Goal: Task Accomplishment & Management: Use online tool/utility

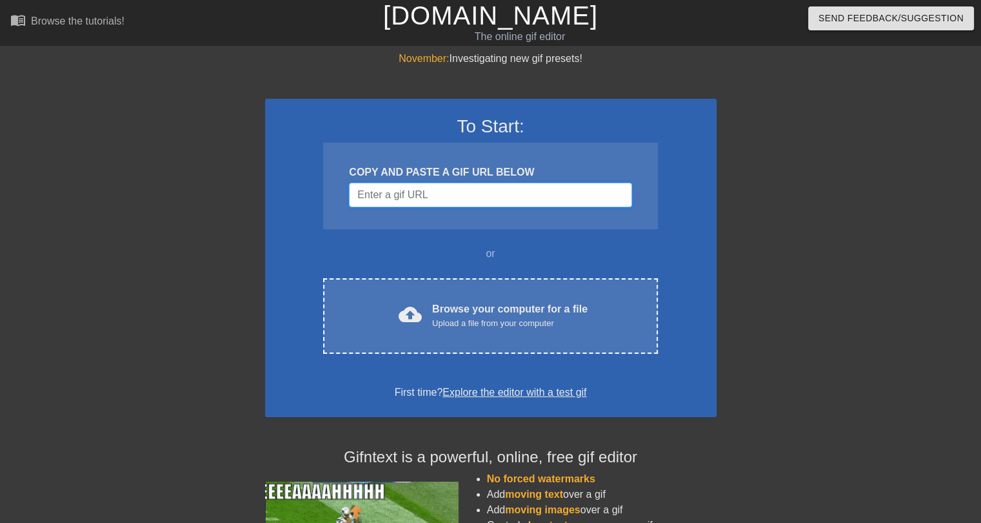
click at [428, 194] on input "Username" at bounding box center [490, 195] width 283 height 25
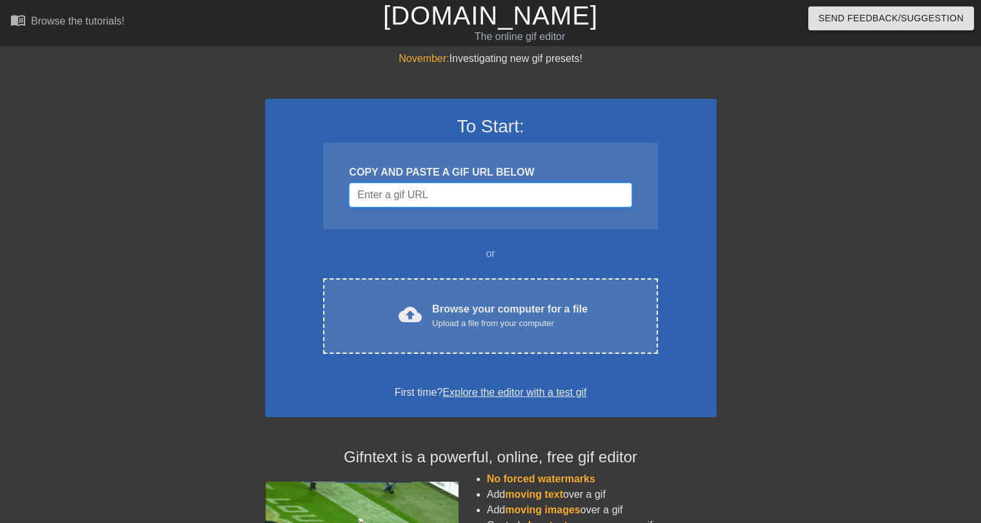
click at [399, 192] on input "Username" at bounding box center [490, 195] width 283 height 25
click at [377, 199] on input "Username" at bounding box center [490, 195] width 283 height 25
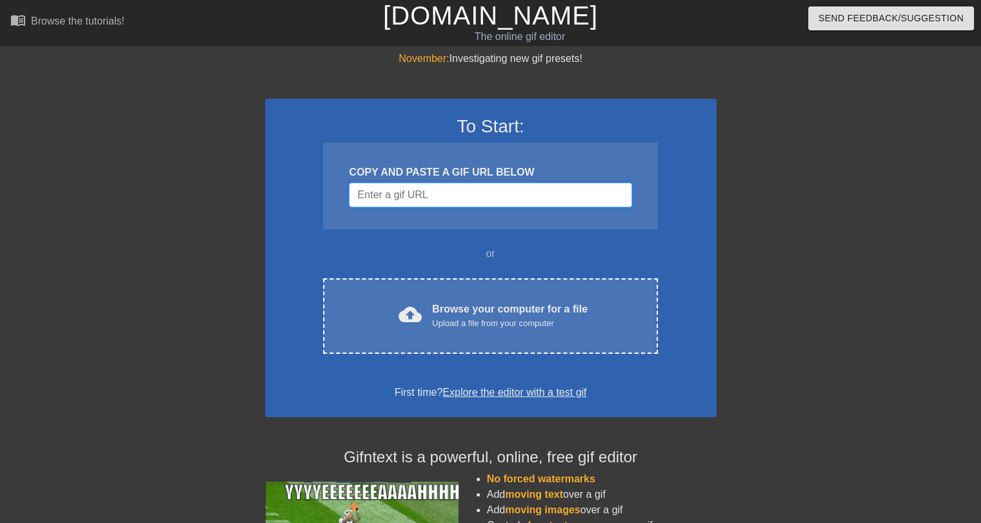
click at [428, 194] on input "Username" at bounding box center [490, 195] width 283 height 25
click at [399, 189] on input "Username" at bounding box center [490, 195] width 283 height 25
click at [446, 190] on input "Username" at bounding box center [490, 195] width 283 height 25
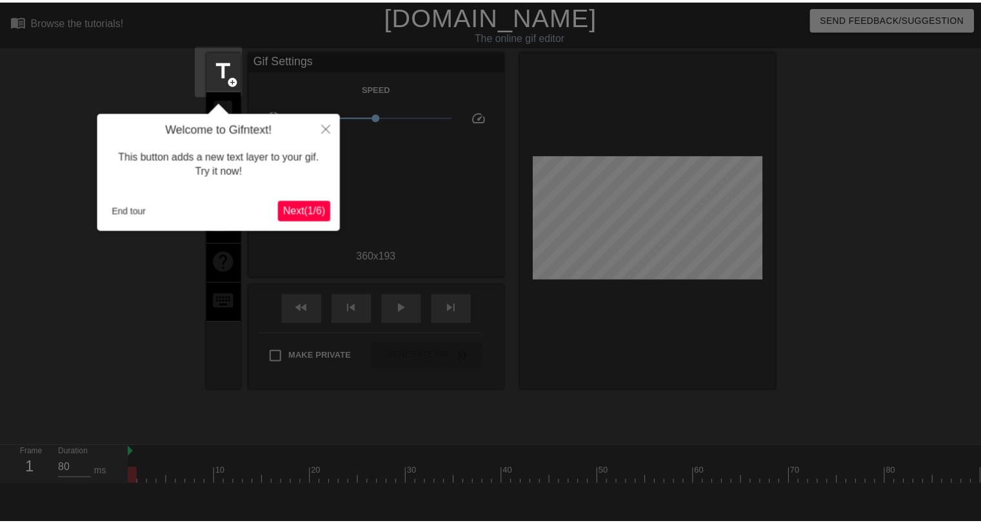
scroll to position [31, 0]
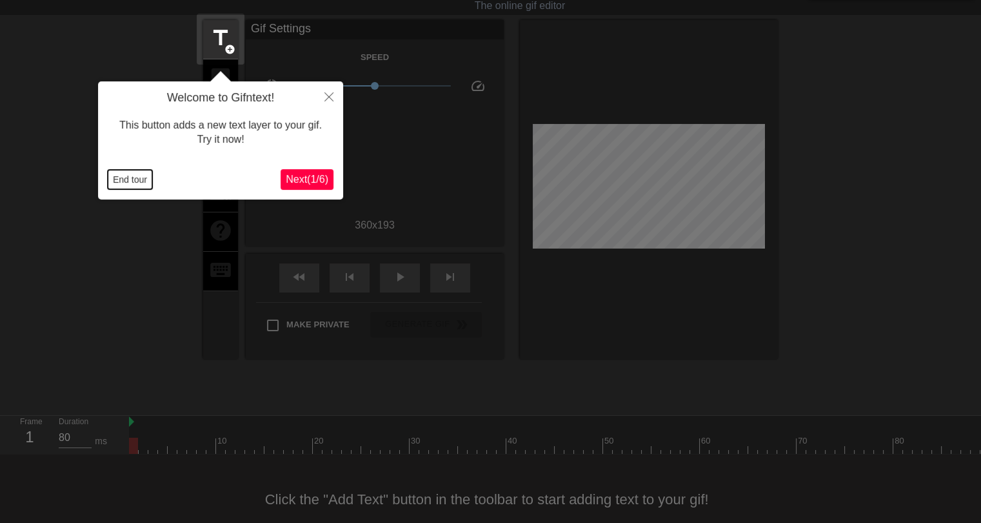
click at [115, 177] on button "End tour" at bounding box center [130, 179] width 45 height 19
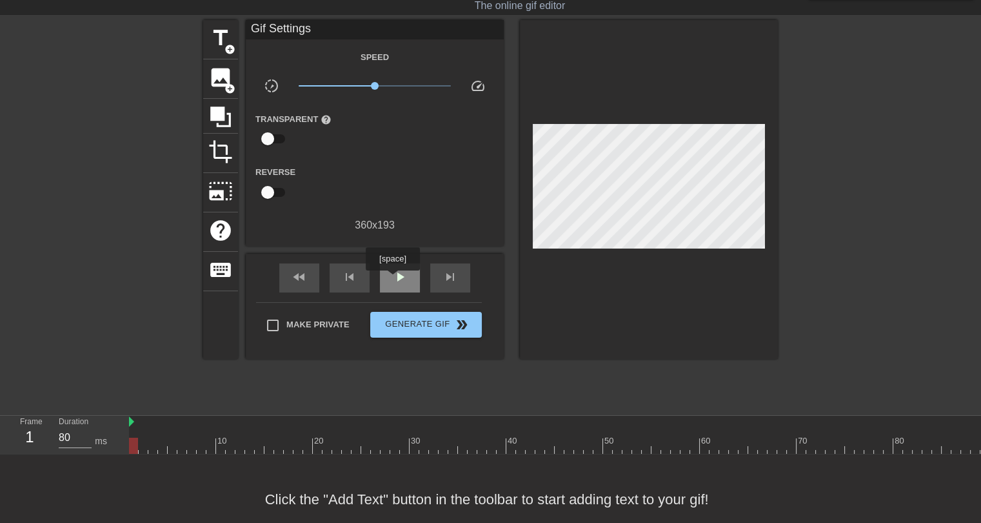
click at [392, 279] on span "play_arrow" at bounding box center [399, 276] width 15 height 15
click at [397, 280] on span "pause" at bounding box center [399, 276] width 15 height 15
click at [223, 43] on span "title" at bounding box center [220, 38] width 25 height 25
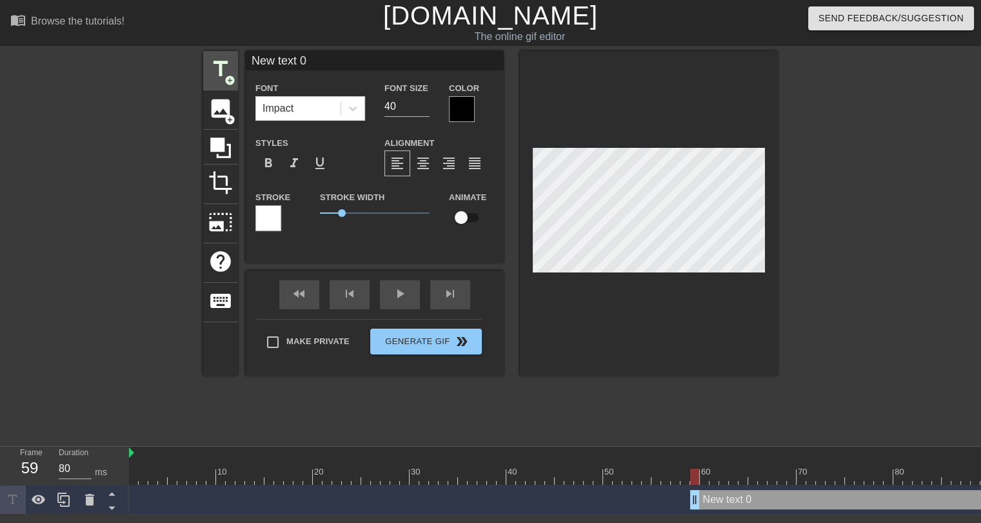
scroll to position [1, 0]
click at [305, 63] on input "New text 0" at bounding box center [375, 60] width 258 height 19
type input "Rachaad White"
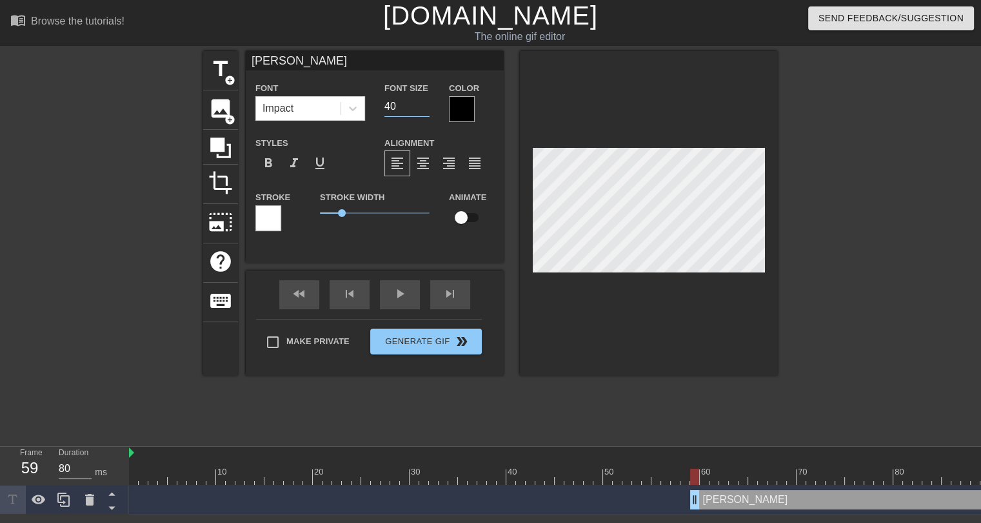
click at [391, 106] on input "40" at bounding box center [406, 106] width 45 height 21
drag, startPoint x: 394, startPoint y: 106, endPoint x: 383, endPoint y: 99, distance: 13.6
click at [383, 99] on div "Font Size 40" at bounding box center [407, 101] width 65 height 42
drag, startPoint x: 397, startPoint y: 106, endPoint x: 384, endPoint y: 99, distance: 14.7
click at [384, 99] on input "12" at bounding box center [406, 106] width 45 height 21
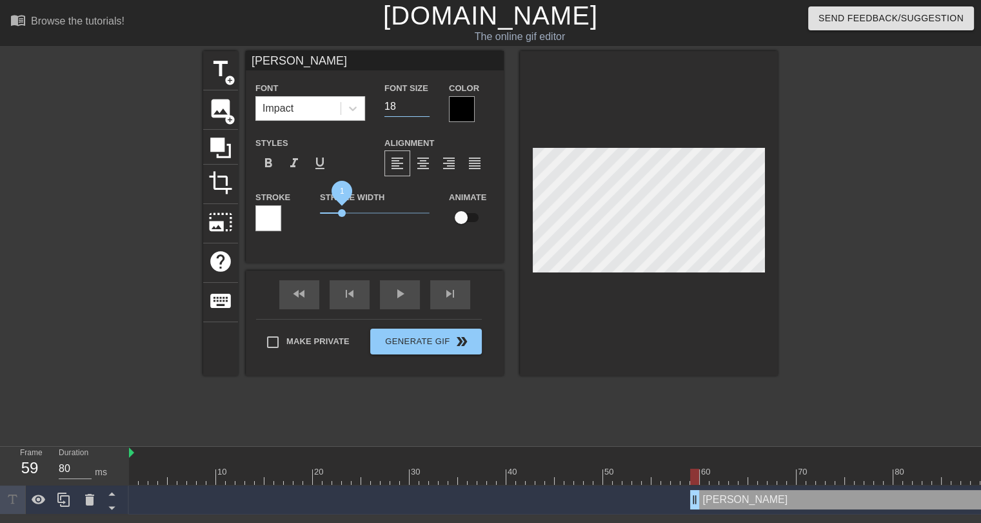
type input "18"
drag, startPoint x: 341, startPoint y: 209, endPoint x: 330, endPoint y: 210, distance: 11.0
click at [330, 210] on span "0.45" at bounding box center [330, 213] width 8 height 8
click at [275, 219] on div at bounding box center [268, 218] width 26 height 26
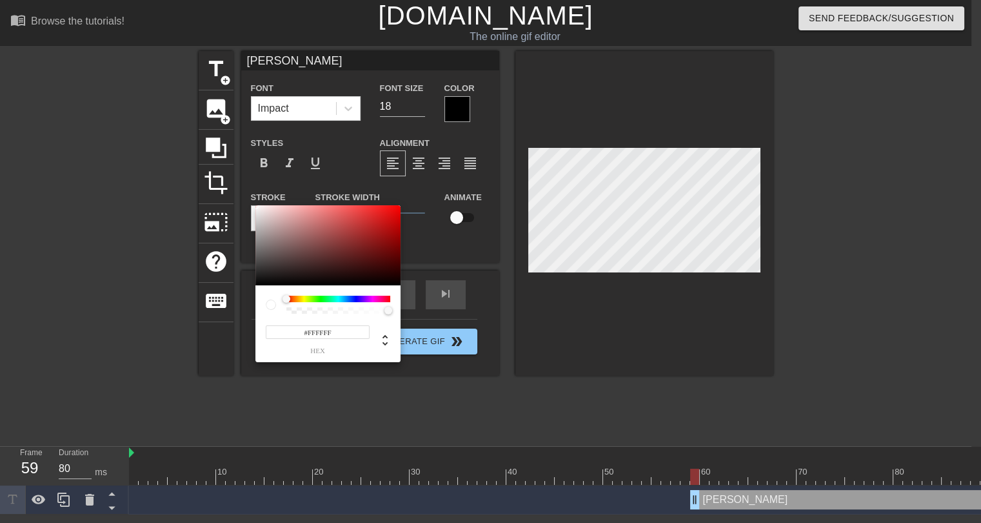
scroll to position [0, 0]
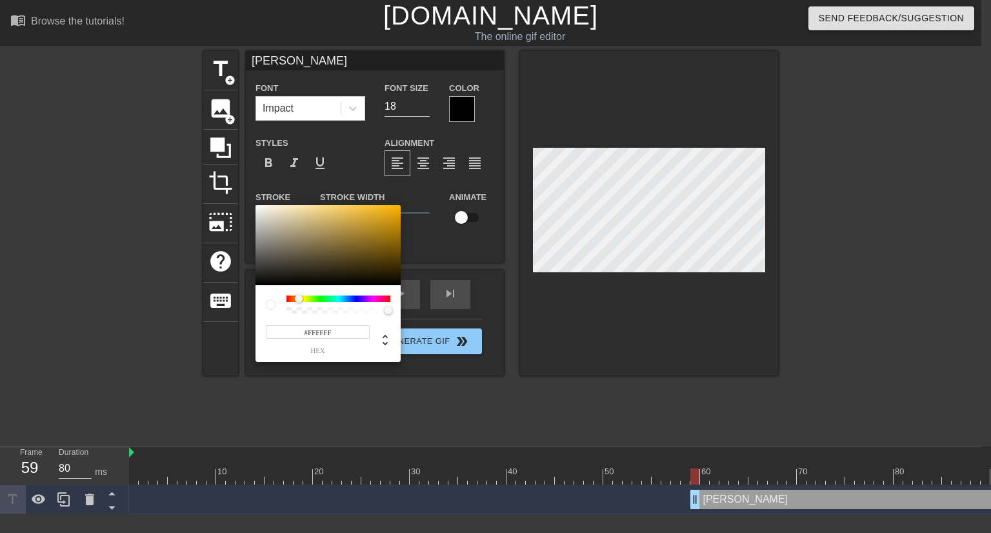
click at [299, 299] on div at bounding box center [338, 298] width 104 height 6
type input "#FFDF81"
drag, startPoint x: 309, startPoint y: 210, endPoint x: 327, endPoint y: 203, distance: 19.7
click at [327, 203] on div "#FFDF81 hex" at bounding box center [495, 266] width 991 height 533
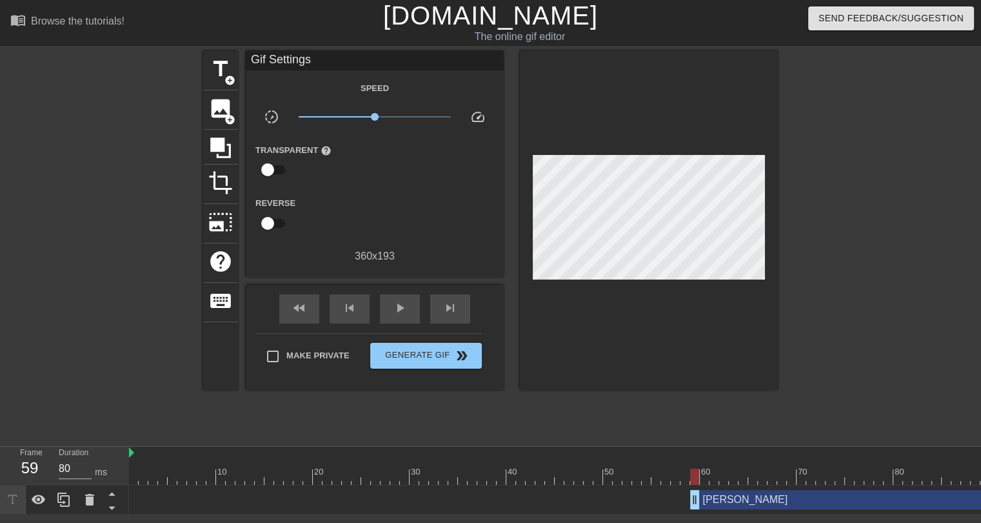
click at [770, 504] on div "Rachaad White drag_handle drag_handle" at bounding box center [990, 499] width 600 height 19
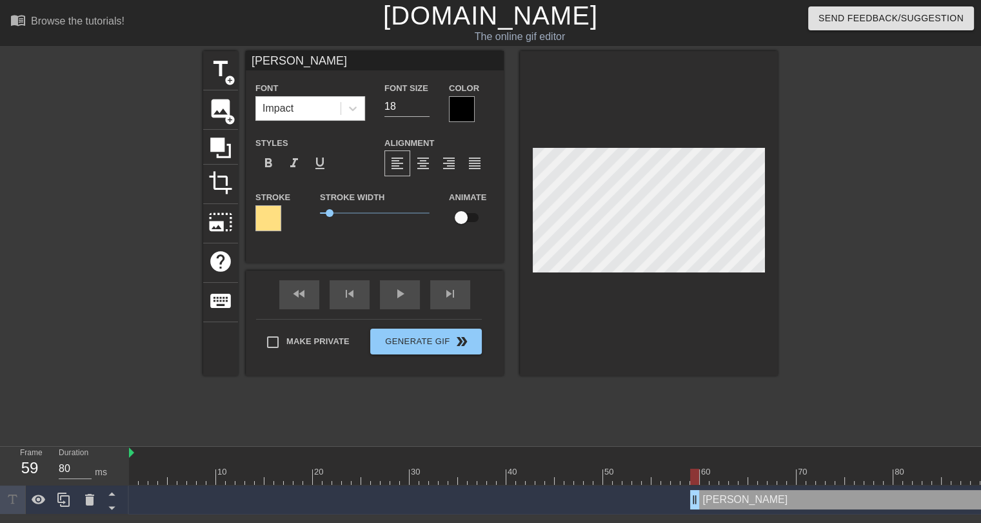
click at [459, 112] on div at bounding box center [462, 109] width 26 height 26
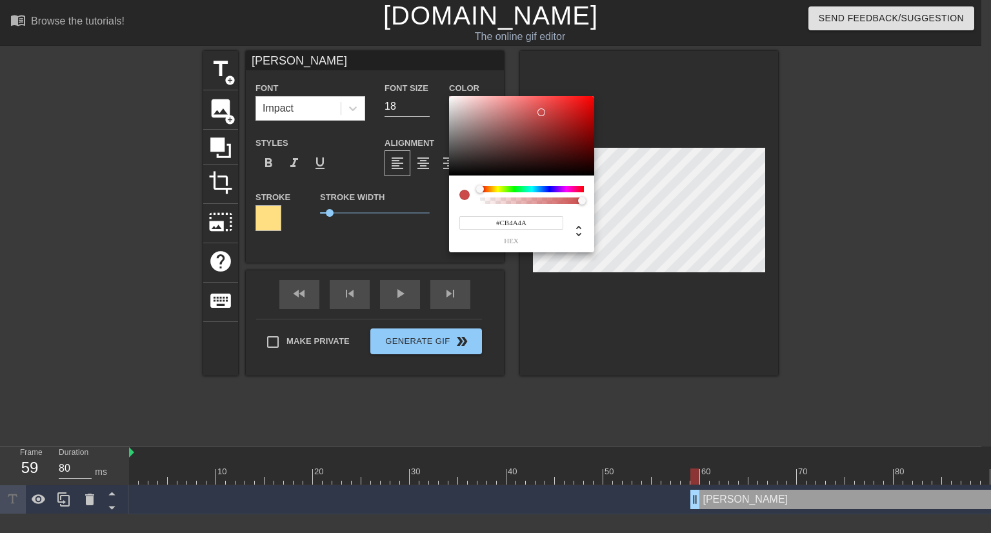
drag, startPoint x: 580, startPoint y: 134, endPoint x: 541, endPoint y: 112, distance: 44.5
click at [541, 112] on div at bounding box center [521, 136] width 145 height 80
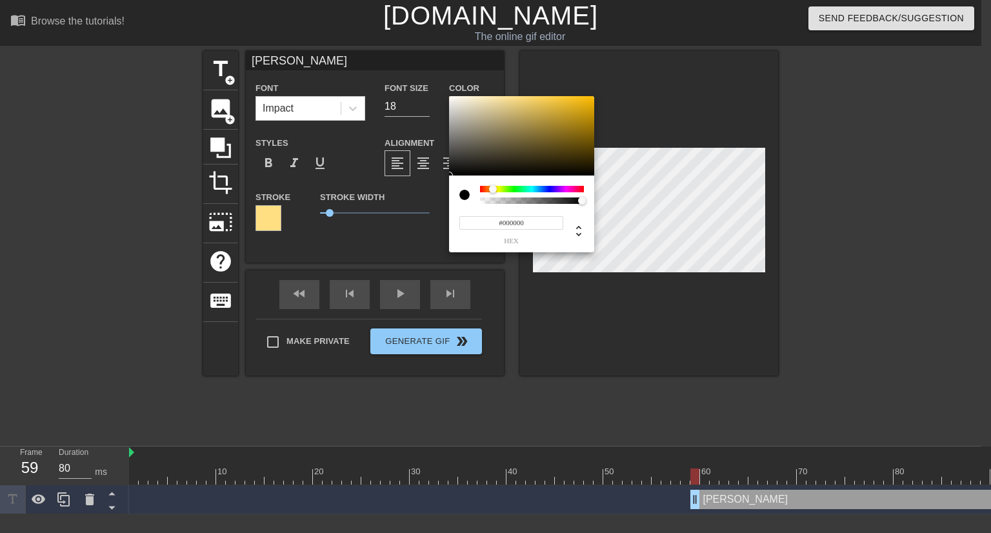
click at [493, 189] on div at bounding box center [532, 189] width 104 height 6
type input "#FFD868"
drag, startPoint x: 519, startPoint y: 114, endPoint x: 535, endPoint y: 92, distance: 27.4
click at [535, 92] on div "#FFD868 hex" at bounding box center [495, 266] width 991 height 533
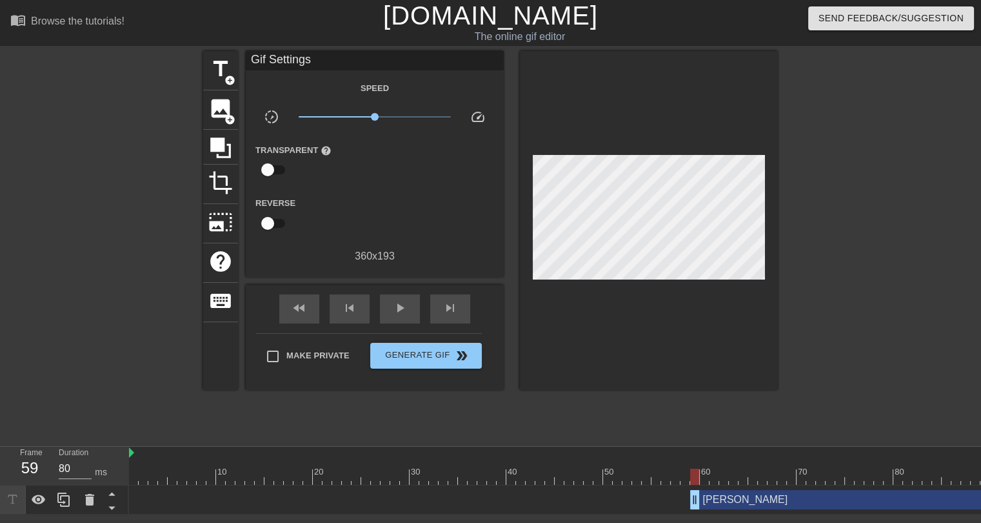
click at [749, 500] on div "Rachaad White drag_handle drag_handle" at bounding box center [990, 499] width 600 height 19
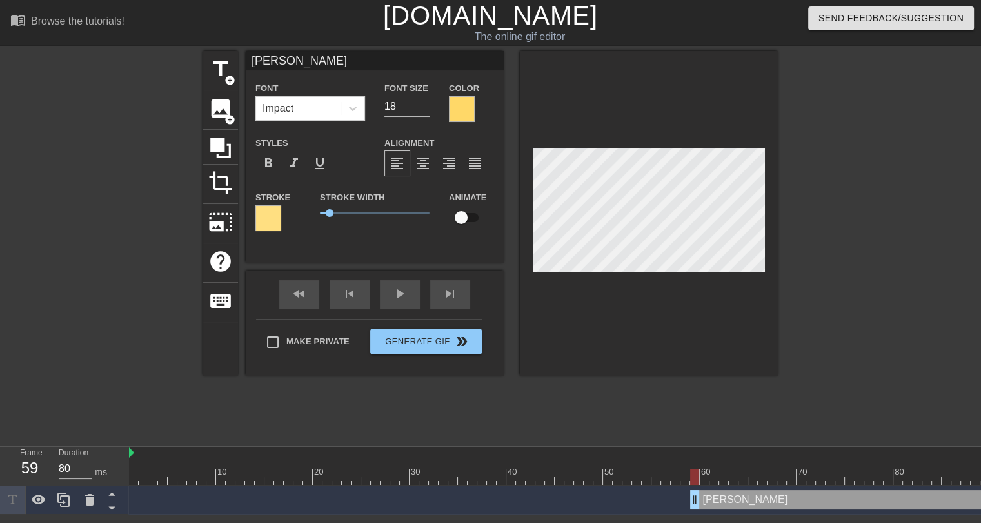
click at [268, 215] on div at bounding box center [268, 218] width 26 height 26
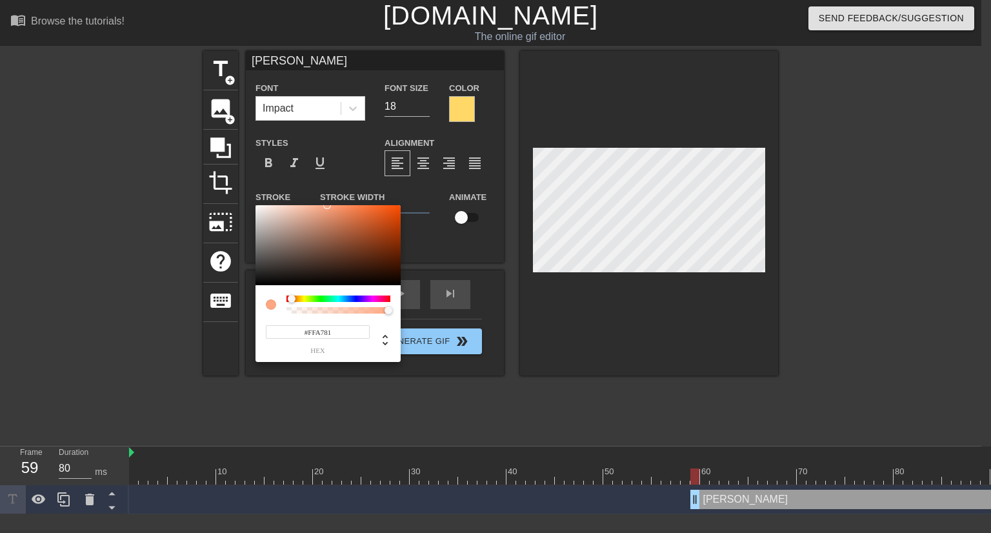
click at [292, 298] on div at bounding box center [292, 299] width 8 height 8
type input "#EB5E29"
drag, startPoint x: 346, startPoint y: 215, endPoint x: 375, endPoint y: 212, distance: 29.2
click at [375, 212] on div at bounding box center [327, 245] width 145 height 80
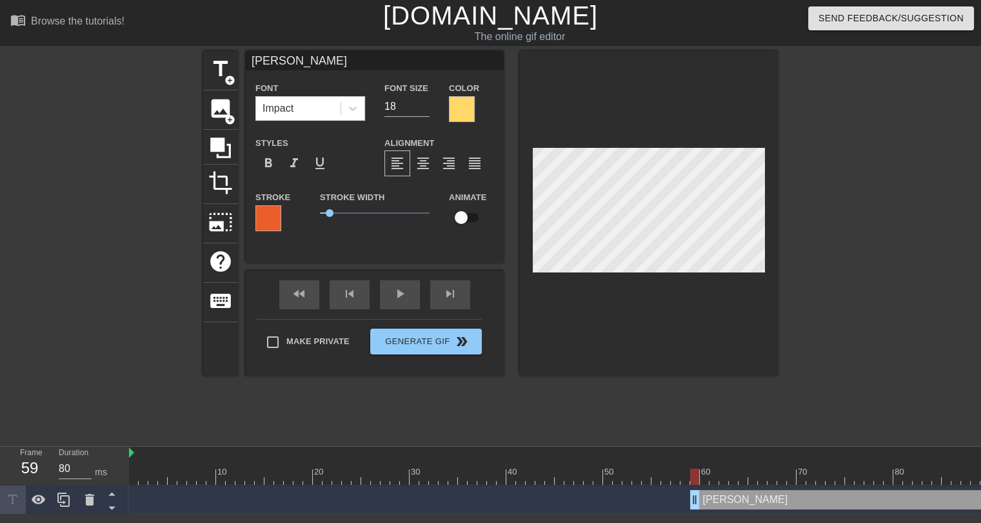
click at [462, 117] on div at bounding box center [462, 109] width 26 height 26
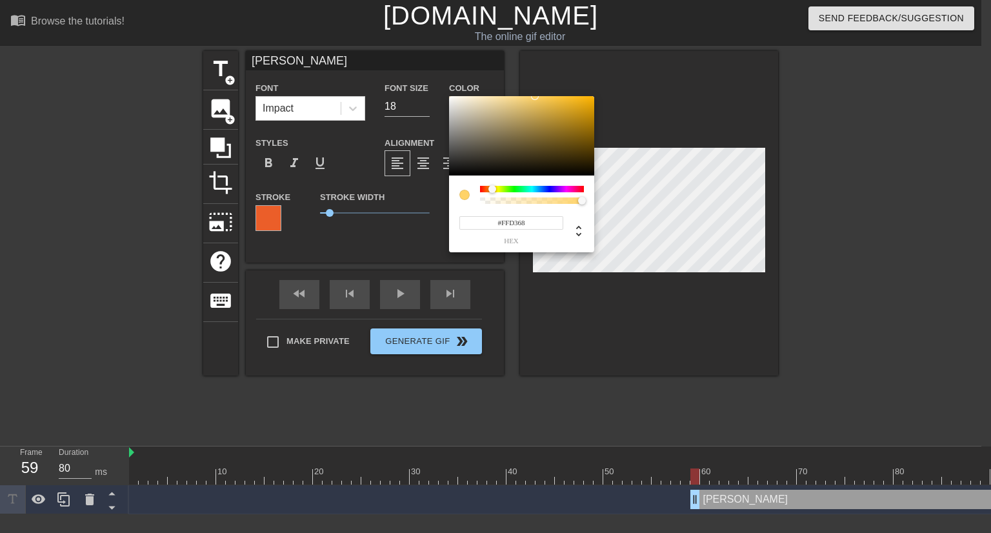
click at [492, 188] on div at bounding box center [492, 189] width 8 height 8
type input "#FFD055"
drag, startPoint x: 537, startPoint y: 104, endPoint x: 546, endPoint y: 88, distance: 18.2
click at [546, 88] on div "#FFD055 hex" at bounding box center [495, 266] width 991 height 533
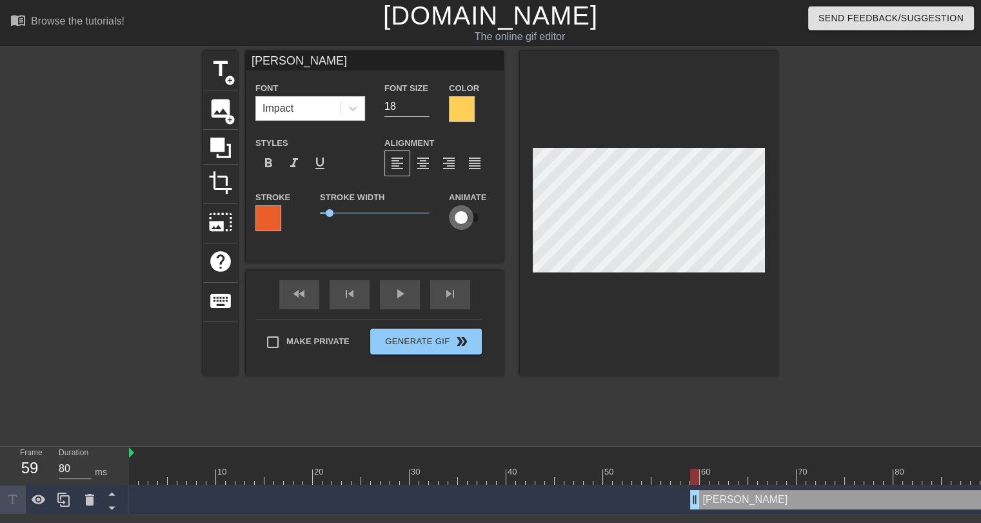
click at [466, 218] on input "checkbox" at bounding box center [461, 217] width 74 height 25
checkbox input "true"
click at [351, 106] on icon at bounding box center [352, 108] width 13 height 13
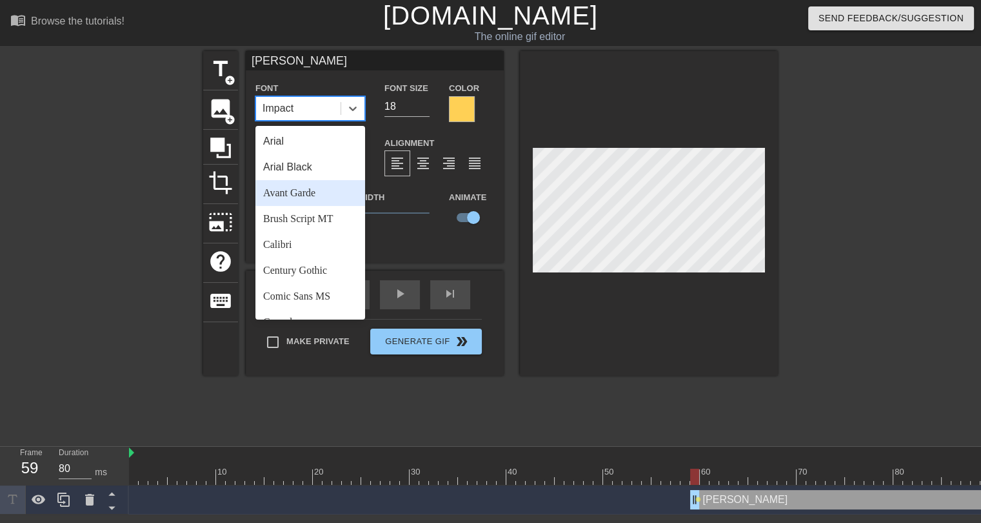
click at [301, 194] on div "Avant Garde" at bounding box center [310, 193] width 110 height 26
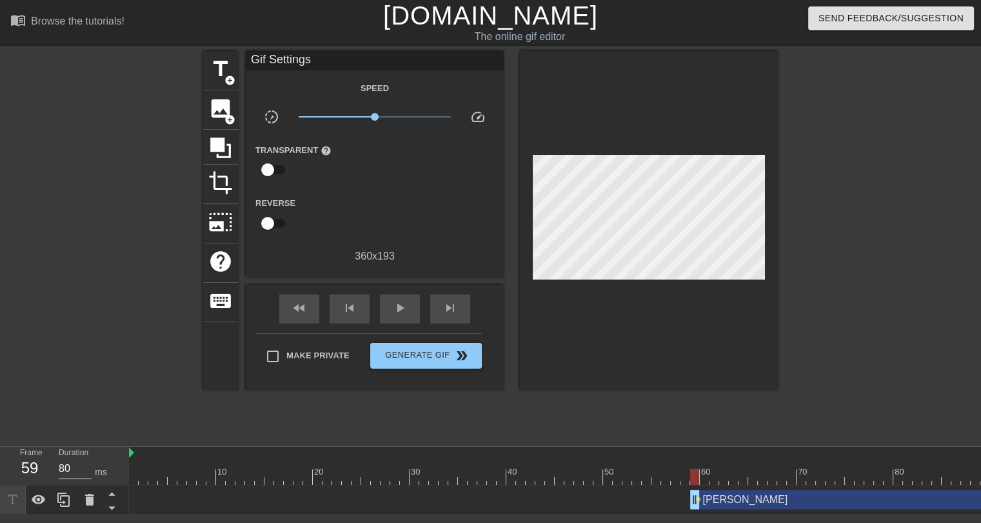
click at [595, 310] on div at bounding box center [649, 220] width 258 height 339
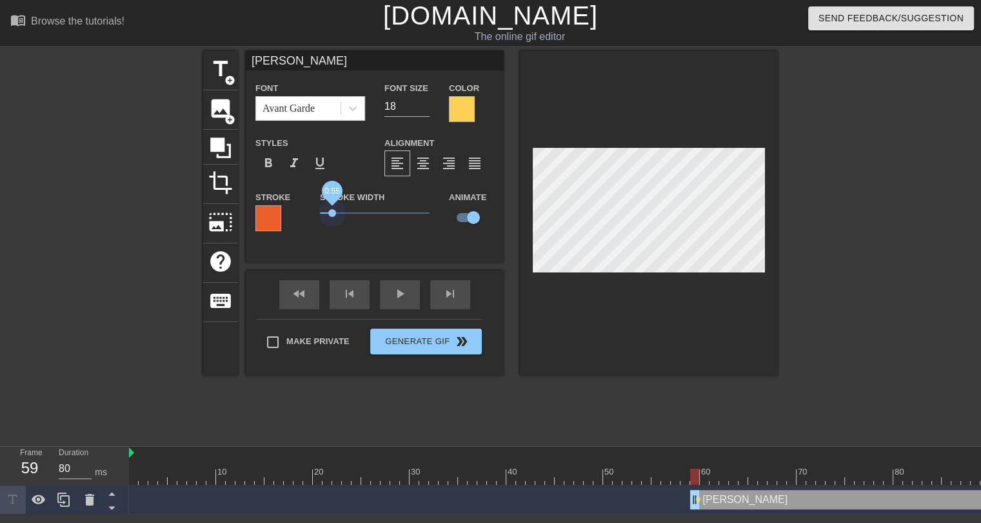
click at [331, 212] on span "0.55" at bounding box center [375, 212] width 110 height 15
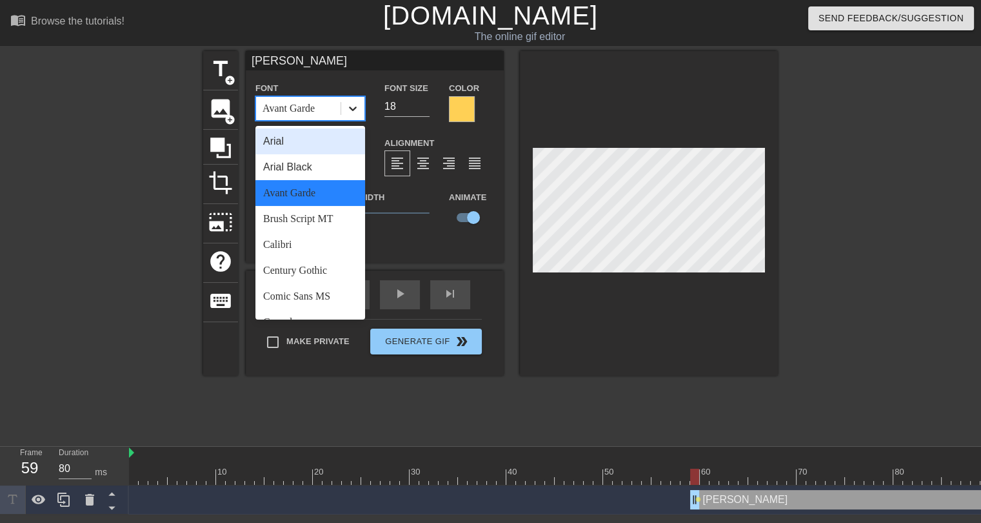
click at [356, 113] on icon at bounding box center [352, 108] width 13 height 13
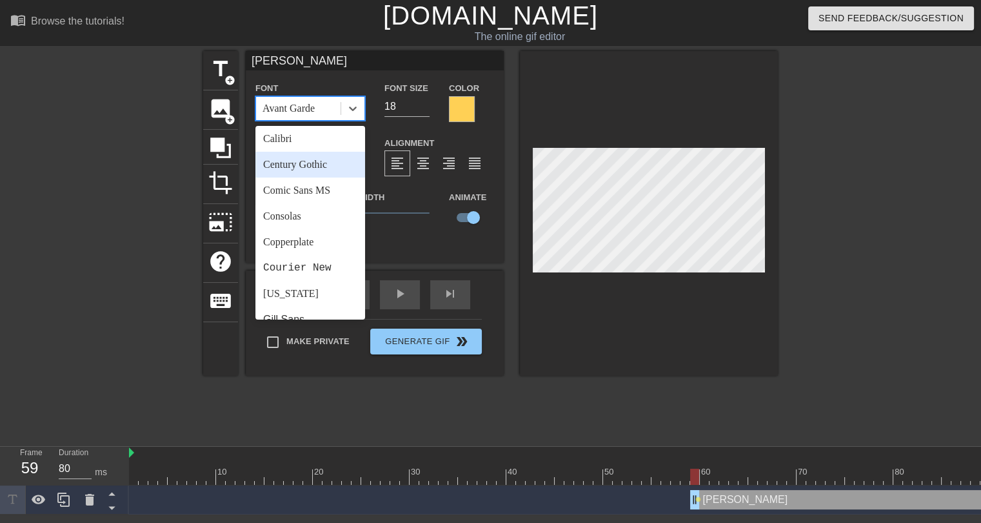
scroll to position [194, 0]
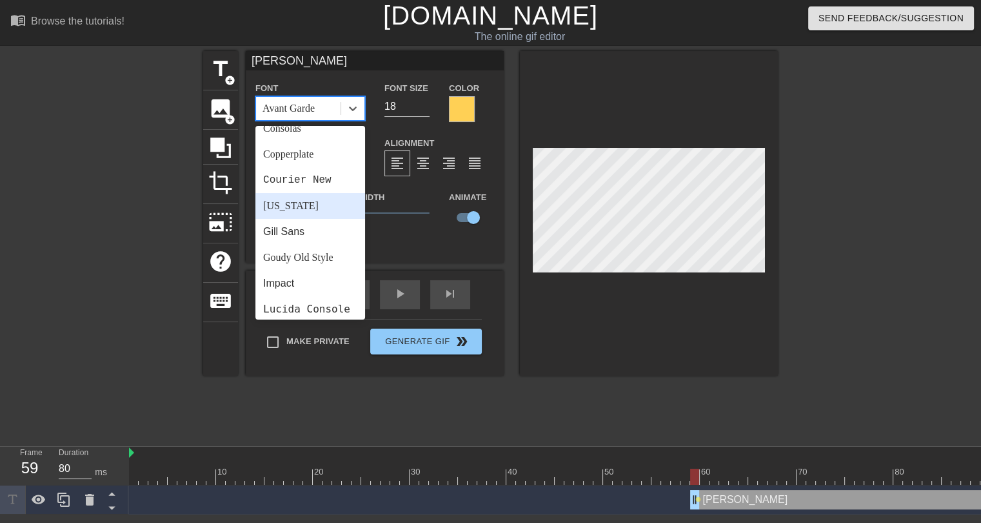
click at [294, 210] on div "Georgia" at bounding box center [310, 206] width 110 height 26
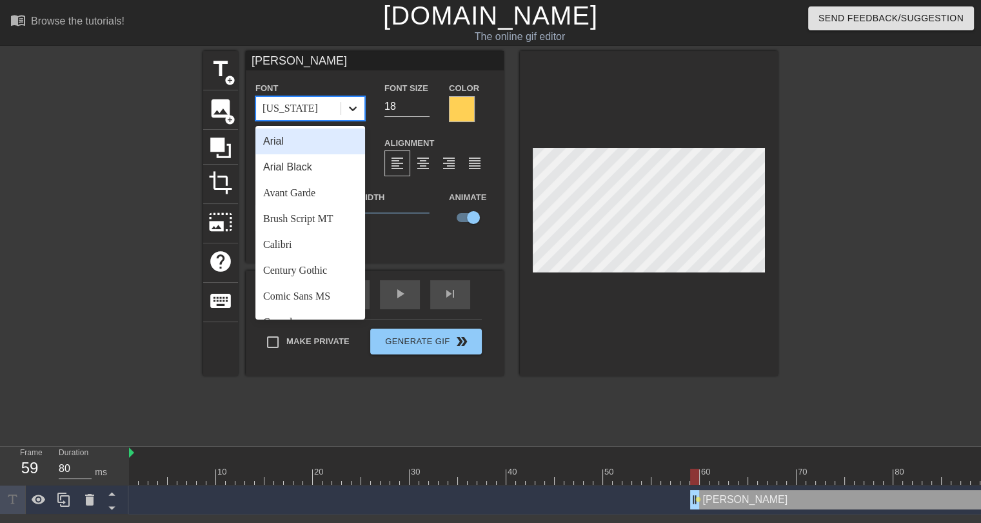
click at [354, 108] on icon at bounding box center [353, 108] width 8 height 5
click at [310, 170] on div "Arial Black" at bounding box center [310, 167] width 110 height 26
click at [354, 110] on icon at bounding box center [352, 108] width 13 height 13
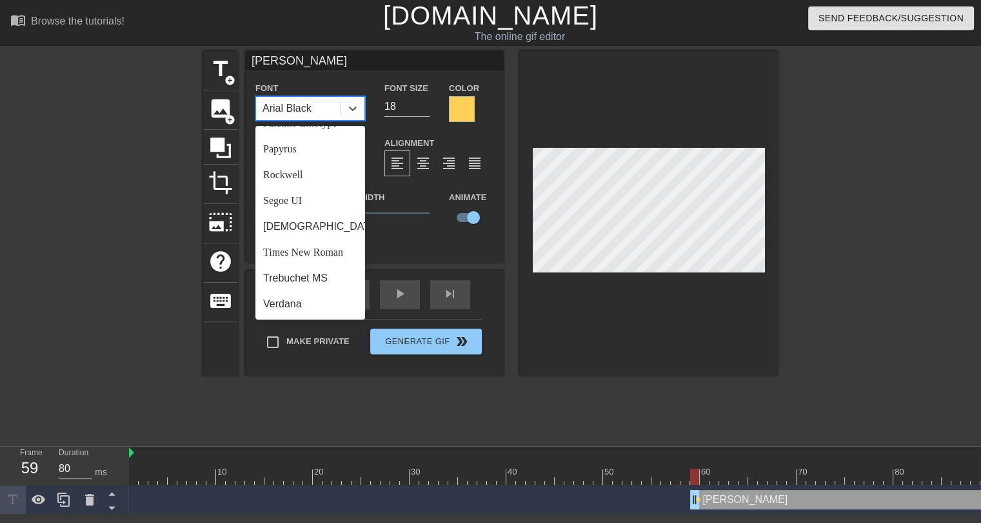
scroll to position [462, 0]
click at [293, 279] on div "Trebuchet MS" at bounding box center [310, 278] width 110 height 26
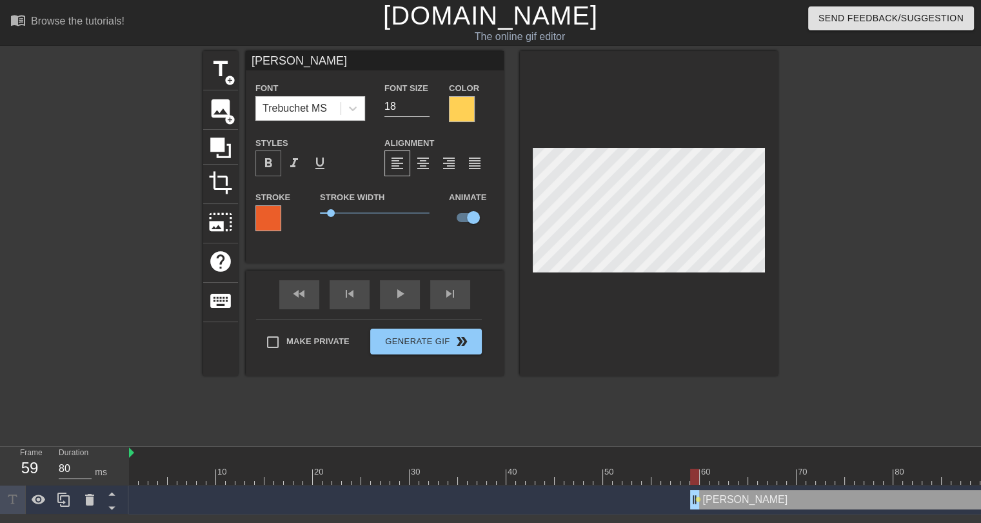
click at [268, 166] on span "format_bold" at bounding box center [268, 162] width 15 height 15
click at [335, 215] on span "0.7" at bounding box center [336, 213] width 8 height 8
click at [589, 328] on div at bounding box center [649, 213] width 258 height 324
click at [683, 499] on div "Rachaad White drag_handle drag_handle lens" at bounding box center [709, 499] width 1161 height 19
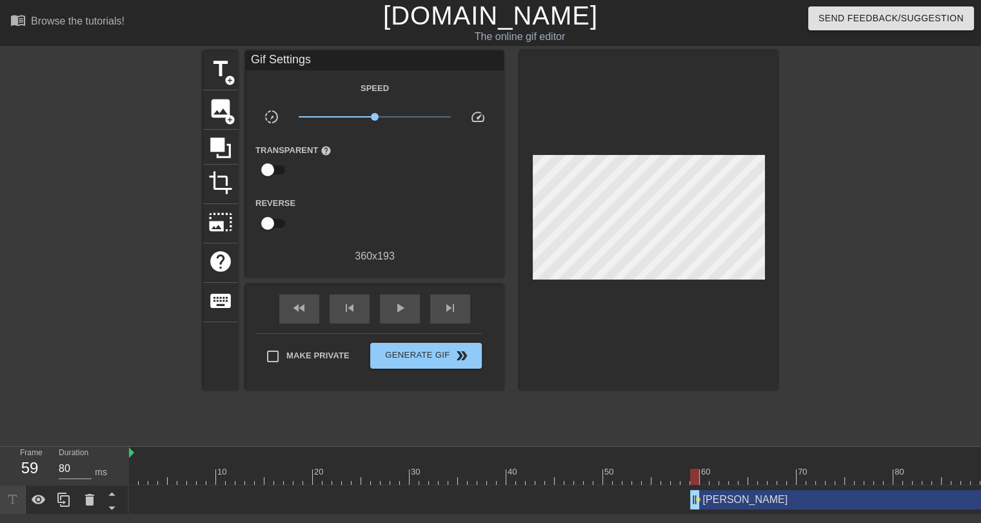
click at [684, 499] on div "Rachaad White drag_handle drag_handle lens" at bounding box center [709, 499] width 1161 height 19
click at [684, 477] on div at bounding box center [709, 476] width 1161 height 16
click at [673, 475] on div at bounding box center [709, 476] width 1161 height 16
click at [658, 477] on div at bounding box center [709, 476] width 1161 height 16
click at [647, 479] on div at bounding box center [709, 476] width 1161 height 16
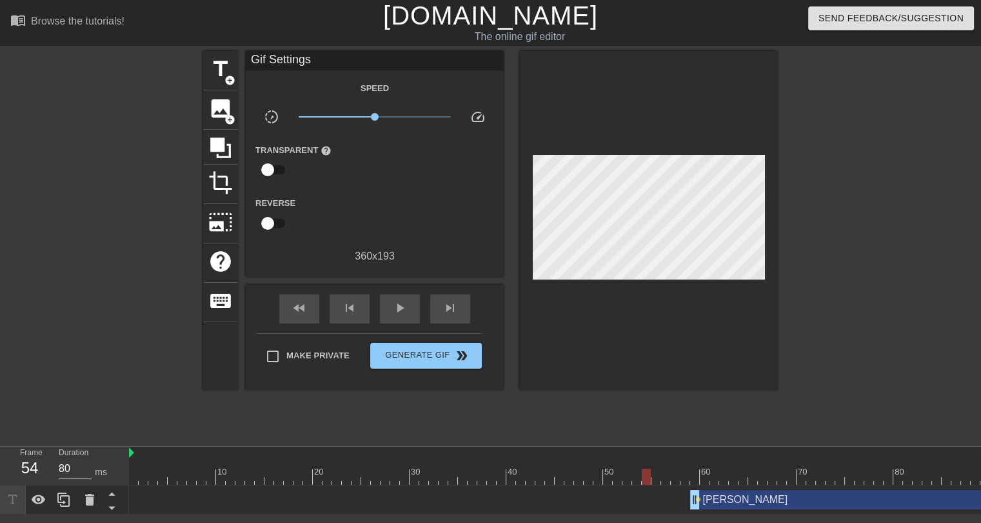
click at [635, 478] on div at bounding box center [709, 476] width 1161 height 16
click at [648, 477] on div at bounding box center [709, 476] width 1161 height 16
drag, startPoint x: 692, startPoint y: 497, endPoint x: 644, endPoint y: 498, distance: 47.8
click at [655, 477] on div at bounding box center [709, 476] width 1161 height 16
click at [664, 476] on div at bounding box center [709, 476] width 1161 height 16
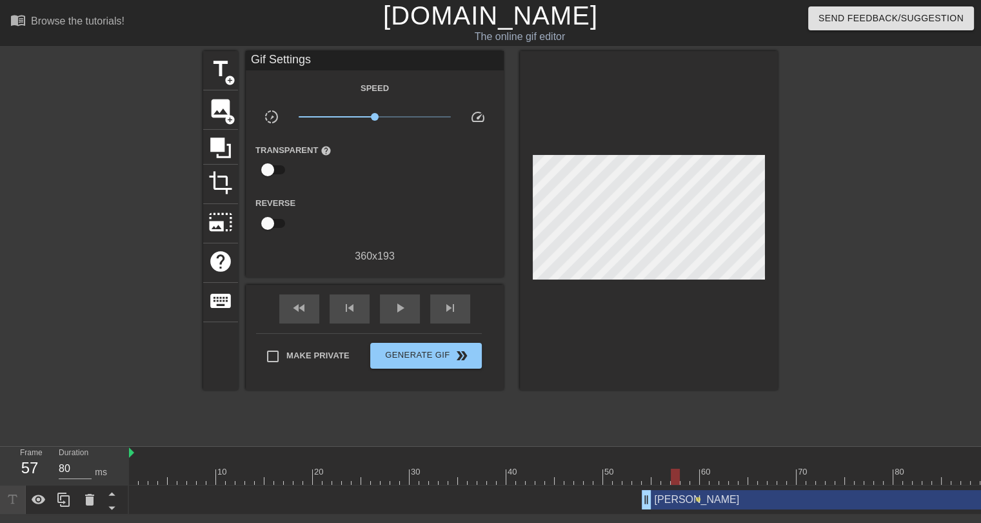
click at [675, 475] on div at bounding box center [709, 476] width 1161 height 16
click at [686, 473] on div at bounding box center [709, 476] width 1161 height 16
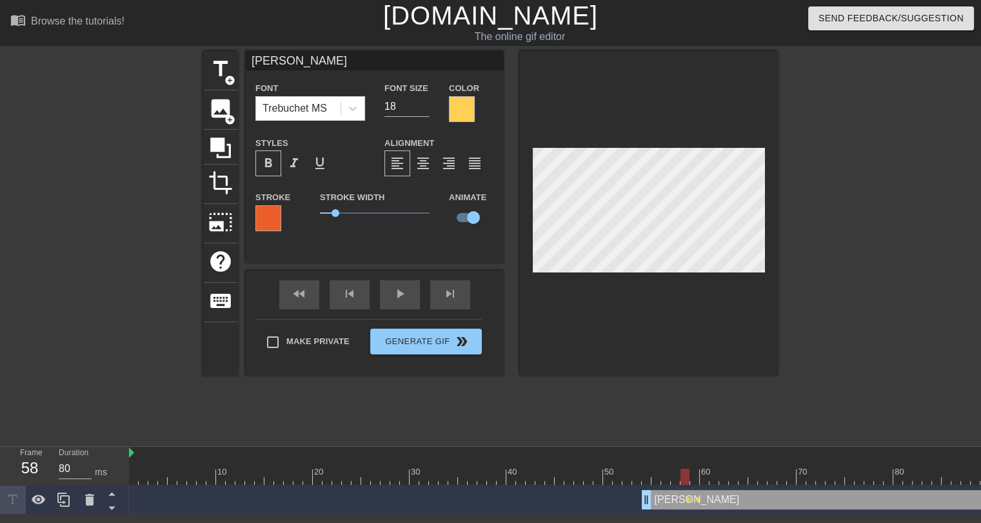
click at [696, 472] on div at bounding box center [709, 476] width 1161 height 16
click at [705, 477] on div at bounding box center [709, 476] width 1161 height 16
click at [713, 473] on div at bounding box center [709, 476] width 1161 height 16
click at [724, 477] on div at bounding box center [709, 476] width 1161 height 16
click at [734, 474] on div at bounding box center [709, 476] width 1161 height 16
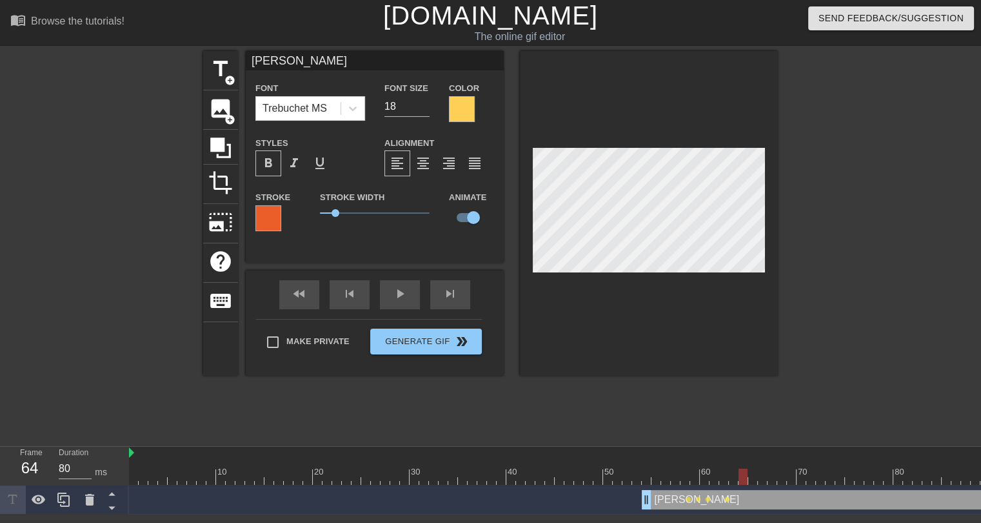
click at [743, 475] on div at bounding box center [709, 476] width 1161 height 16
click at [755, 478] on div at bounding box center [709, 476] width 1161 height 16
click at [761, 478] on div at bounding box center [709, 476] width 1161 height 16
click at [773, 479] on div at bounding box center [709, 476] width 1161 height 16
click at [782, 473] on div at bounding box center [709, 476] width 1161 height 16
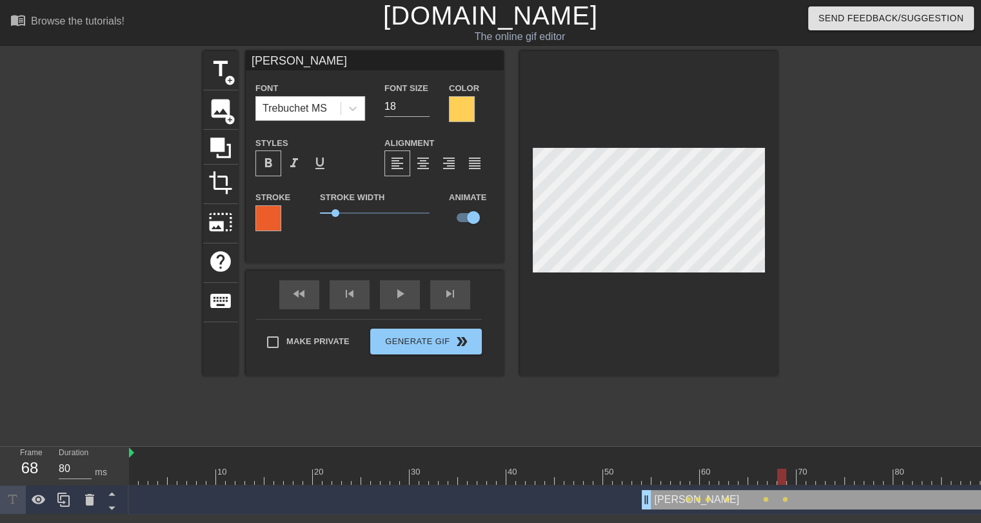
click at [792, 470] on div at bounding box center [709, 476] width 1161 height 16
click at [805, 479] on div at bounding box center [709, 476] width 1161 height 16
click at [812, 474] on div at bounding box center [709, 476] width 1161 height 16
click at [823, 479] on div at bounding box center [709, 476] width 1161 height 16
click at [832, 475] on div at bounding box center [709, 476] width 1161 height 16
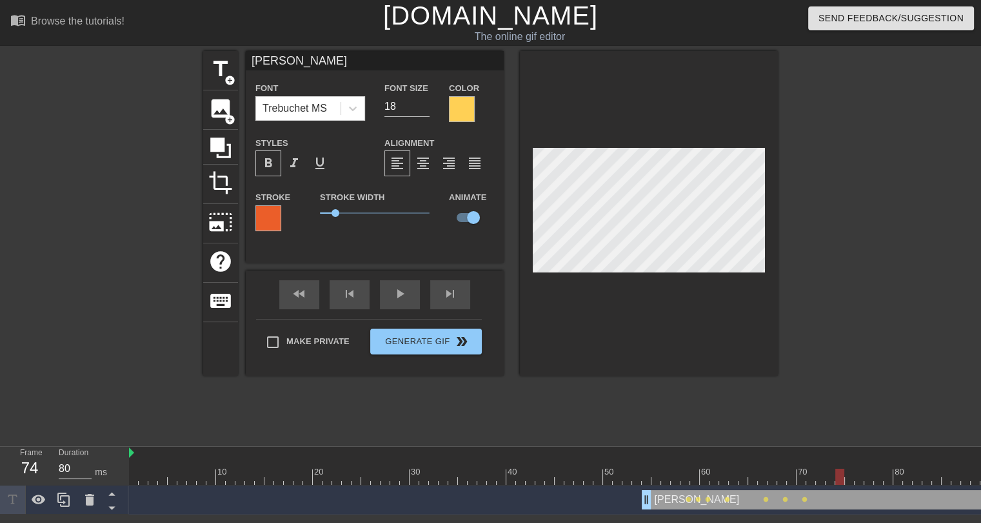
click at [840, 480] on div at bounding box center [709, 476] width 1161 height 16
click at [849, 477] on div at bounding box center [709, 476] width 1161 height 16
click at [857, 472] on div at bounding box center [709, 476] width 1161 height 16
click at [870, 478] on div at bounding box center [709, 476] width 1161 height 16
click at [881, 480] on div at bounding box center [709, 476] width 1161 height 16
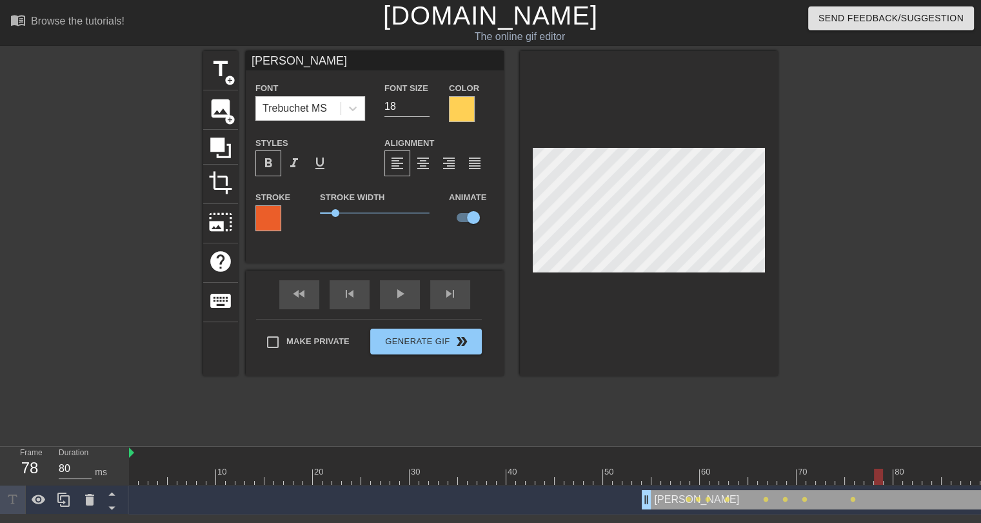
click at [888, 477] on div at bounding box center [709, 476] width 1161 height 16
click at [901, 476] on div at bounding box center [709, 476] width 1161 height 16
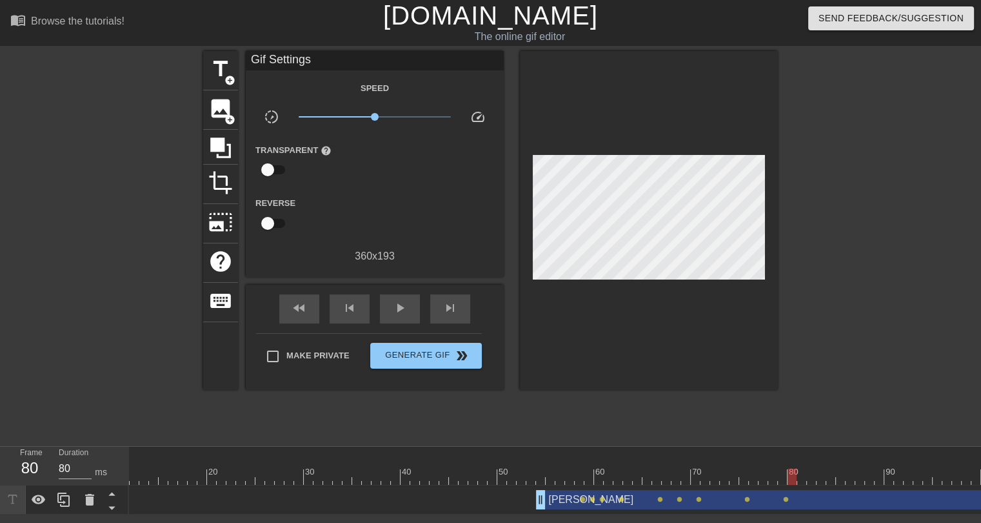
scroll to position [0, 134]
click at [772, 477] on div at bounding box center [575, 476] width 1161 height 16
click at [784, 478] on div at bounding box center [575, 476] width 1161 height 16
click at [792, 478] on div at bounding box center [575, 476] width 1161 height 16
click at [802, 478] on div at bounding box center [575, 476] width 1161 height 16
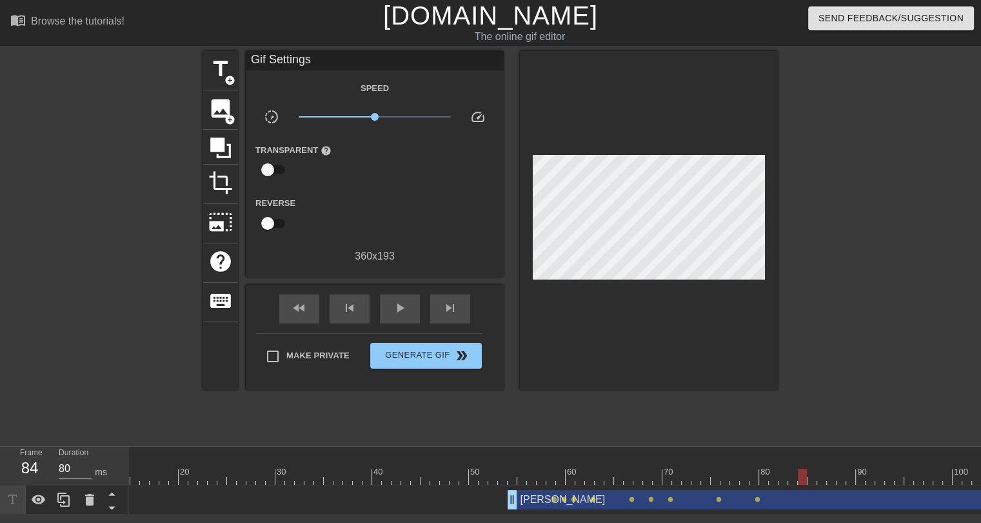
click at [813, 478] on div at bounding box center [575, 476] width 1161 height 16
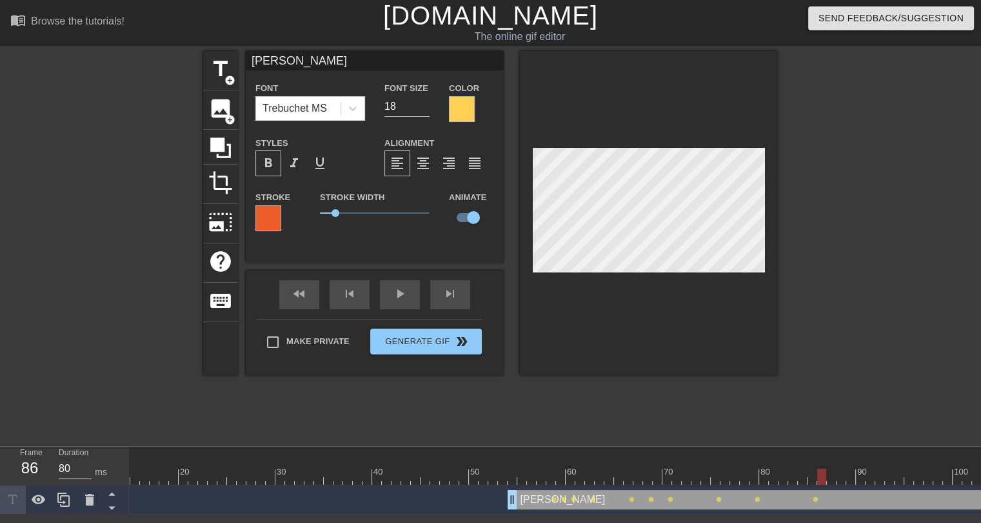
click at [820, 474] on div at bounding box center [575, 476] width 1161 height 16
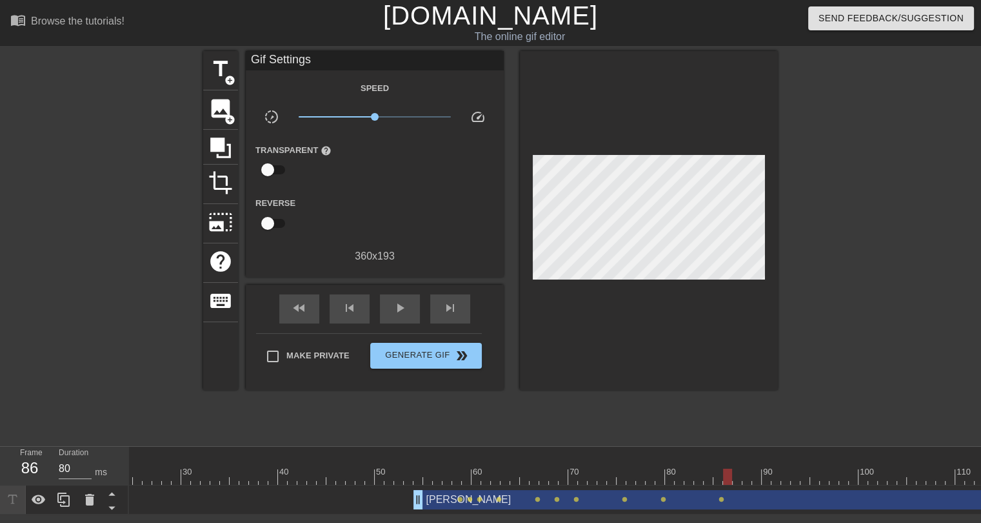
scroll to position [0, 306]
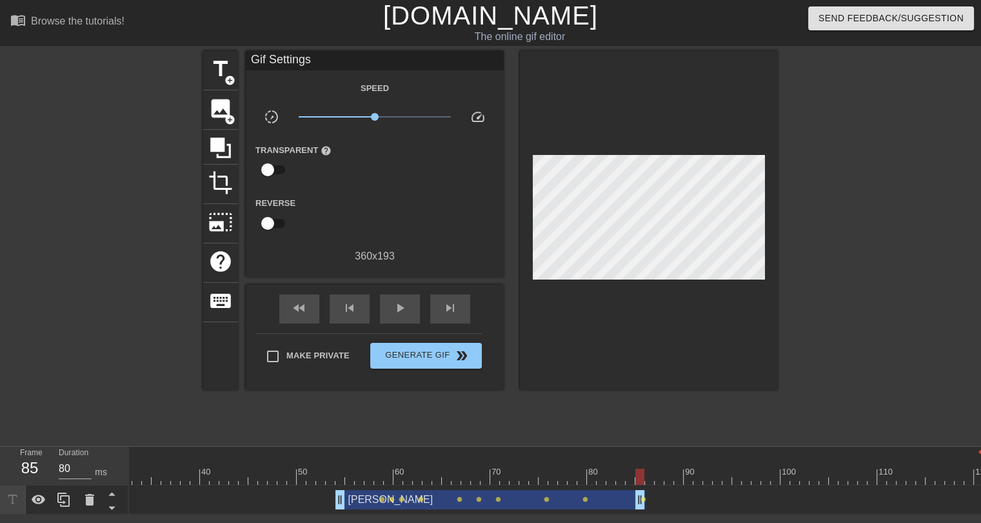
drag, startPoint x: 977, startPoint y: 501, endPoint x: 643, endPoint y: 495, distance: 334.9
click at [630, 476] on div at bounding box center [403, 476] width 1161 height 16
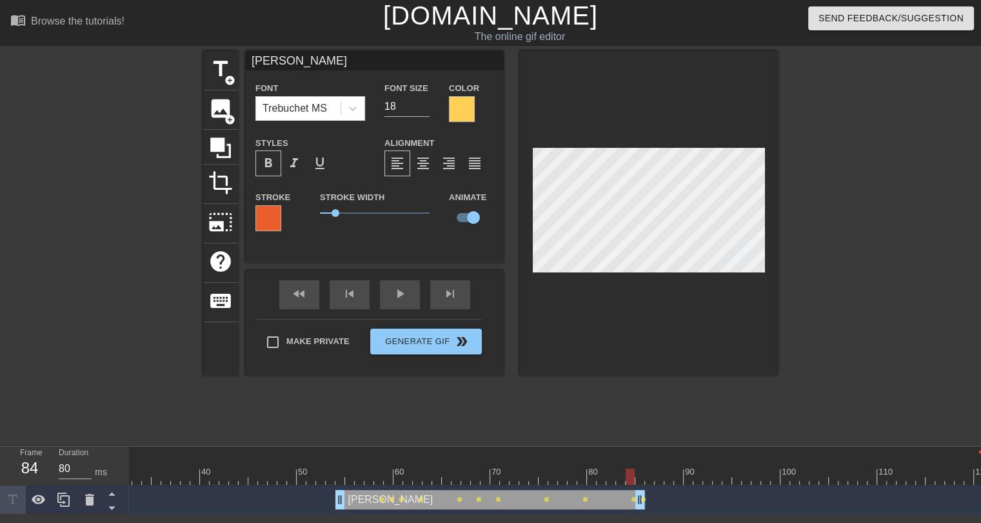
click at [619, 478] on div at bounding box center [403, 476] width 1161 height 16
click at [610, 467] on div at bounding box center [611, 467] width 10 height 16
click at [341, 480] on div at bounding box center [403, 476] width 1161 height 16
click at [351, 473] on div at bounding box center [403, 476] width 1161 height 16
click at [362, 478] on div at bounding box center [403, 476] width 1161 height 16
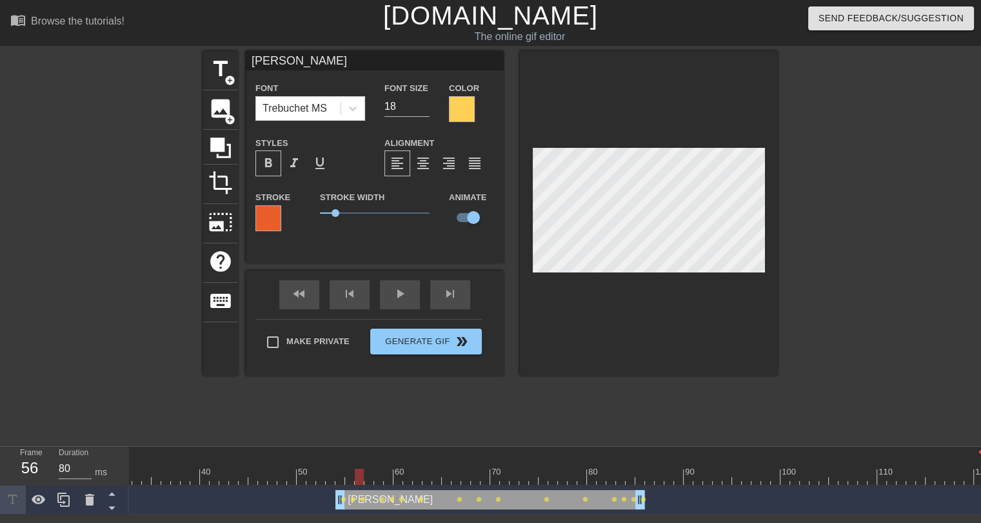
click at [373, 473] on div at bounding box center [403, 476] width 1161 height 16
click at [381, 478] on div at bounding box center [403, 476] width 1161 height 16
click at [390, 478] on div at bounding box center [403, 476] width 1161 height 16
click at [400, 473] on div at bounding box center [403, 476] width 1161 height 16
click at [408, 477] on div at bounding box center [403, 476] width 1161 height 16
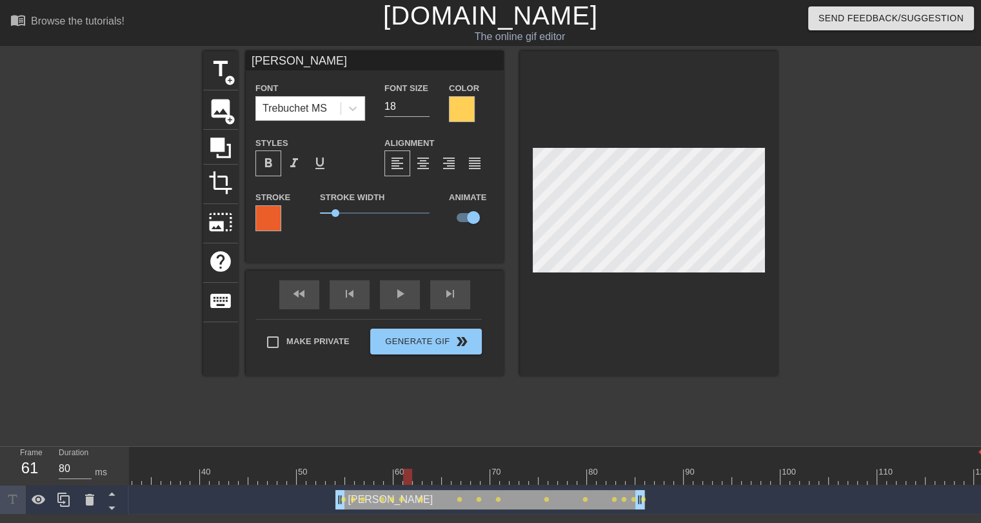
click at [176, 475] on div at bounding box center [403, 476] width 1161 height 16
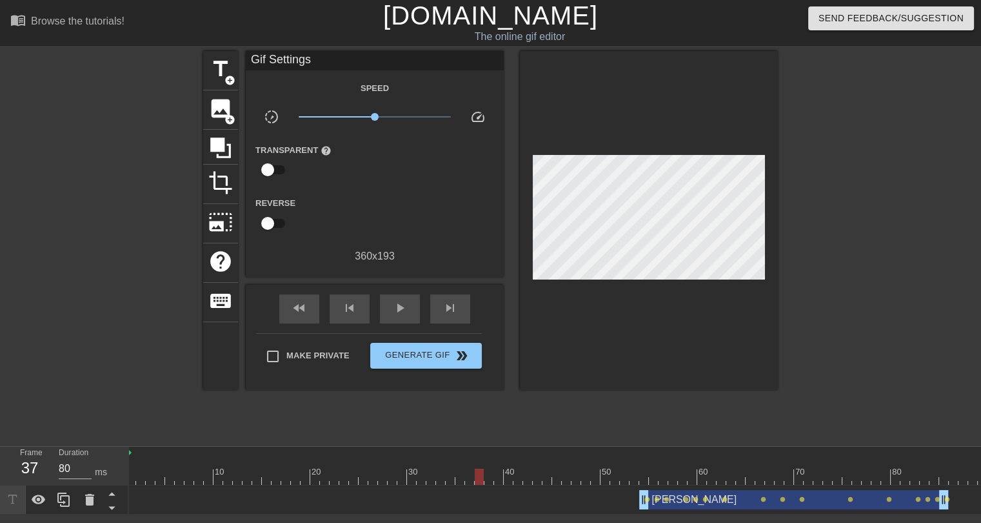
scroll to position [0, 0]
click at [135, 477] on div at bounding box center [709, 476] width 1161 height 16
click at [403, 314] on span "play_arrow" at bounding box center [399, 307] width 15 height 15
click at [217, 67] on span "title" at bounding box center [220, 69] width 25 height 25
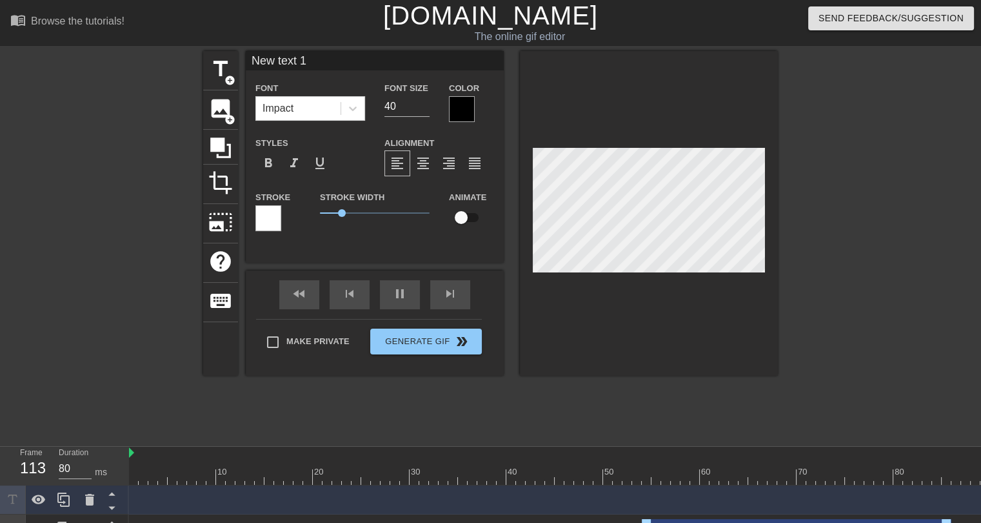
click at [292, 60] on input "New text 1" at bounding box center [375, 60] width 258 height 19
click at [290, 60] on input "New text 1" at bounding box center [375, 60] width 258 height 19
click at [294, 72] on div "New text 1 Font Impact Font Size 40 Color Styles format_bold format_italic form…" at bounding box center [375, 147] width 258 height 192
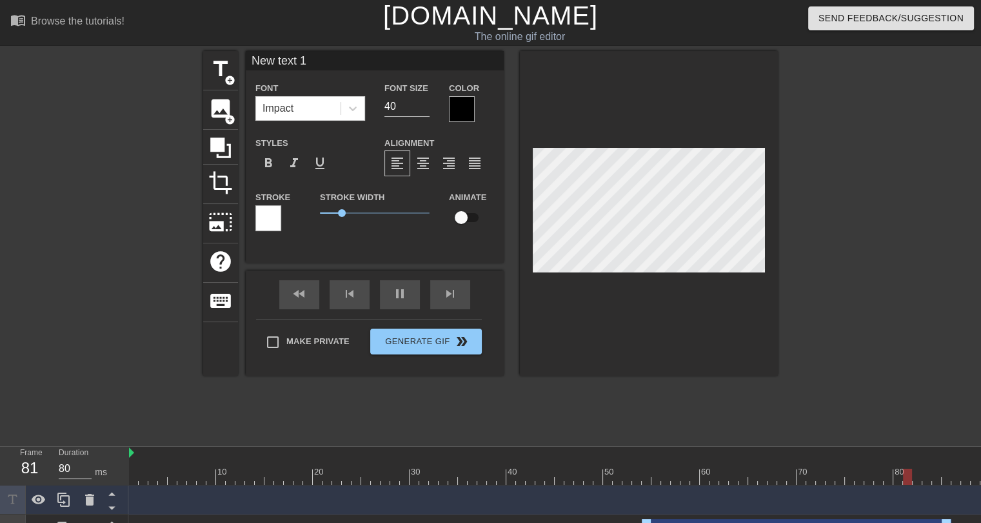
click at [296, 63] on input "New text 1" at bounding box center [375, 60] width 258 height 19
type input "CHILLIN AFTER REJECTING 2 TRADES"
click at [90, 498] on icon at bounding box center [89, 499] width 9 height 12
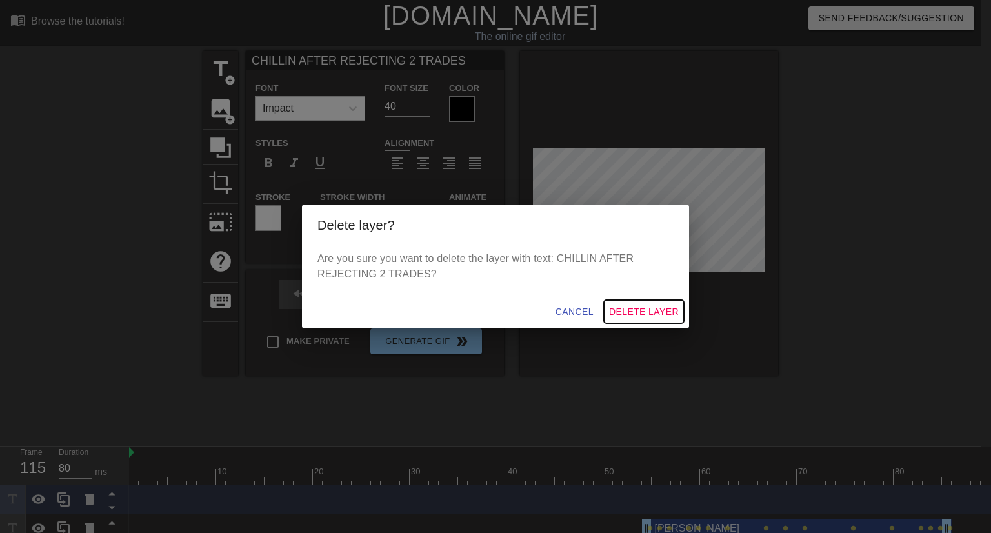
click at [626, 310] on span "Delete Layer" at bounding box center [644, 312] width 70 height 16
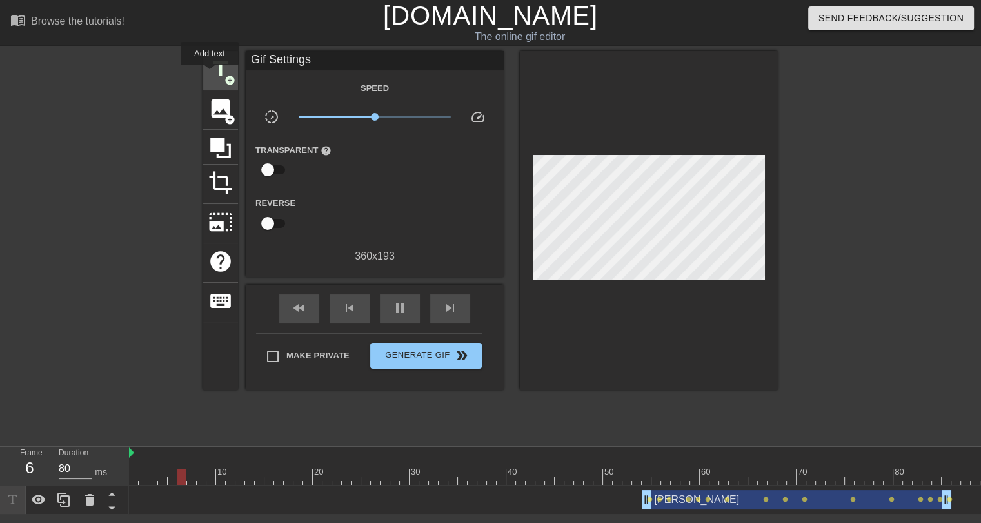
click at [210, 74] on span "title" at bounding box center [220, 69] width 25 height 25
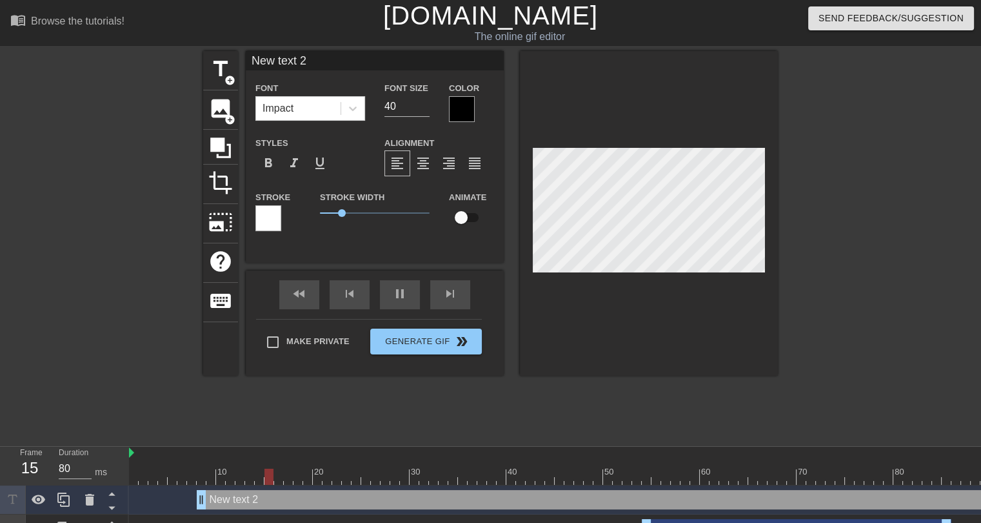
click at [286, 66] on input "New text 2" at bounding box center [375, 60] width 258 height 19
type input "CHILLIN AFTER REJECTING 2 TRADES ALREADY"
click at [426, 108] on input "21" at bounding box center [406, 106] width 45 height 21
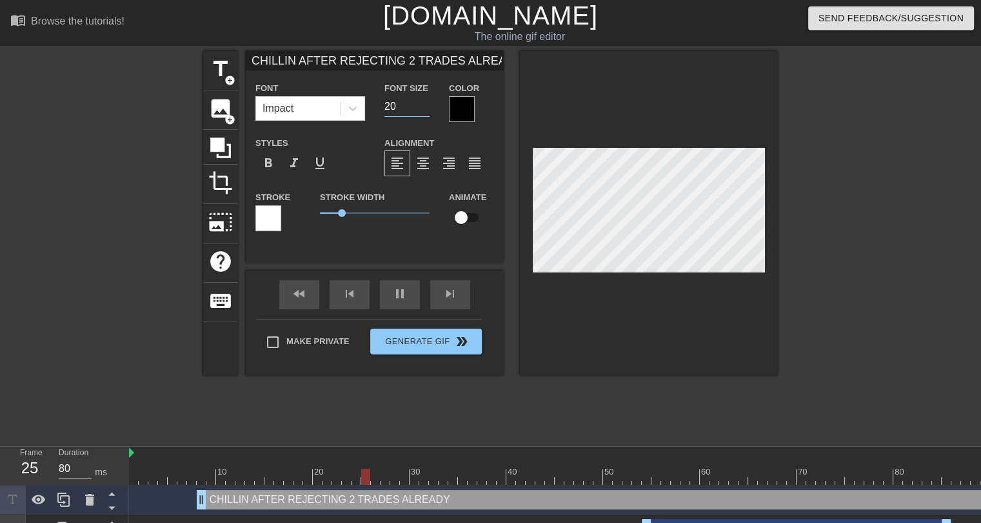
type input "20"
click at [426, 108] on input "20" at bounding box center [406, 106] width 45 height 21
click at [338, 210] on span "0.85" at bounding box center [339, 213] width 8 height 8
drag, startPoint x: 198, startPoint y: 496, endPoint x: 114, endPoint y: 499, distance: 84.5
click at [111, 501] on div "Frame 1 Duration 80 ms 10 20 30 40 50 60 70 80 90 100 110 120 CHILLIN AFTER REJ…" at bounding box center [490, 494] width 981 height 97
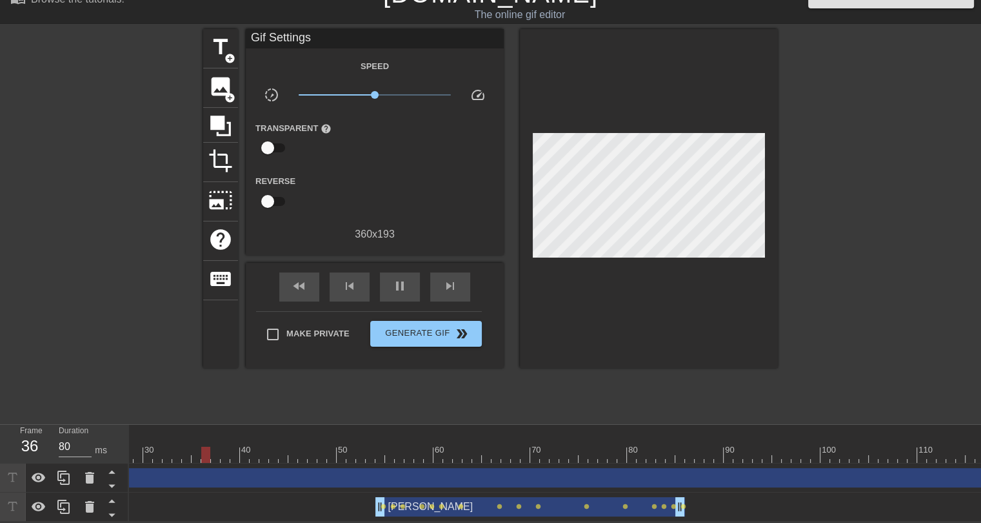
scroll to position [0, 306]
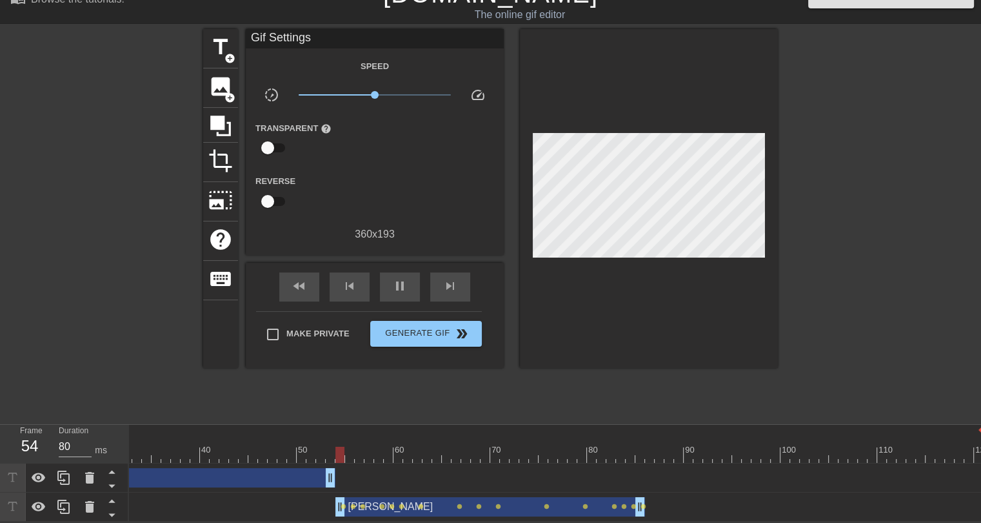
drag, startPoint x: 975, startPoint y: 473, endPoint x: 329, endPoint y: 483, distance: 646.4
click at [329, 483] on div "CHILLIN AFTER REJECTING 2 TRADES ALREADY drag_handle drag_handle" at bounding box center [403, 477] width 1161 height 29
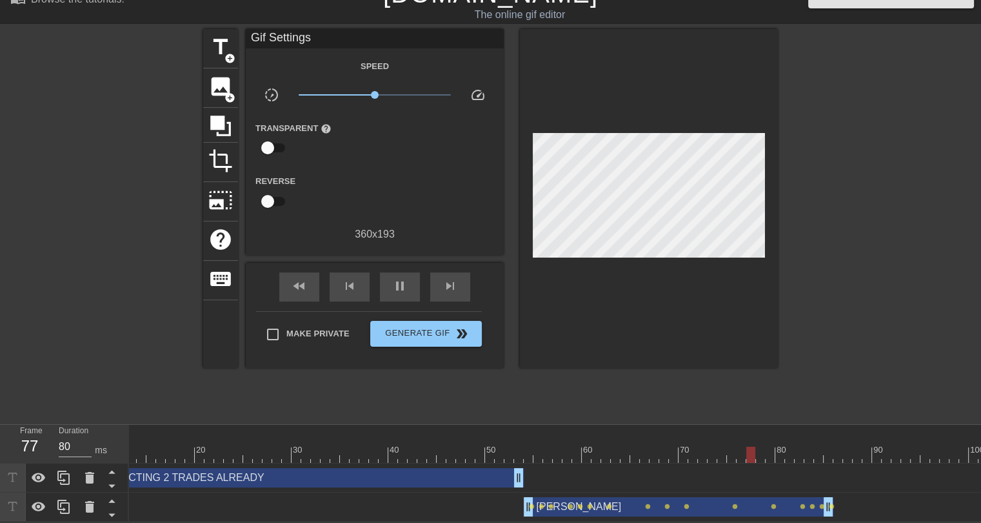
scroll to position [0, 0]
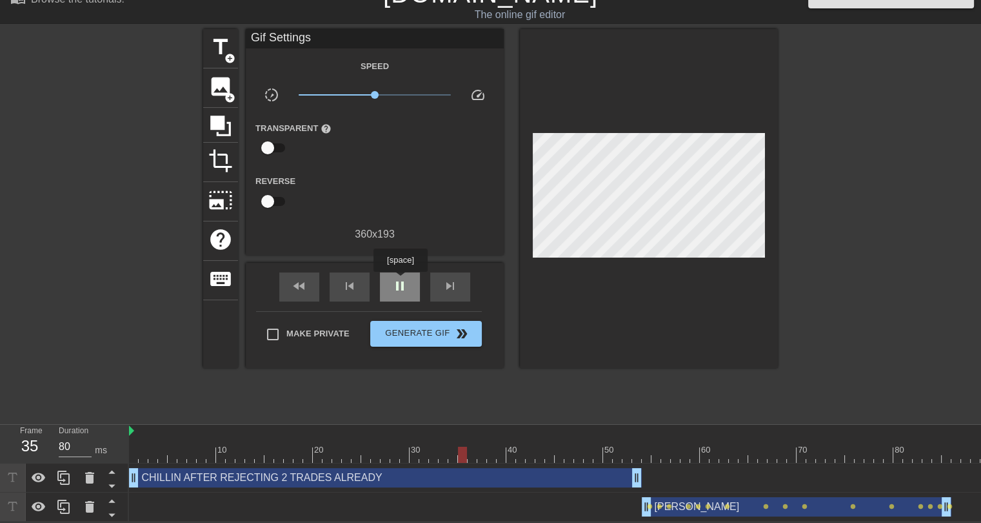
click at [400, 281] on span "pause" at bounding box center [399, 285] width 15 height 15
click at [227, 42] on span "title" at bounding box center [220, 47] width 25 height 25
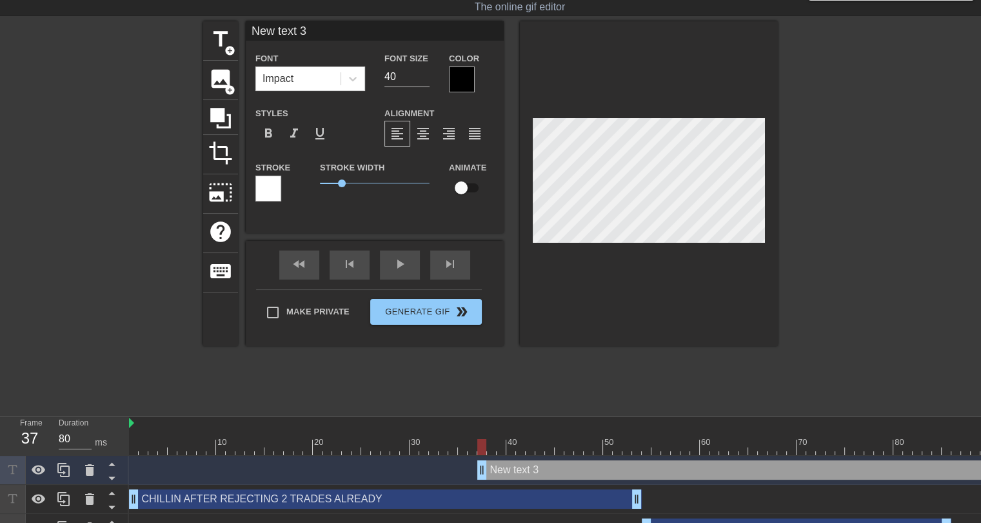
click at [290, 37] on input "New text 3" at bounding box center [375, 30] width 258 height 19
type input "BRODI"
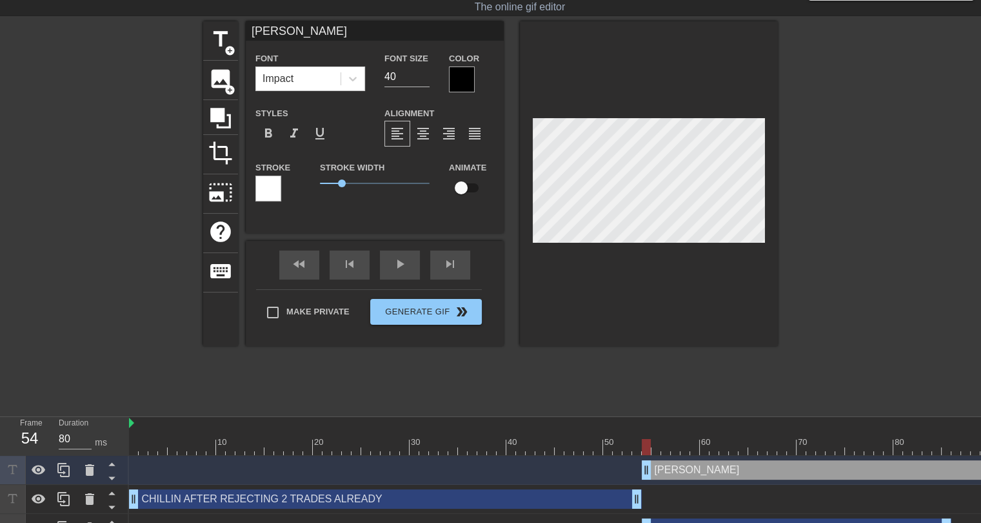
drag, startPoint x: 481, startPoint y: 465, endPoint x: 648, endPoint y: 460, distance: 166.5
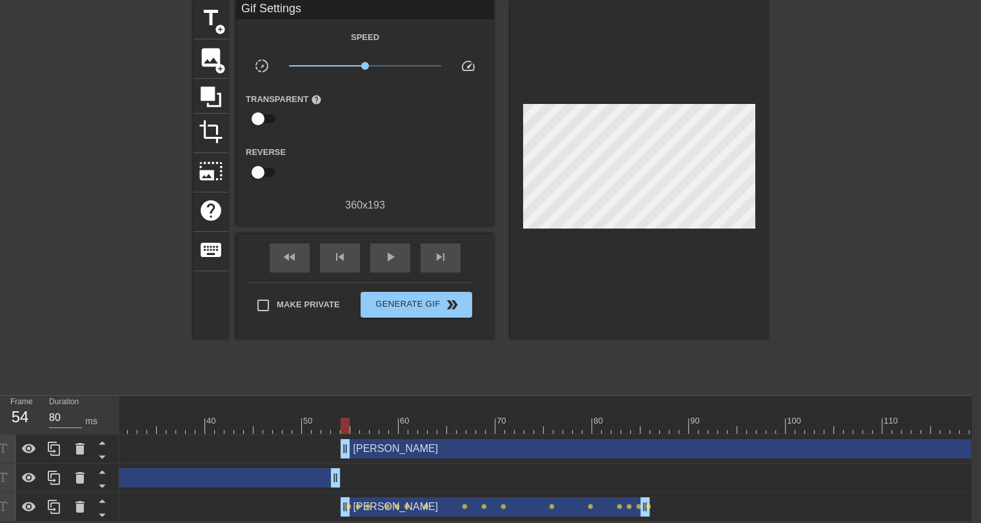
scroll to position [0, 306]
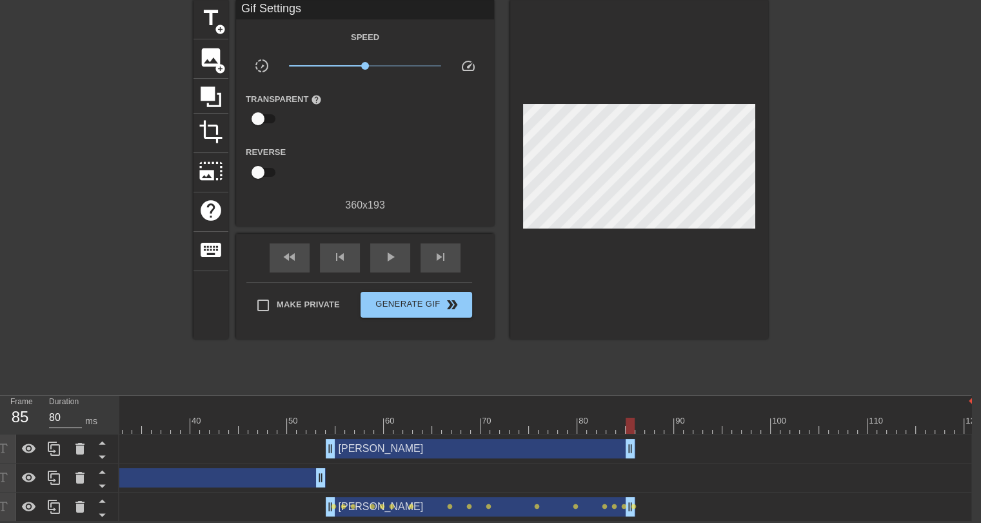
drag, startPoint x: 968, startPoint y: 439, endPoint x: 626, endPoint y: 463, distance: 343.4
click at [626, 463] on div "BRODI drag_handle drag_handle CHILLIN AFTER REJECTING 2 TRADES ALREADY drag_han…" at bounding box center [239, 477] width 852 height 87
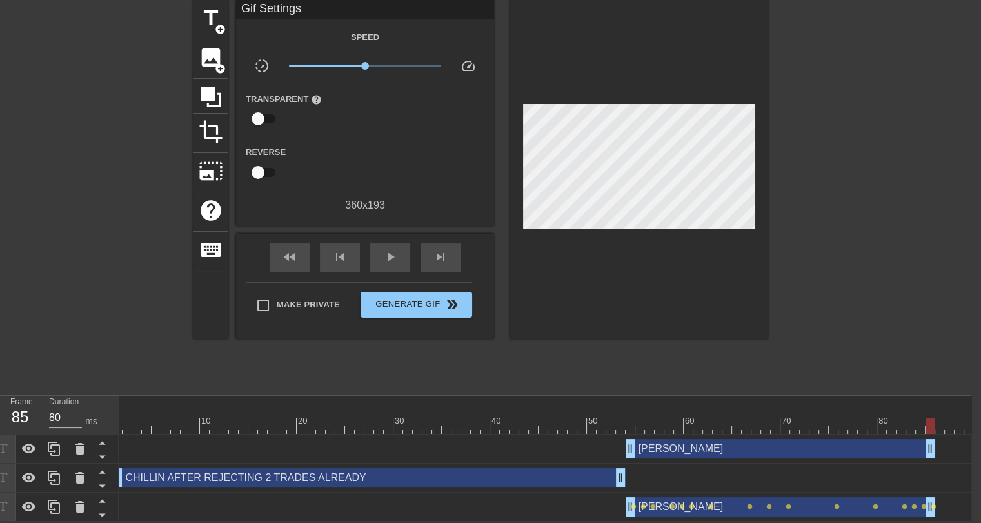
scroll to position [0, 0]
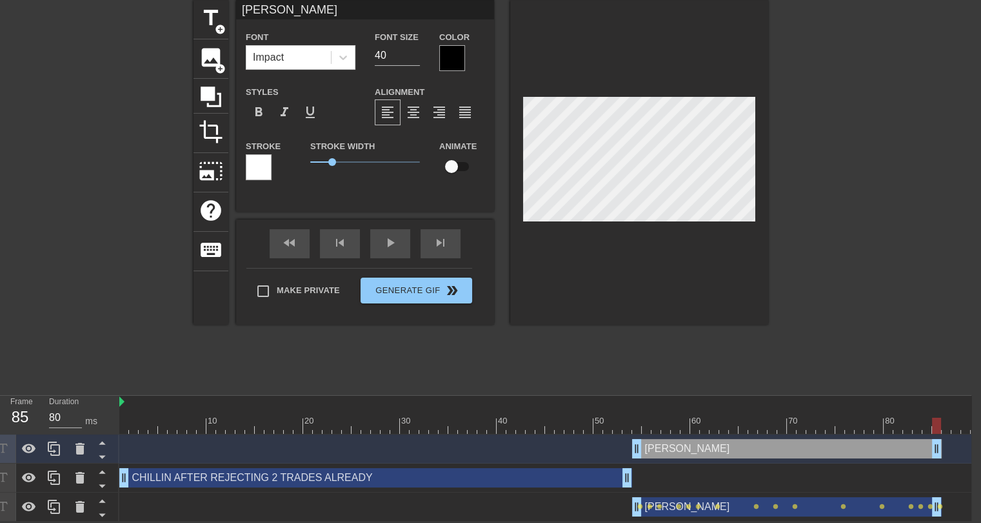
click at [258, 159] on div at bounding box center [259, 167] width 26 height 26
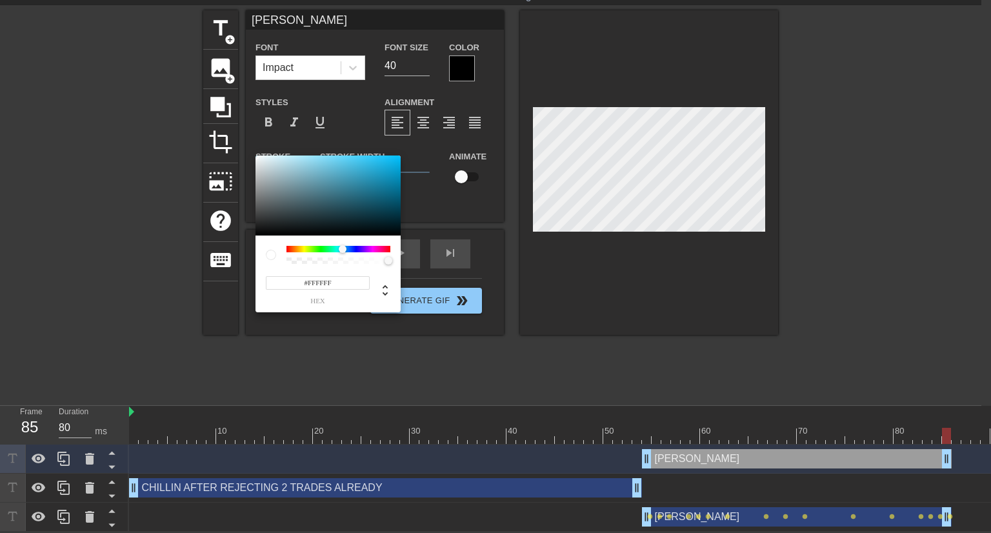
click at [343, 248] on div at bounding box center [338, 249] width 104 height 6
type input "#14B8F7"
drag, startPoint x: 355, startPoint y: 177, endPoint x: 389, endPoint y: 158, distance: 38.7
click at [389, 158] on div at bounding box center [327, 195] width 145 height 80
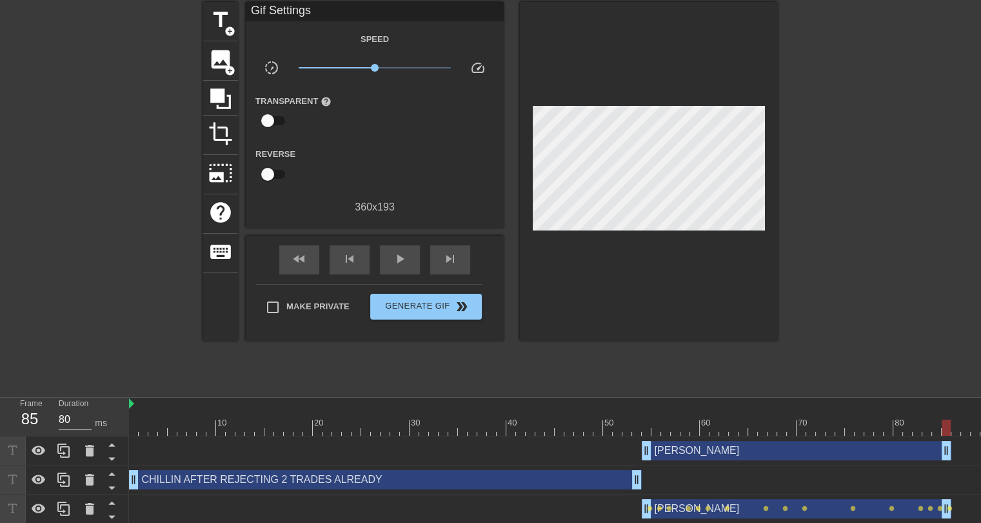
click at [684, 450] on div "BRODI drag_handle drag_handle" at bounding box center [797, 450] width 310 height 19
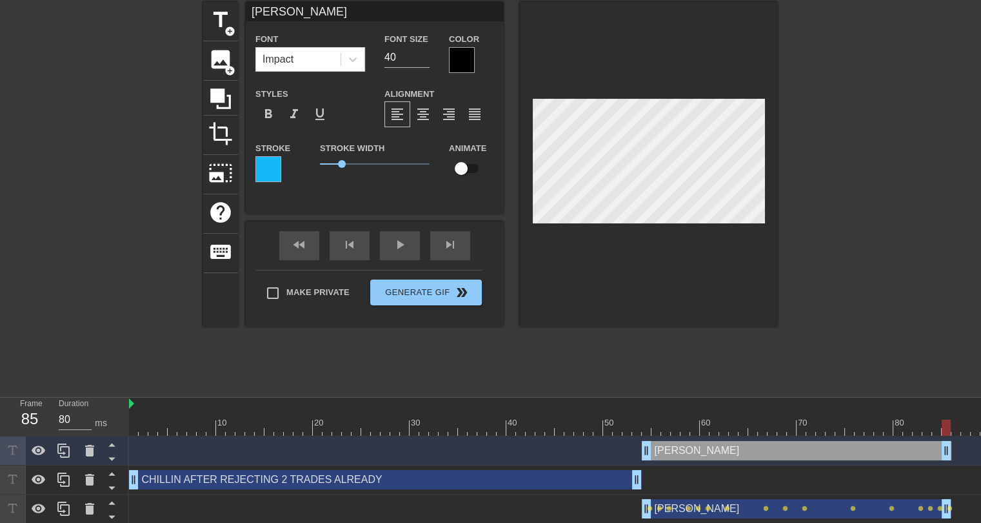
click at [467, 172] on input "checkbox" at bounding box center [461, 168] width 74 height 25
checkbox input "true"
click at [679, 372] on div "title add_circle image add_circle crop photo_size_select_large help keyboard BR…" at bounding box center [490, 195] width 575 height 387
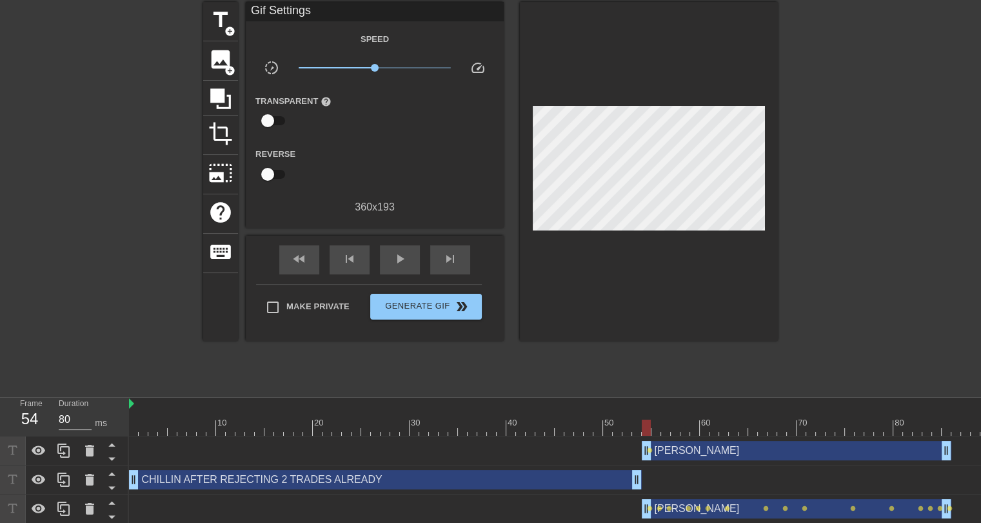
click at [645, 433] on div at bounding box center [709, 427] width 1161 height 16
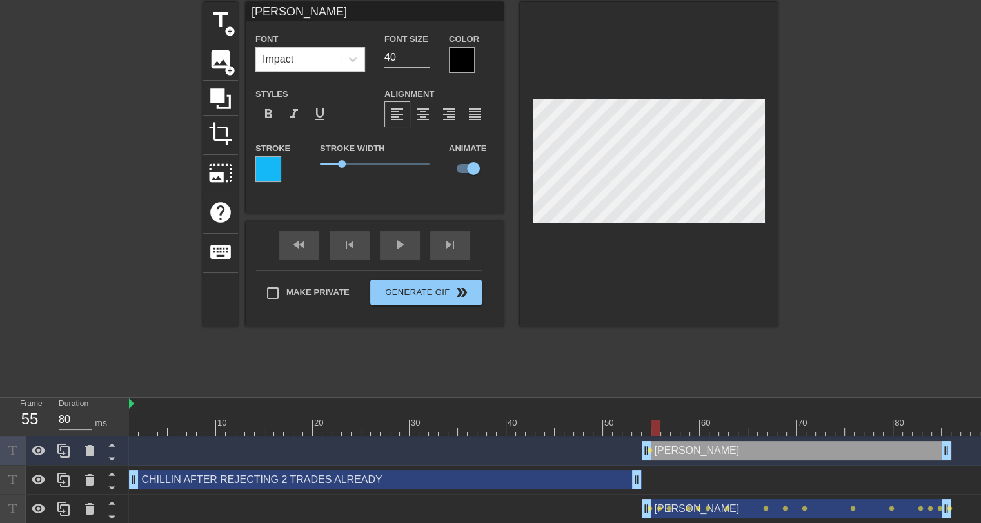
click at [655, 428] on div at bounding box center [709, 427] width 1161 height 16
click at [664, 427] on div at bounding box center [709, 427] width 1161 height 16
click at [675, 419] on div at bounding box center [709, 427] width 1161 height 16
click at [684, 426] on div at bounding box center [709, 427] width 1161 height 16
click at [695, 427] on div at bounding box center [709, 427] width 1161 height 16
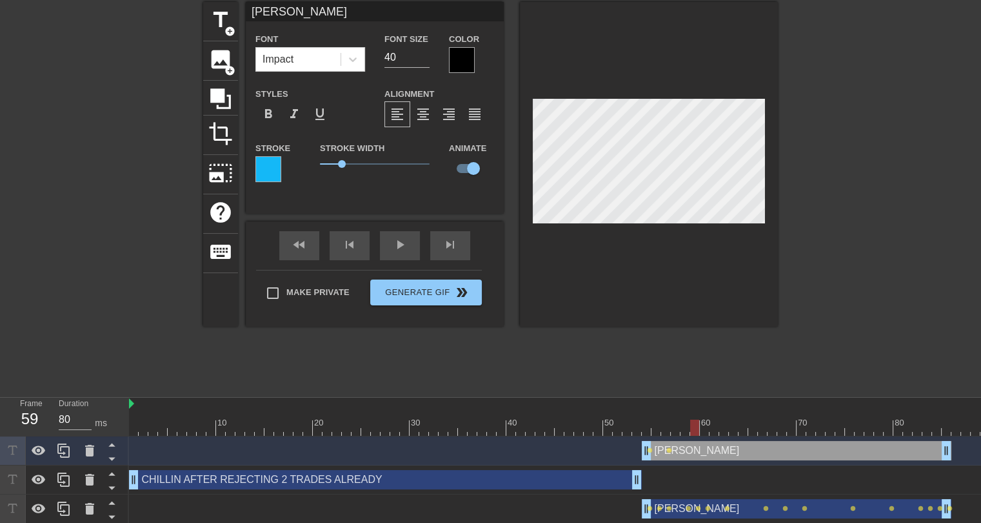
click at [702, 428] on div at bounding box center [709, 427] width 1161 height 16
click at [713, 428] on div at bounding box center [709, 427] width 1161 height 16
click at [722, 419] on div at bounding box center [709, 427] width 1161 height 16
click at [733, 426] on div at bounding box center [709, 427] width 1161 height 16
click at [745, 428] on div at bounding box center [709, 427] width 1161 height 16
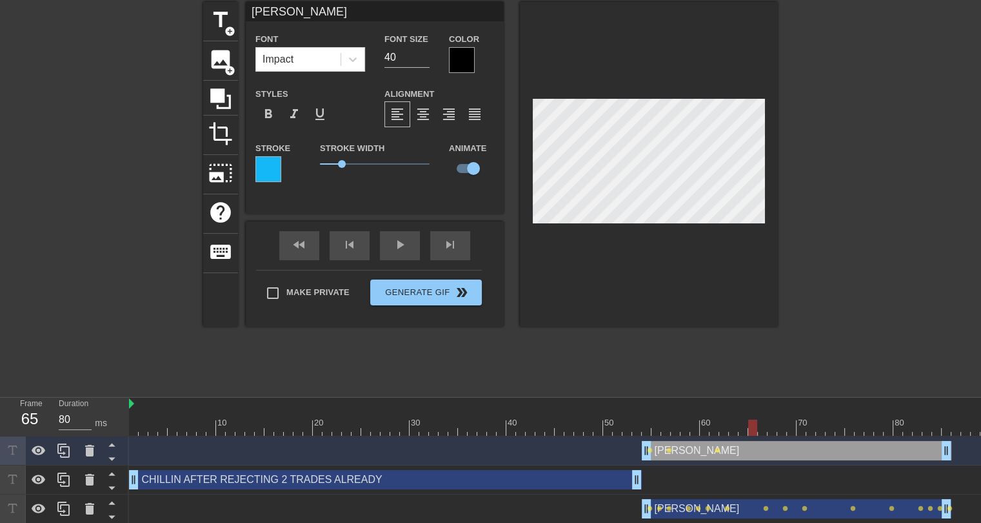
click at [754, 428] on div at bounding box center [709, 427] width 1161 height 16
click at [761, 428] on div at bounding box center [709, 427] width 1161 height 16
click at [772, 428] on div at bounding box center [709, 427] width 1161 height 16
click at [781, 426] on div at bounding box center [709, 427] width 1161 height 16
click at [793, 426] on div at bounding box center [709, 427] width 1161 height 16
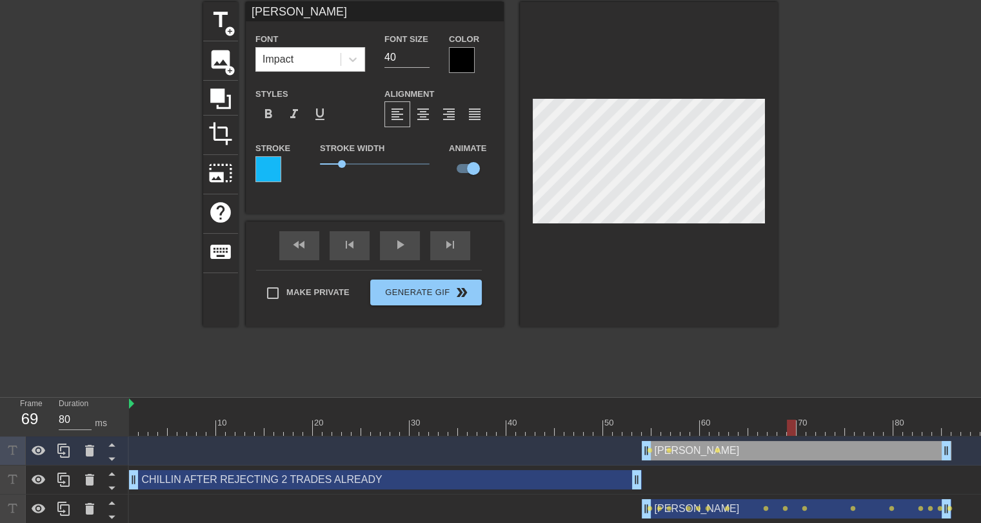
click at [804, 427] on div at bounding box center [709, 427] width 1161 height 16
click at [808, 426] on div at bounding box center [709, 427] width 1161 height 16
click at [821, 426] on div at bounding box center [709, 427] width 1161 height 16
click at [828, 423] on div at bounding box center [709, 427] width 1161 height 16
click at [837, 424] on div at bounding box center [709, 427] width 1161 height 16
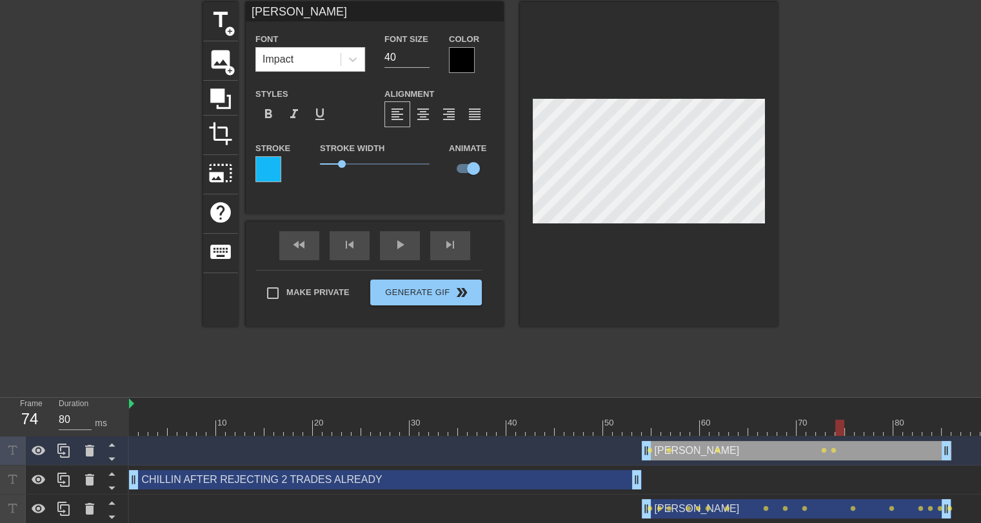
click at [850, 432] on div at bounding box center [709, 427] width 1161 height 16
click at [860, 432] on div at bounding box center [709, 427] width 1161 height 16
click at [868, 422] on div at bounding box center [709, 427] width 1161 height 16
click at [877, 423] on div at bounding box center [709, 427] width 1161 height 16
click at [888, 428] on div at bounding box center [709, 427] width 1161 height 16
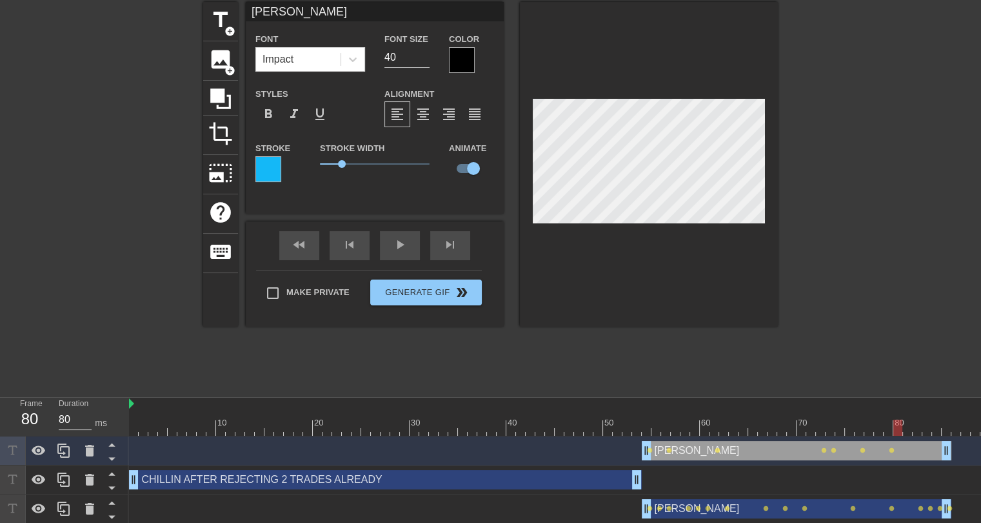
click at [901, 429] on div at bounding box center [709, 427] width 1161 height 16
click at [906, 426] on div at bounding box center [709, 427] width 1161 height 16
click at [915, 424] on div at bounding box center [709, 427] width 1161 height 16
click at [925, 424] on div at bounding box center [709, 427] width 1161 height 16
click at [935, 425] on div at bounding box center [709, 427] width 1161 height 16
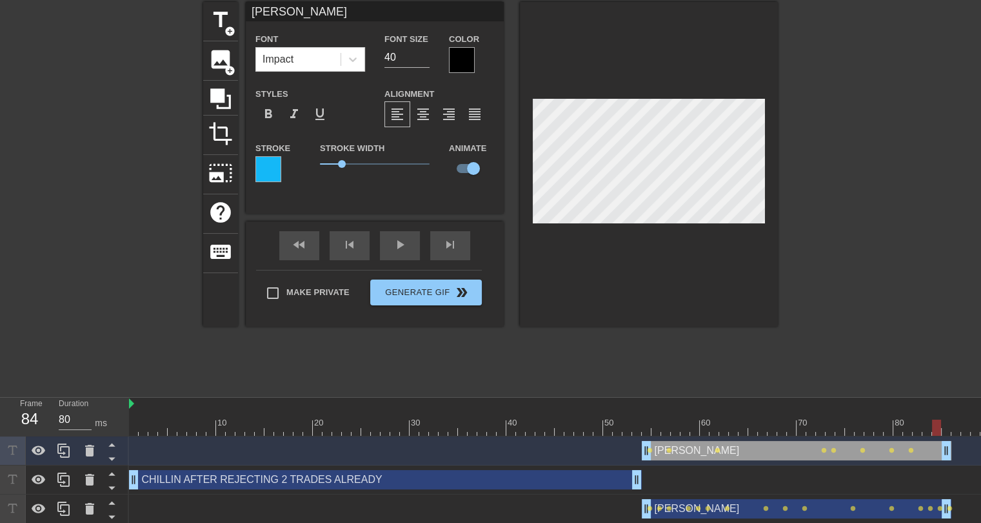
click at [946, 426] on div at bounding box center [709, 427] width 1161 height 16
click at [648, 335] on div "title add_circle image add_circle crop photo_size_select_large help keyboard BR…" at bounding box center [490, 195] width 575 height 387
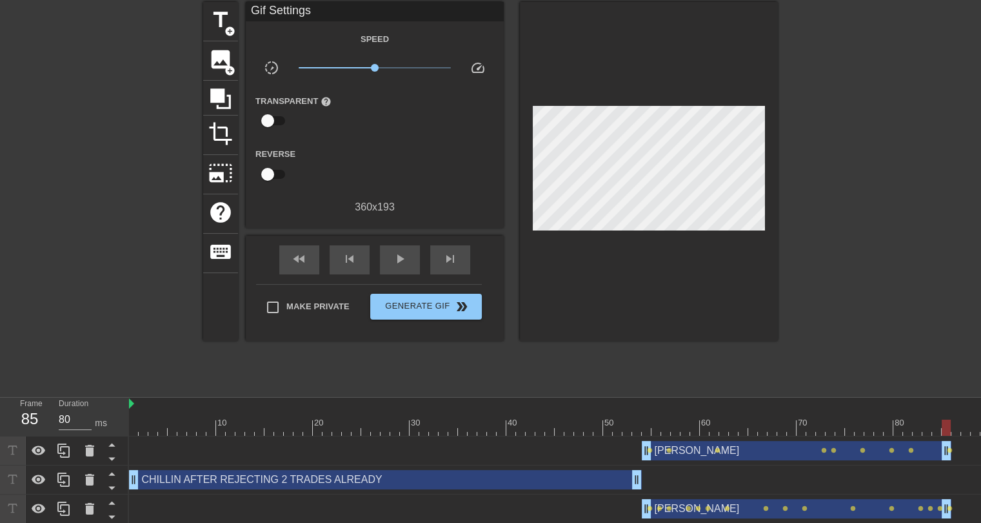
click at [134, 426] on div at bounding box center [709, 427] width 1161 height 16
click at [395, 251] on span "play_arrow" at bounding box center [399, 258] width 15 height 15
click at [222, 481] on div "CHILLIN AFTER REJECTING 2 TRADES ALREADY drag_handle drag_handle" at bounding box center [385, 479] width 513 height 19
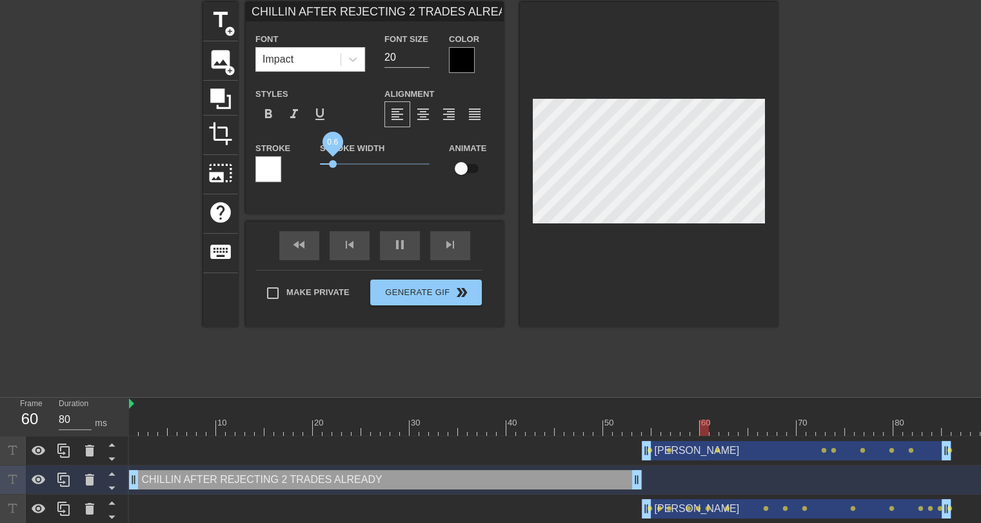
drag, startPoint x: 341, startPoint y: 163, endPoint x: 333, endPoint y: 163, distance: 7.8
click at [333, 163] on span "0.6" at bounding box center [333, 164] width 8 height 8
click at [210, 357] on div "title add_circle image add_circle crop photo_size_select_large help keyboard CH…" at bounding box center [490, 195] width 575 height 387
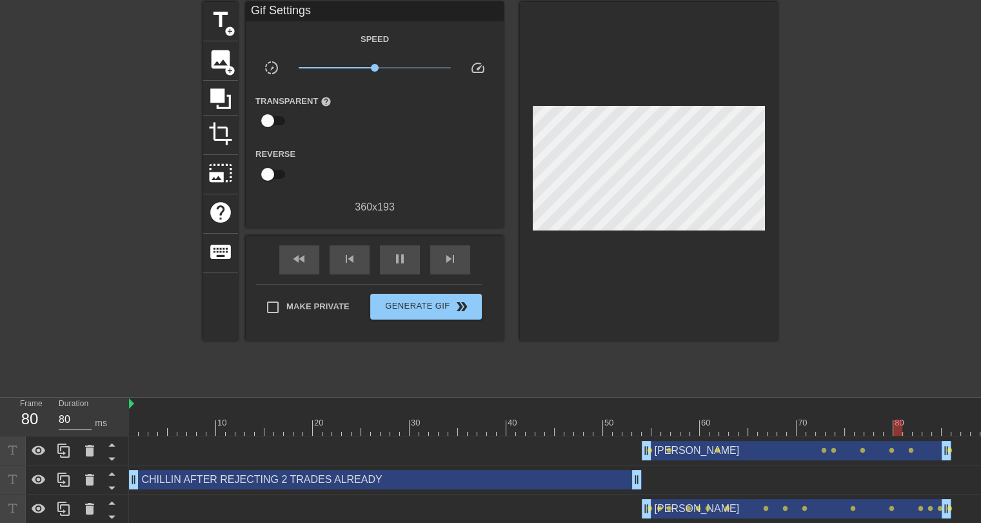
click at [134, 426] on div at bounding box center [709, 427] width 1161 height 16
click at [402, 251] on span "play_arrow" at bounding box center [399, 258] width 15 height 15
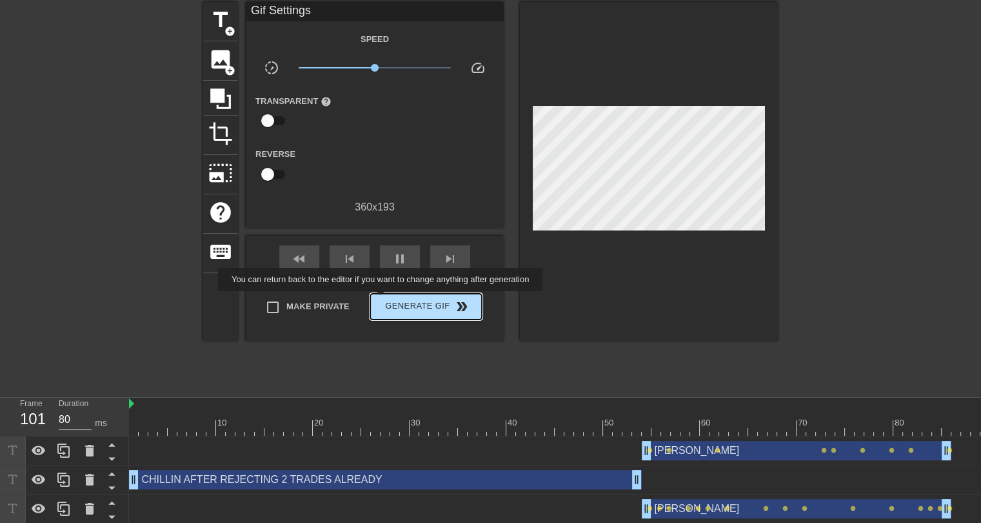
click at [382, 300] on span "Generate Gif double_arrow" at bounding box center [425, 306] width 101 height 15
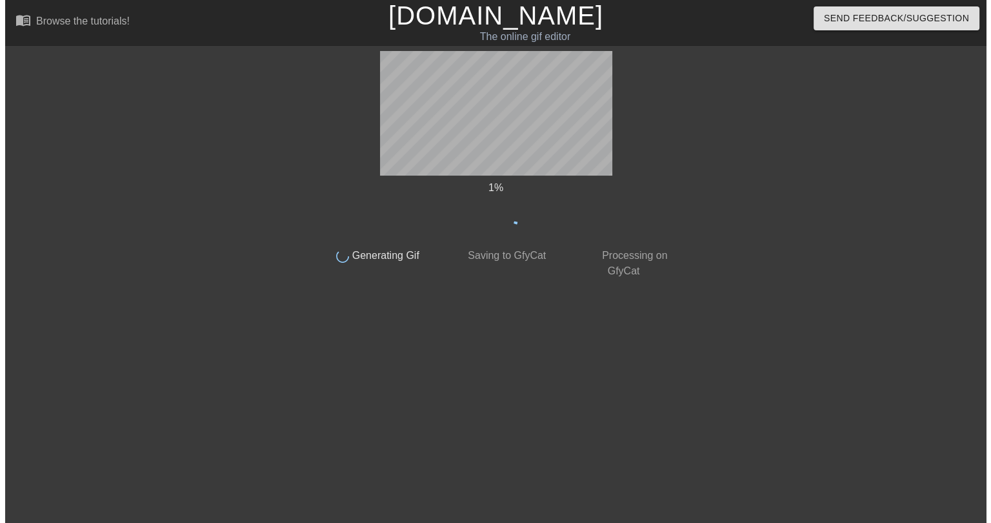
scroll to position [0, 0]
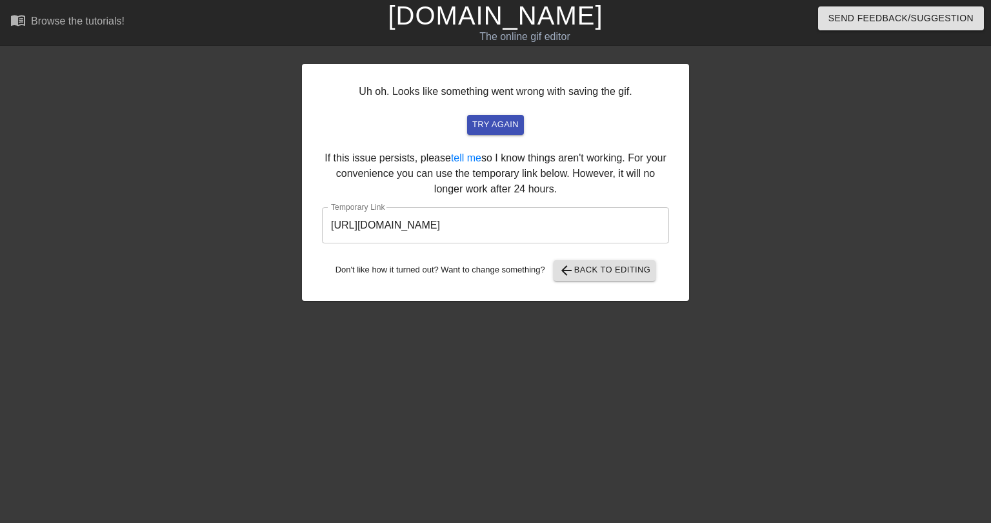
click at [415, 224] on input "https://www.gifntext.com/temp_generations/pI0QyzDg.gif" at bounding box center [495, 225] width 347 height 36
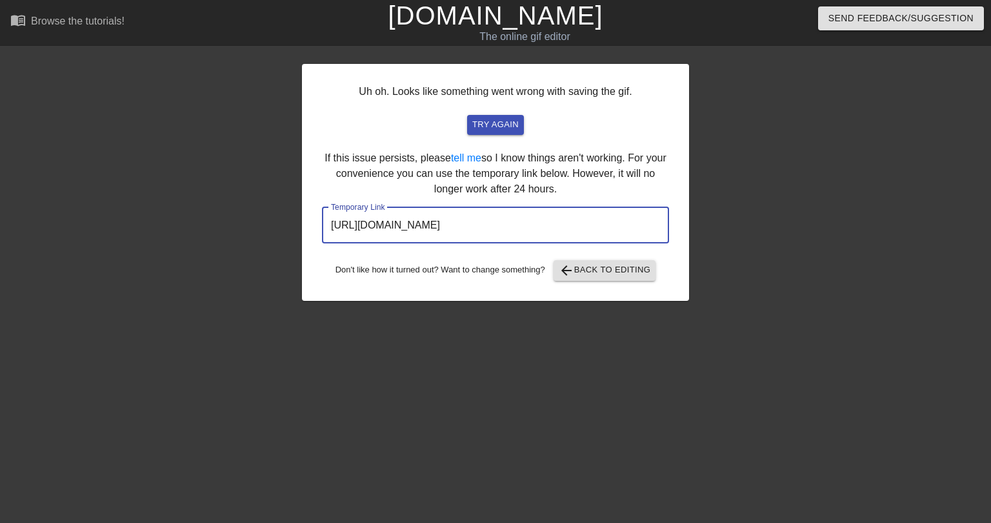
click at [415, 224] on input "https://www.gifntext.com/temp_generations/pI0QyzDg.gif" at bounding box center [495, 225] width 347 height 36
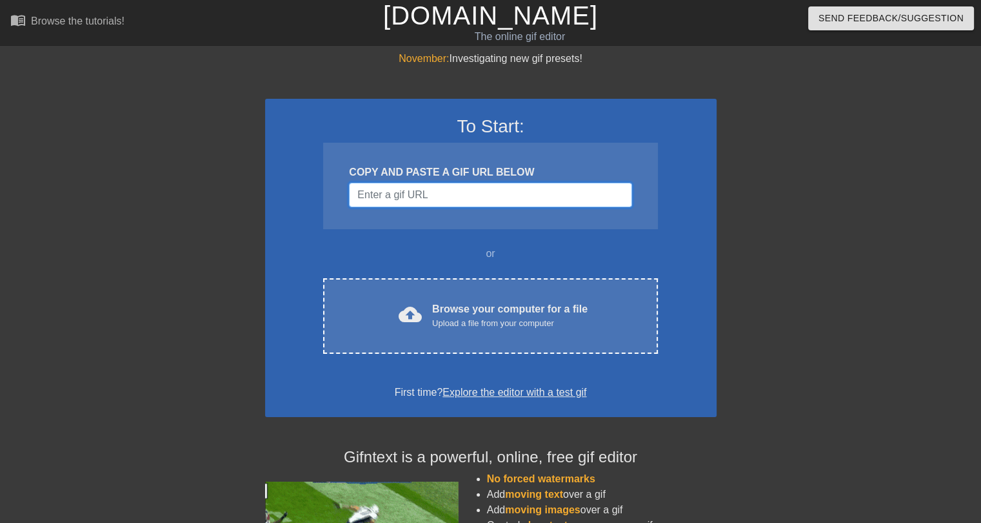
click at [410, 195] on input "Username" at bounding box center [490, 195] width 283 height 25
click at [409, 193] on input "Username" at bounding box center [490, 195] width 283 height 25
click at [413, 197] on input "Username" at bounding box center [490, 195] width 283 height 25
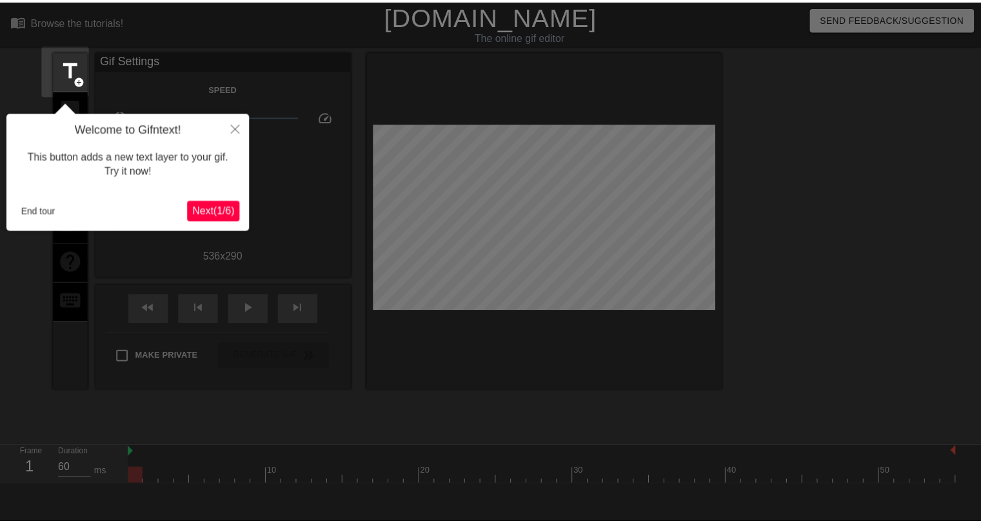
scroll to position [31, 0]
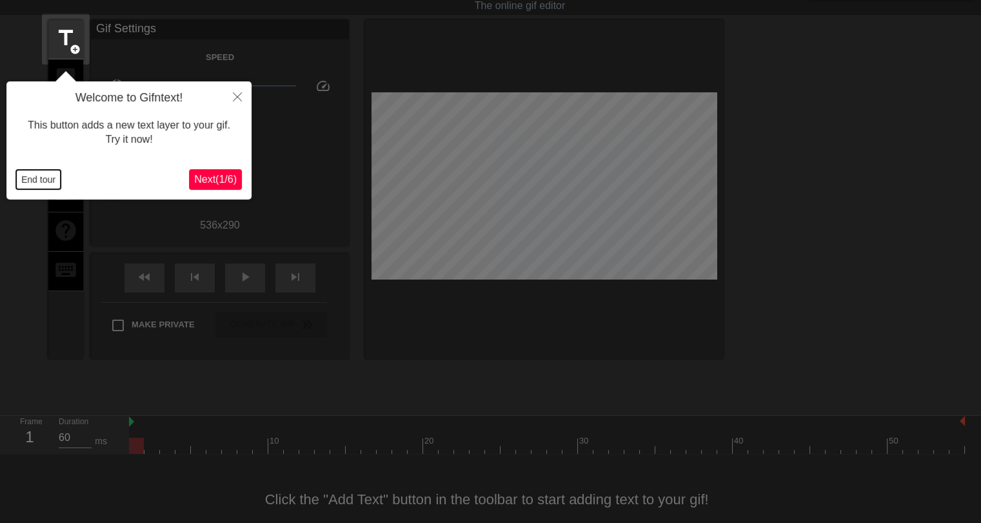
click at [26, 180] on button "End tour" at bounding box center [38, 179] width 45 height 19
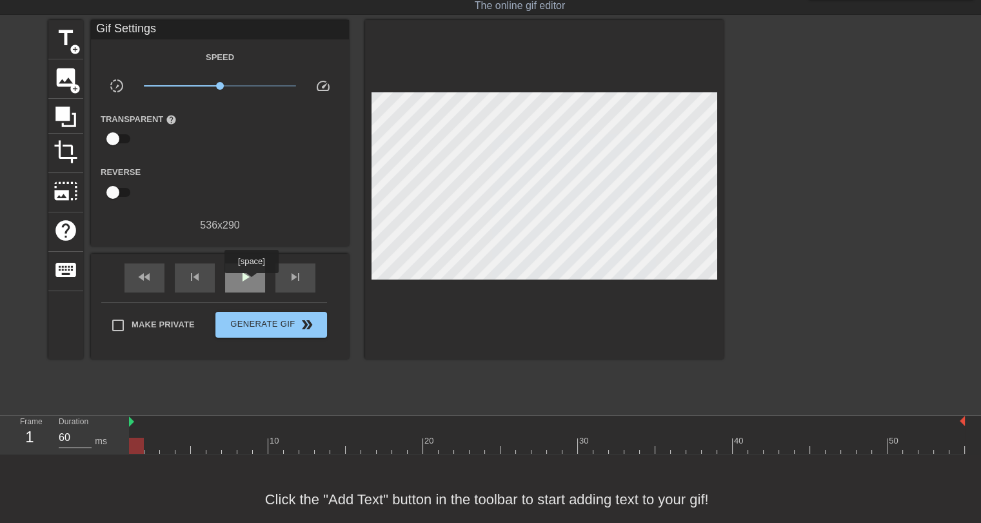
click at [251, 281] on span "play_arrow" at bounding box center [244, 276] width 15 height 15
click at [251, 281] on span "pause" at bounding box center [244, 276] width 15 height 15
click at [65, 150] on span "crop" at bounding box center [66, 151] width 25 height 25
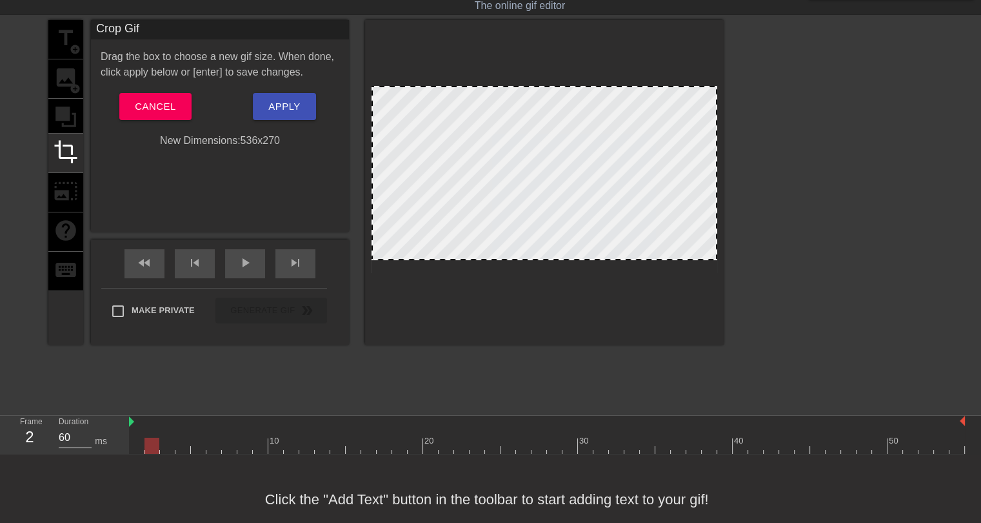
drag, startPoint x: 538, startPoint y: 269, endPoint x: 542, endPoint y: 256, distance: 13.5
click at [459, 441] on div at bounding box center [547, 445] width 836 height 16
drag, startPoint x: 499, startPoint y: 258, endPoint x: 508, endPoint y: 257, distance: 8.4
click at [508, 257] on div at bounding box center [544, 258] width 343 height 6
click at [501, 291] on div at bounding box center [544, 182] width 359 height 324
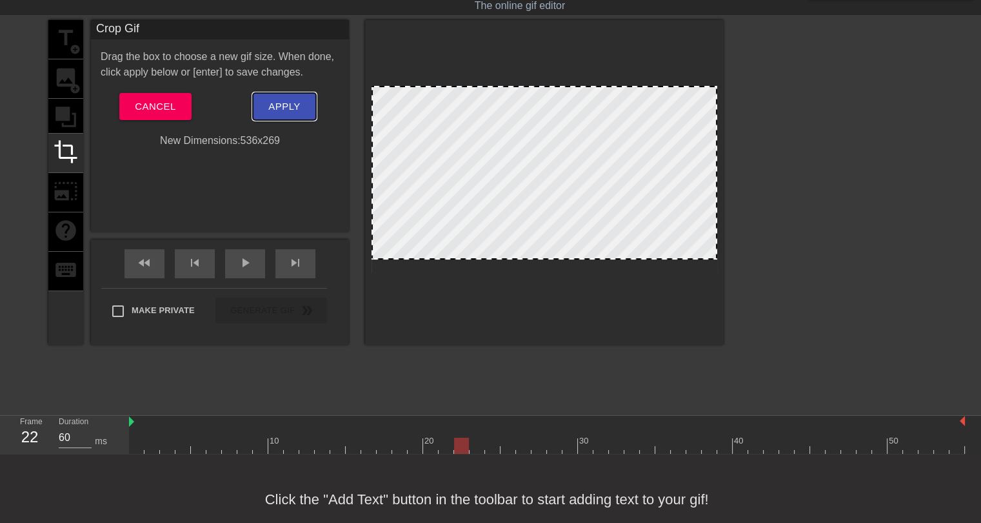
click at [295, 112] on span "Apply" at bounding box center [284, 106] width 32 height 17
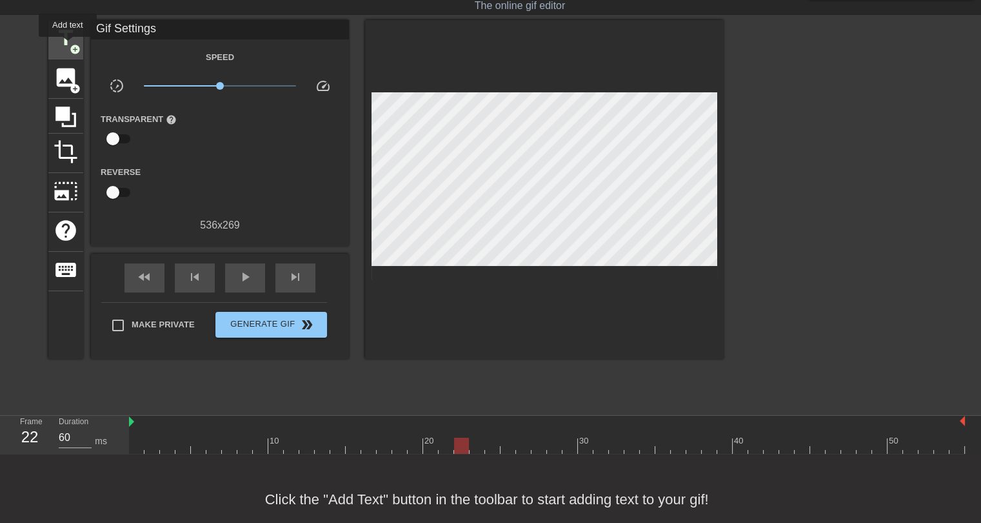
click at [68, 46] on span "title" at bounding box center [66, 38] width 25 height 25
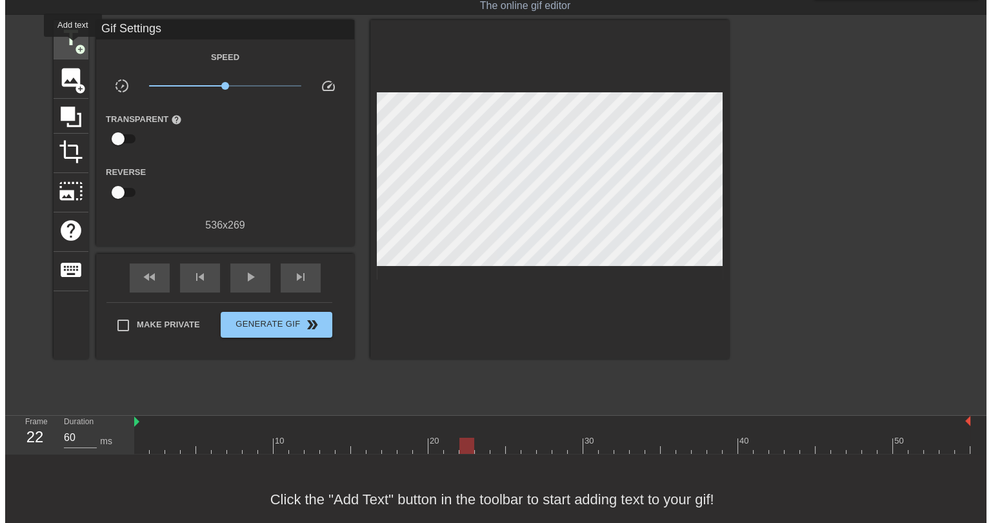
scroll to position [0, 0]
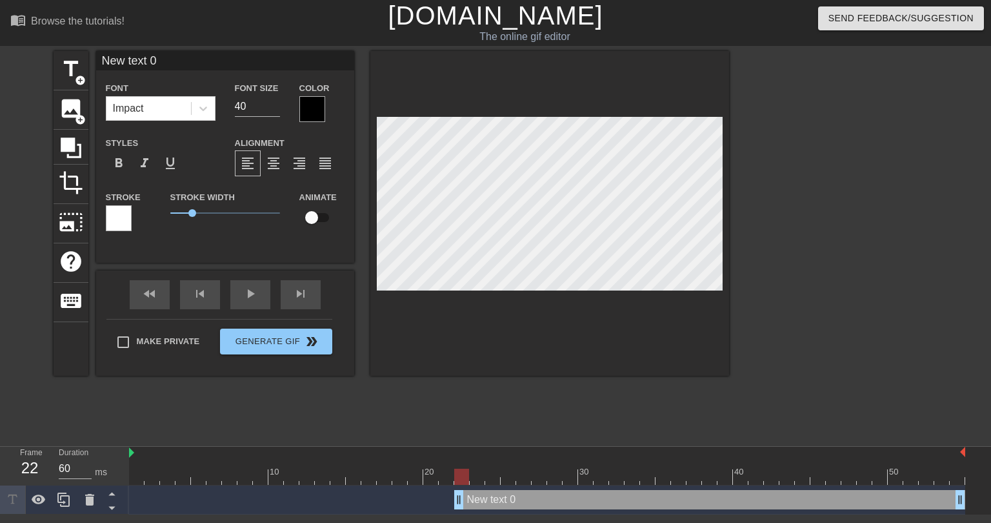
click at [161, 65] on input "New text 0" at bounding box center [225, 60] width 258 height 19
click at [160, 65] on input "New text 0" at bounding box center [225, 60] width 258 height 19
type input "SINCERE McCORMICK? DARE OGUNBOWWALE??"
click at [276, 109] on input "39" at bounding box center [257, 106] width 45 height 21
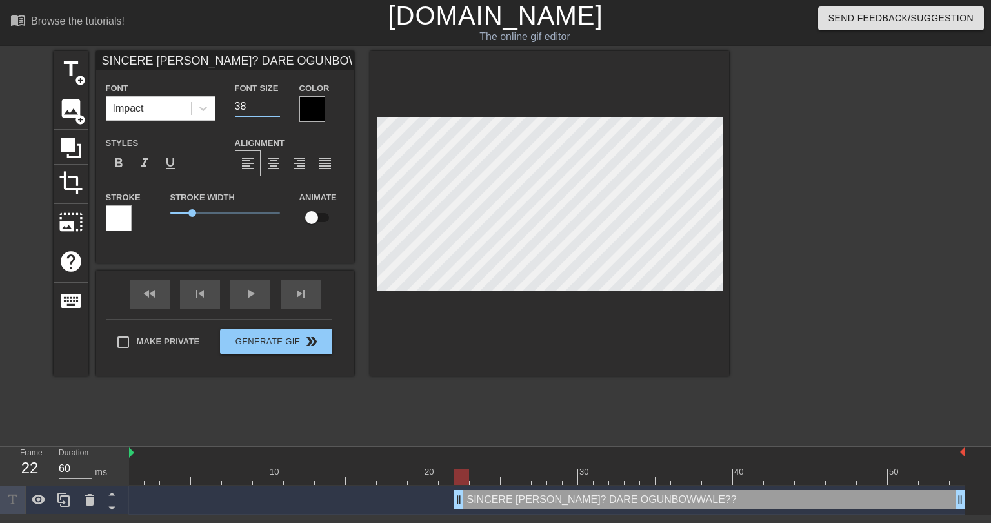
click at [276, 109] on input "38" at bounding box center [257, 106] width 45 height 21
click at [276, 109] on input "37" at bounding box center [257, 106] width 45 height 21
click at [276, 109] on input "36" at bounding box center [257, 106] width 45 height 21
click at [276, 109] on input "35" at bounding box center [257, 106] width 45 height 21
click at [276, 109] on input "34" at bounding box center [257, 106] width 45 height 21
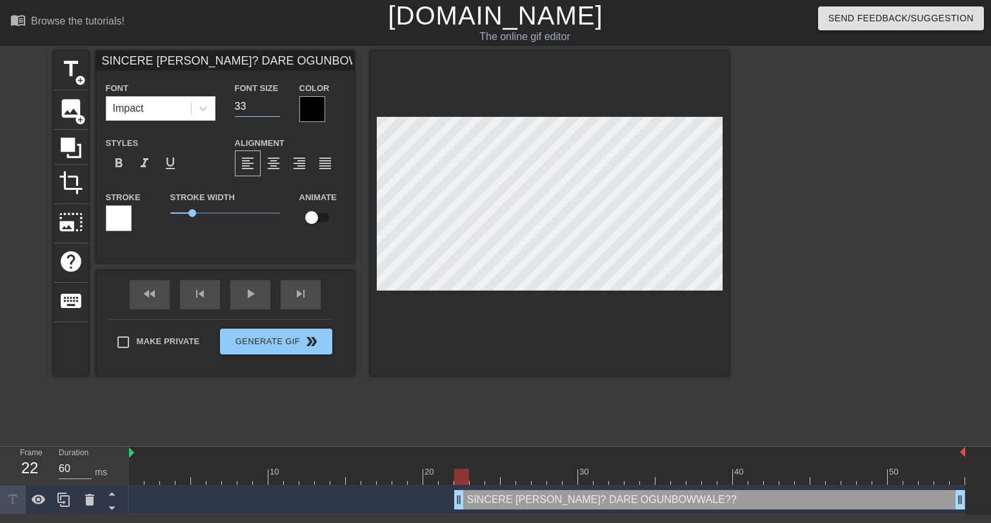
click at [276, 109] on input "33" at bounding box center [257, 106] width 45 height 21
click at [276, 109] on input "32" at bounding box center [257, 106] width 45 height 21
click at [276, 109] on input "31" at bounding box center [257, 106] width 45 height 21
click at [276, 109] on input "30" at bounding box center [257, 106] width 45 height 21
click at [276, 109] on input "29" at bounding box center [257, 106] width 45 height 21
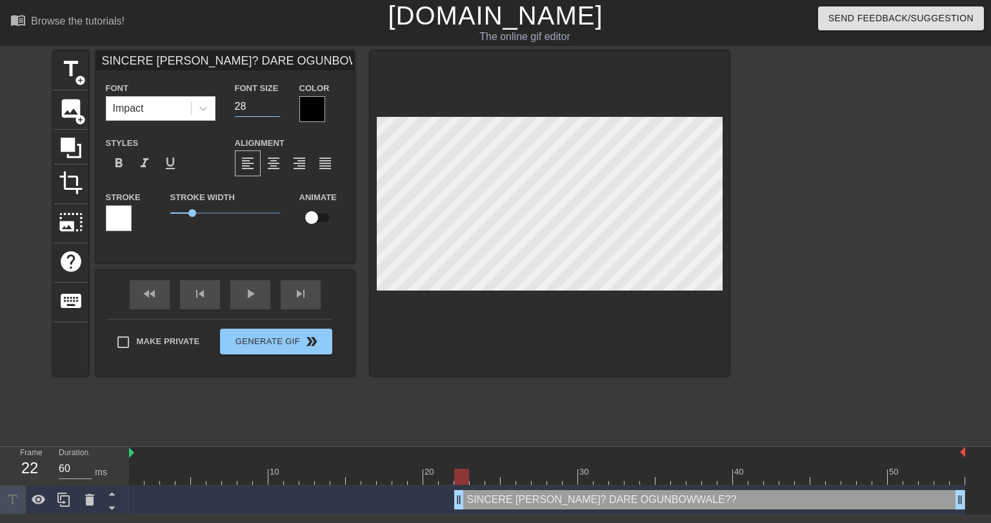
type input "28"
click at [276, 109] on input "28" at bounding box center [257, 106] width 45 height 21
click at [313, 111] on div at bounding box center [312, 109] width 26 height 26
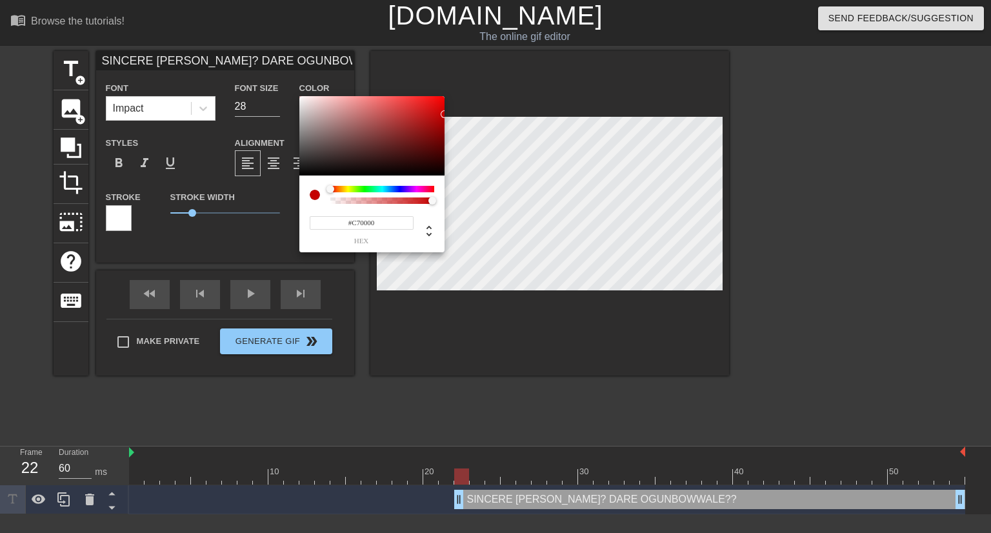
type input "#C90000"
drag, startPoint x: 435, startPoint y: 121, endPoint x: 451, endPoint y: 113, distance: 17.9
click at [451, 113] on div "#C90000 hex" at bounding box center [495, 266] width 991 height 533
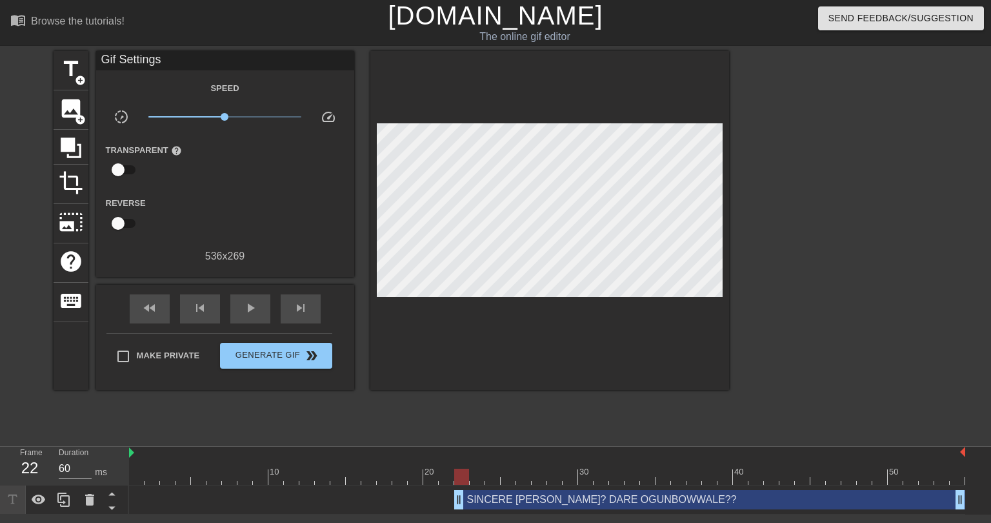
click at [486, 503] on div "SINCERE McCORMICK? DARE OGUNBOWWALE?? drag_handle drag_handle" at bounding box center [709, 499] width 511 height 19
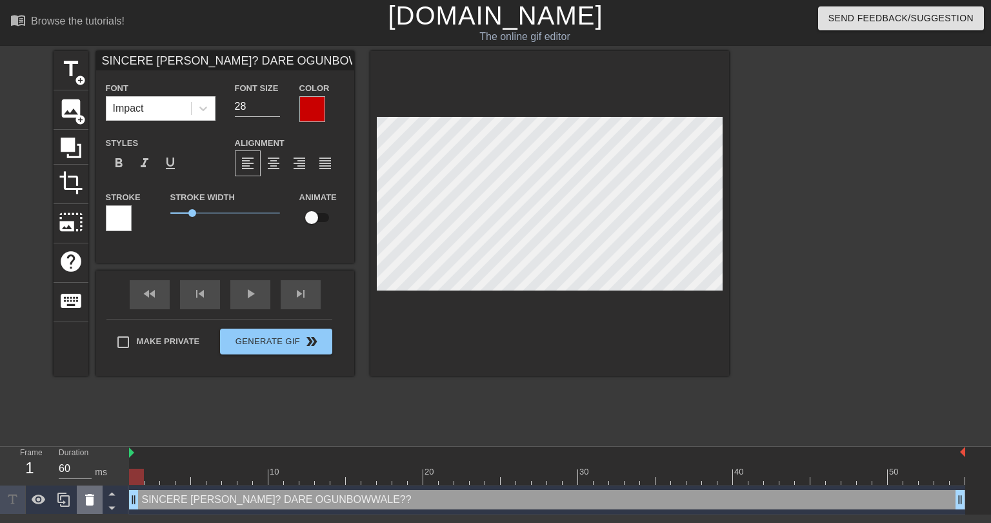
drag, startPoint x: 458, startPoint y: 503, endPoint x: 87, endPoint y: 488, distance: 371.2
click at [85, 491] on div "Frame 1 Duration 60 ms 10 20 30 40 50 SINCERE McCORMICK? DARE OGUNBOWWALE?? dra…" at bounding box center [495, 480] width 991 height 68
click at [116, 219] on div at bounding box center [119, 218] width 26 height 26
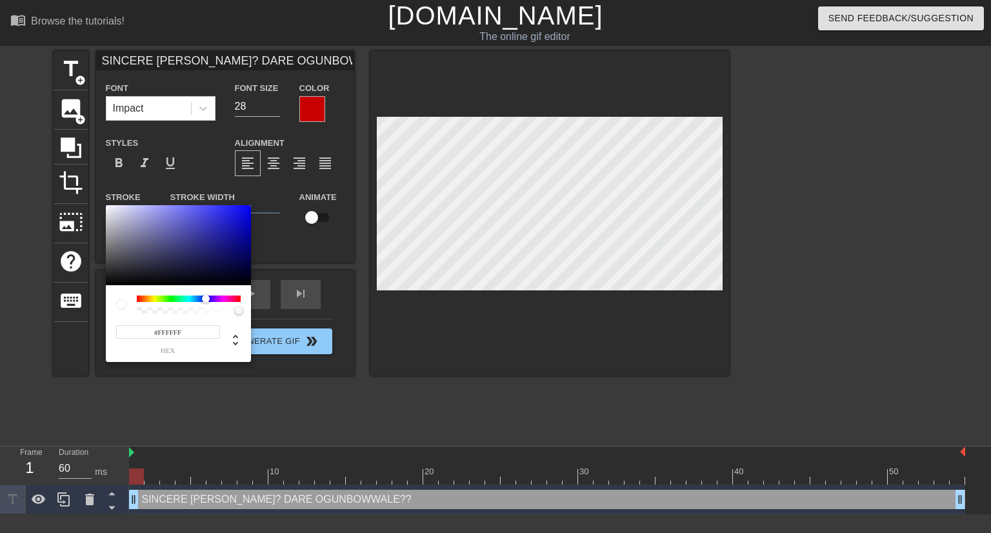
drag, startPoint x: 199, startPoint y: 300, endPoint x: 222, endPoint y: 261, distance: 45.1
click at [206, 299] on div at bounding box center [189, 298] width 104 height 6
type input "#010075"
drag, startPoint x: 231, startPoint y: 248, endPoint x: 254, endPoint y: 248, distance: 23.2
click at [254, 248] on div "#010075 hex" at bounding box center [495, 266] width 991 height 533
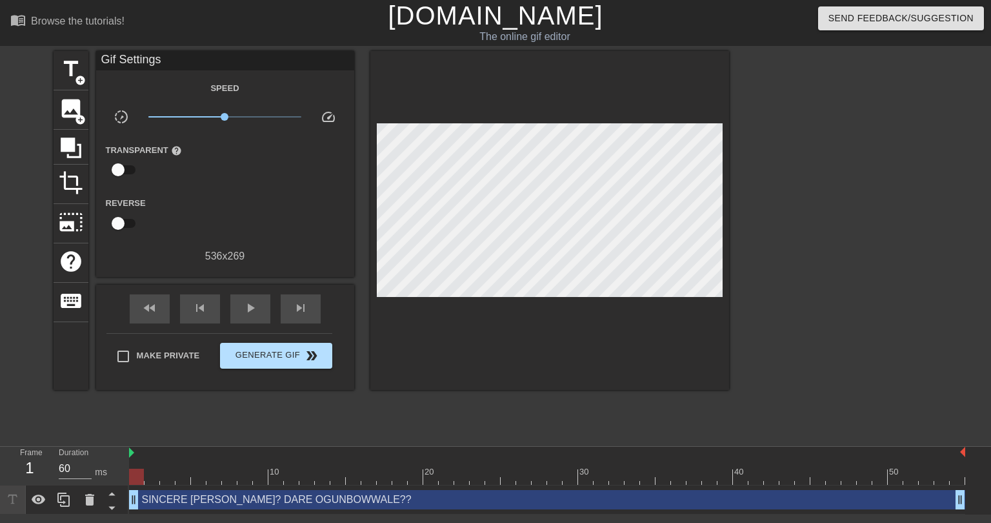
drag, startPoint x: 277, startPoint y: 499, endPoint x: 225, endPoint y: 343, distance: 164.0
click at [277, 497] on div "SINCERE McCORMICK? DARE OGUNBOWWALE?? drag_handle drag_handle" at bounding box center [547, 499] width 836 height 19
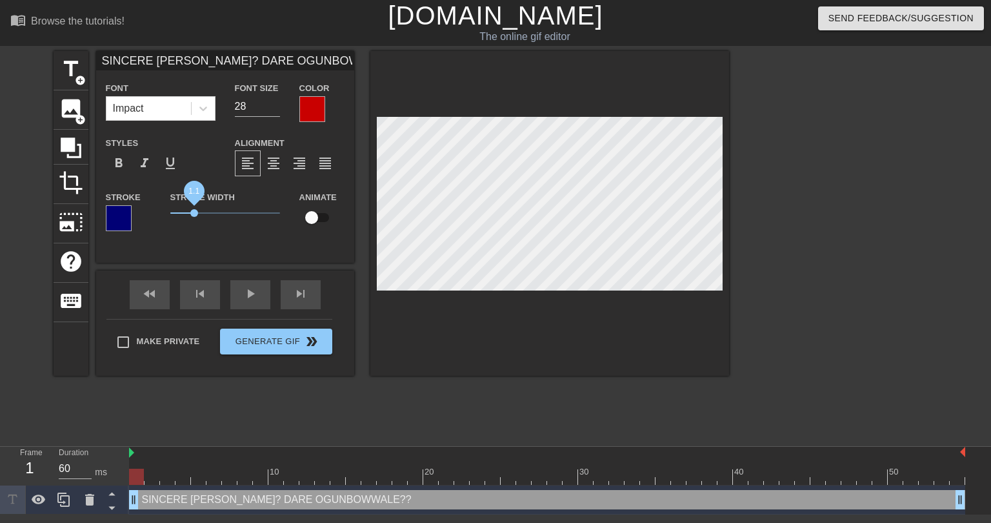
click at [194, 212] on span "1.1" at bounding box center [194, 213] width 8 height 8
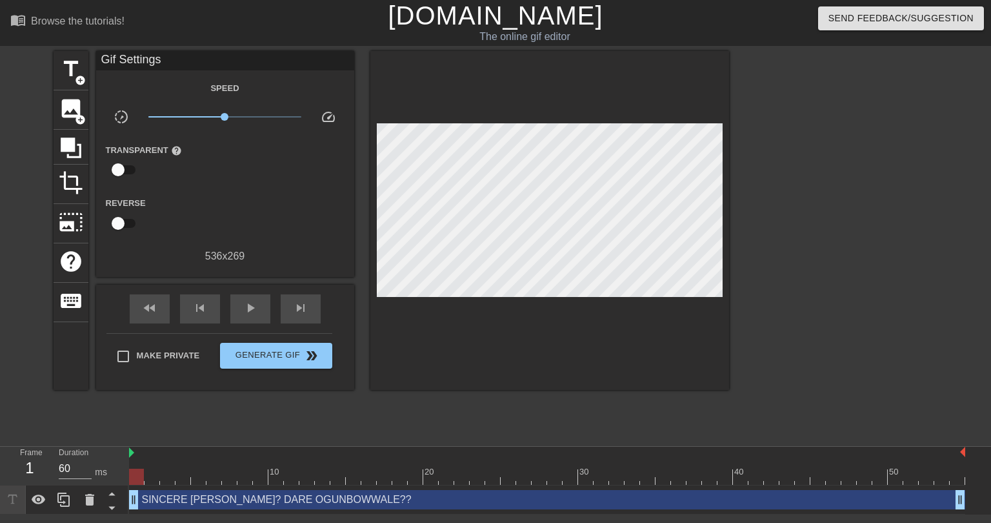
click at [444, 423] on div "title add_circle image add_circle crop photo_size_select_large help keyboard Gi…" at bounding box center [391, 244] width 675 height 387
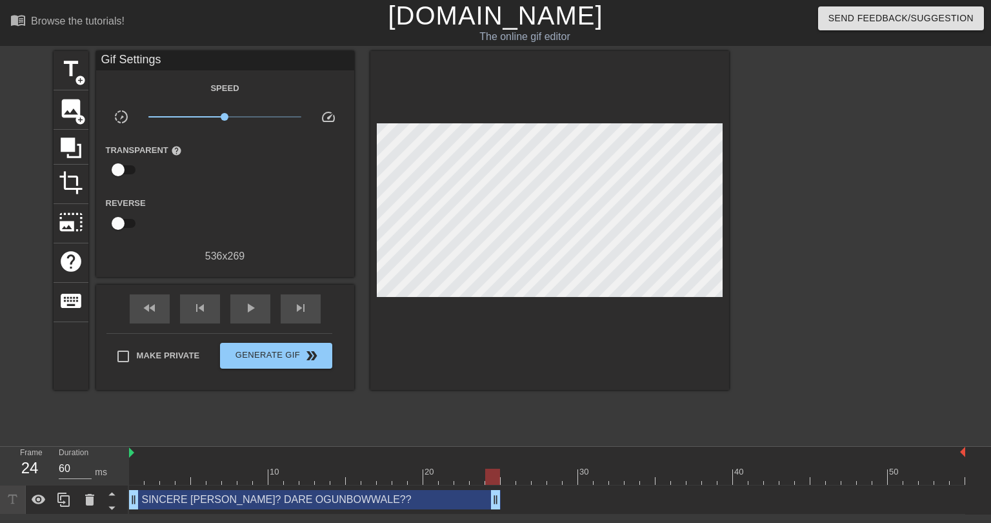
drag, startPoint x: 959, startPoint y: 500, endPoint x: 493, endPoint y: 499, distance: 465.8
click at [512, 414] on div "title add_circle image add_circle crop photo_size_select_large help keyboard Gi…" at bounding box center [391, 244] width 675 height 387
click at [134, 475] on div at bounding box center [547, 476] width 836 height 16
click at [247, 305] on span "play_arrow" at bounding box center [250, 307] width 15 height 15
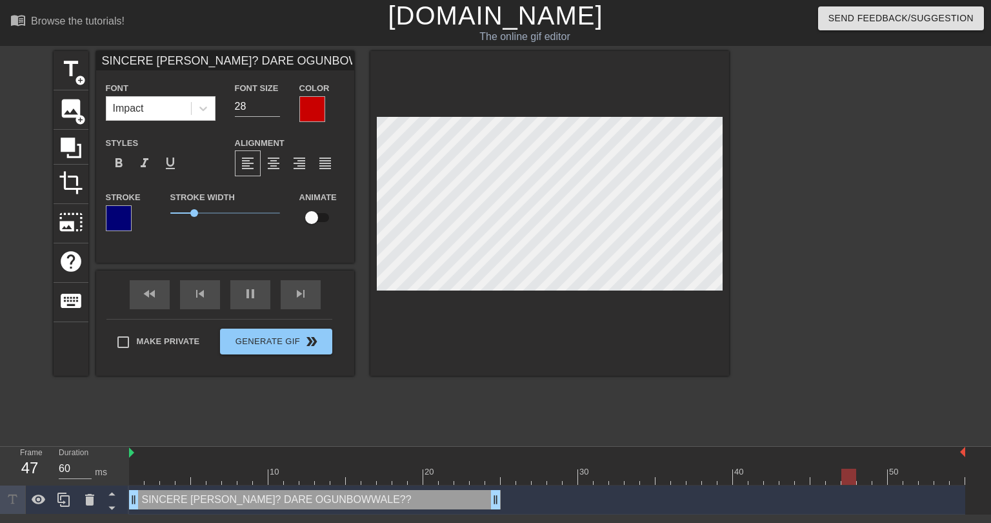
click at [510, 358] on div at bounding box center [549, 213] width 359 height 324
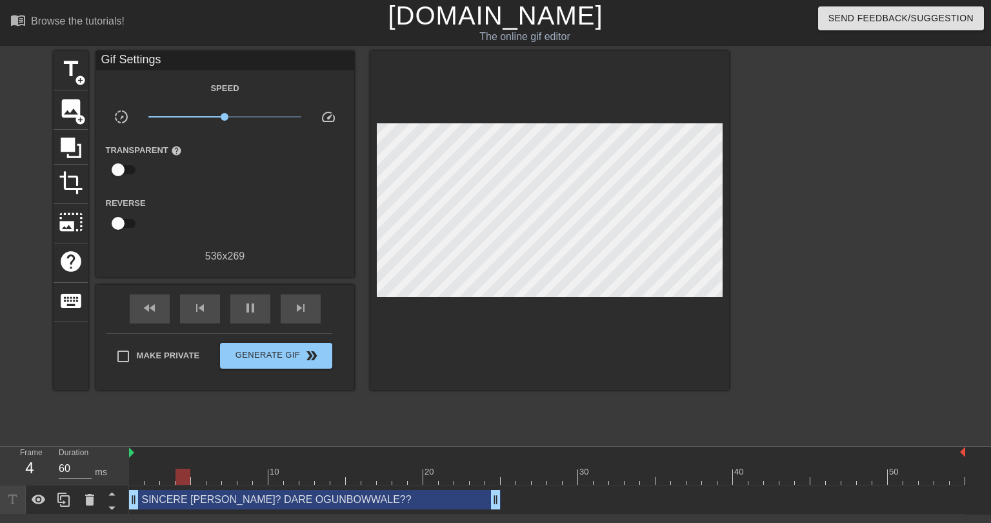
click at [394, 437] on div "title add_circle image add_circle crop photo_size_select_large help keyboard Gi…" at bounding box center [391, 244] width 675 height 387
drag, startPoint x: 497, startPoint y: 502, endPoint x: 521, endPoint y: 499, distance: 24.7
click at [253, 306] on span "pause" at bounding box center [250, 307] width 15 height 15
click at [69, 179] on span "crop" at bounding box center [71, 182] width 25 height 25
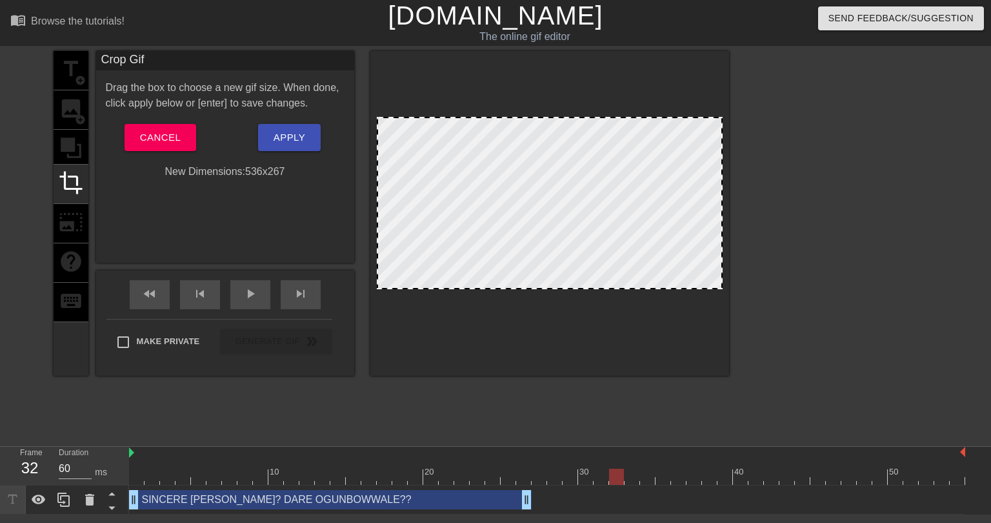
click at [565, 288] on div at bounding box center [549, 287] width 343 height 6
click at [545, 311] on div at bounding box center [549, 213] width 359 height 324
click at [268, 148] on button "Apply" at bounding box center [289, 137] width 63 height 27
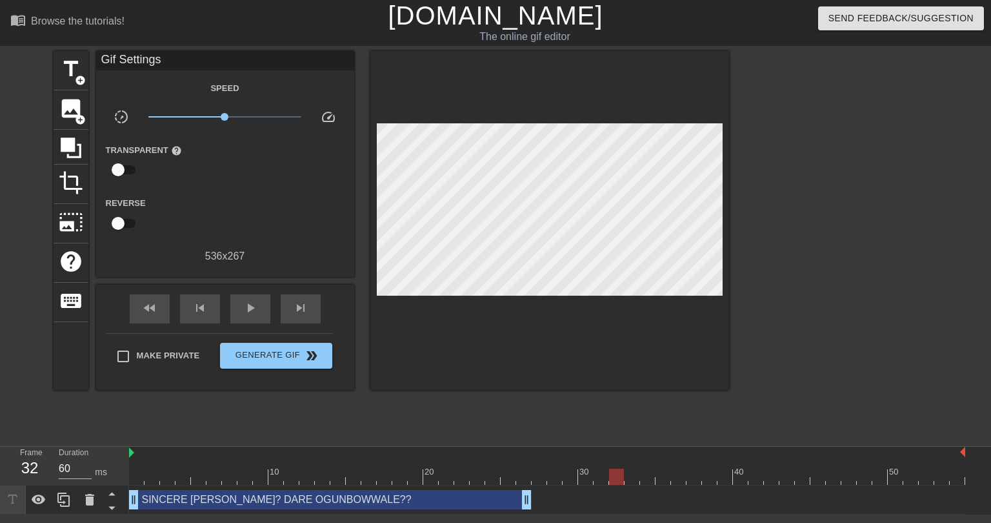
click at [141, 475] on div at bounding box center [547, 476] width 836 height 16
click at [170, 497] on div "SINCERE McCORMICK? DARE OGUNBOWWALE?? drag_handle drag_handle" at bounding box center [330, 499] width 403 height 19
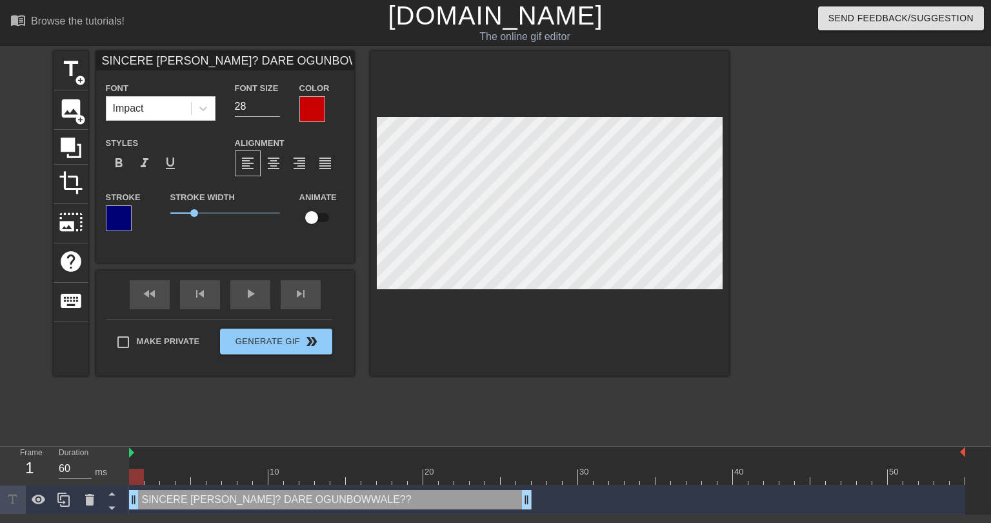
click at [310, 59] on input "SINCERE McCORMICK? DARE OGUNBOWWALE??" at bounding box center [225, 60] width 258 height 19
type input "SINCERE McCORMICK? DARE OGUNBOWALE??"
click at [272, 411] on div "title add_circle image add_circle crop photo_size_select_large help keyboard SI…" at bounding box center [391, 244] width 675 height 387
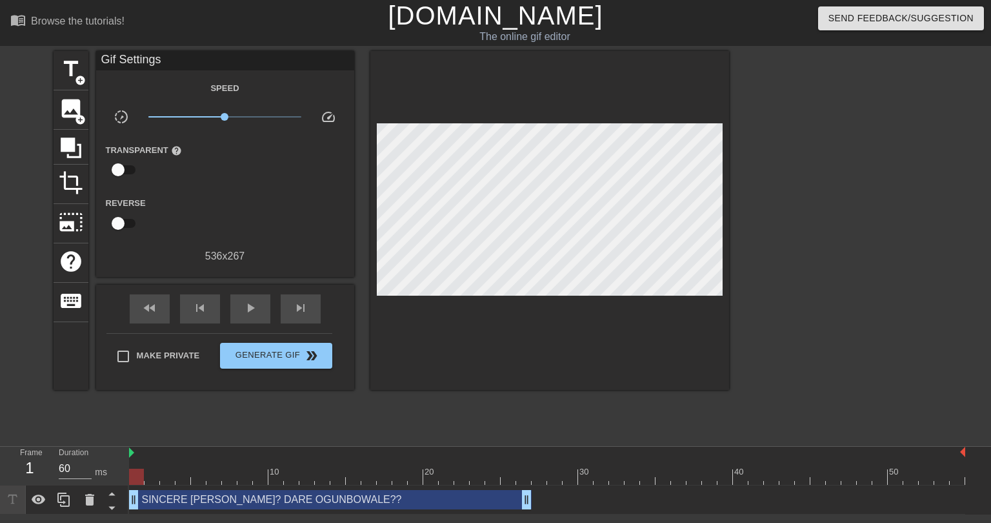
click at [537, 477] on div at bounding box center [547, 476] width 836 height 16
click at [70, 73] on span "title" at bounding box center [71, 69] width 25 height 25
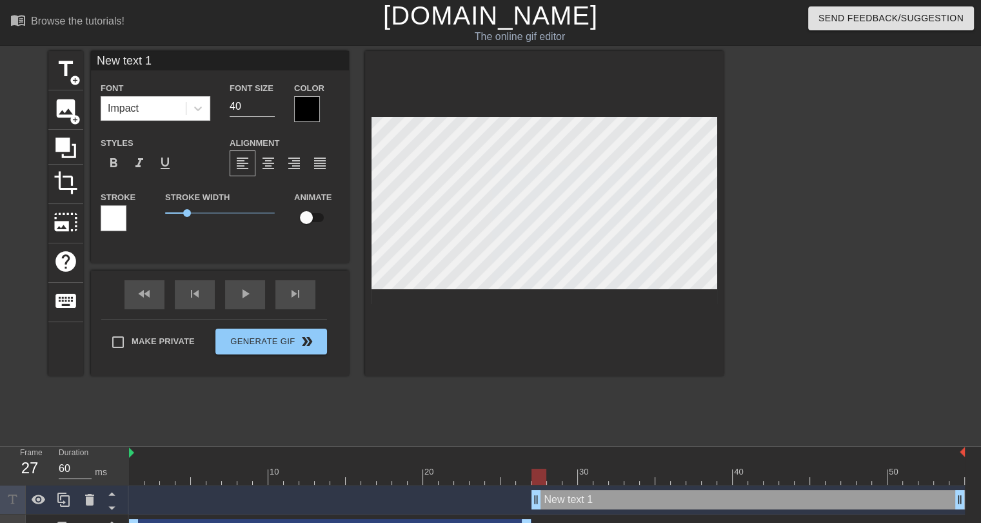
click at [156, 55] on input "New text 1" at bounding box center [220, 60] width 258 height 19
type input "WHO THE FUCK ARE THEY?!"
click at [119, 215] on div at bounding box center [114, 218] width 26 height 26
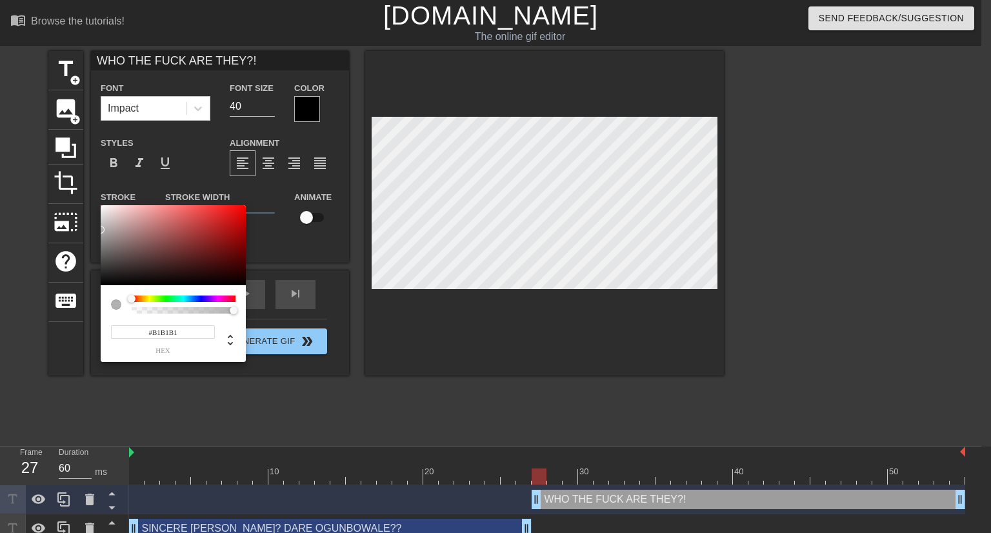
type input "#AFAFAF"
drag, startPoint x: 116, startPoint y: 241, endPoint x: 100, endPoint y: 230, distance: 19.1
click at [100, 230] on div "#AFAFAF hex" at bounding box center [495, 266] width 991 height 533
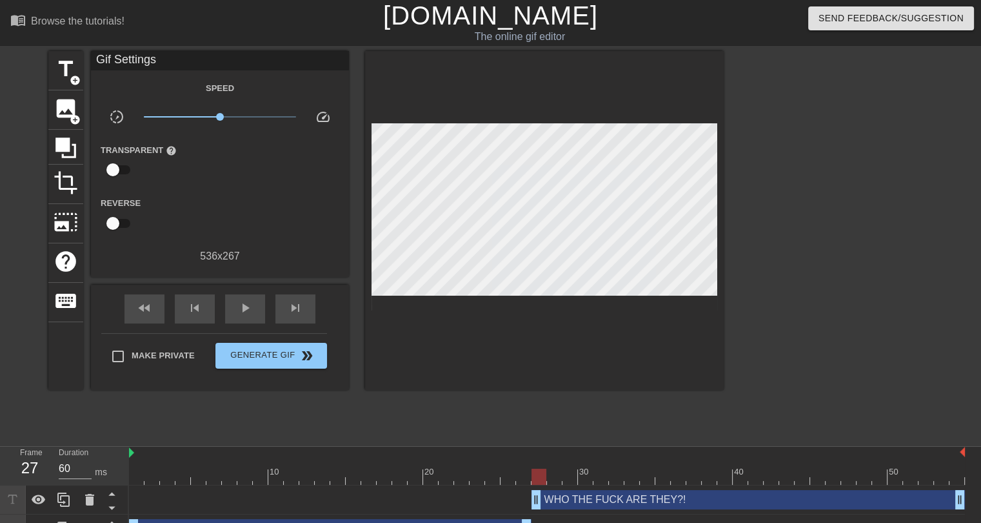
click at [570, 499] on div "WHO THE FUCK ARE THEY?! drag_handle drag_handle" at bounding box center [748, 499] width 433 height 19
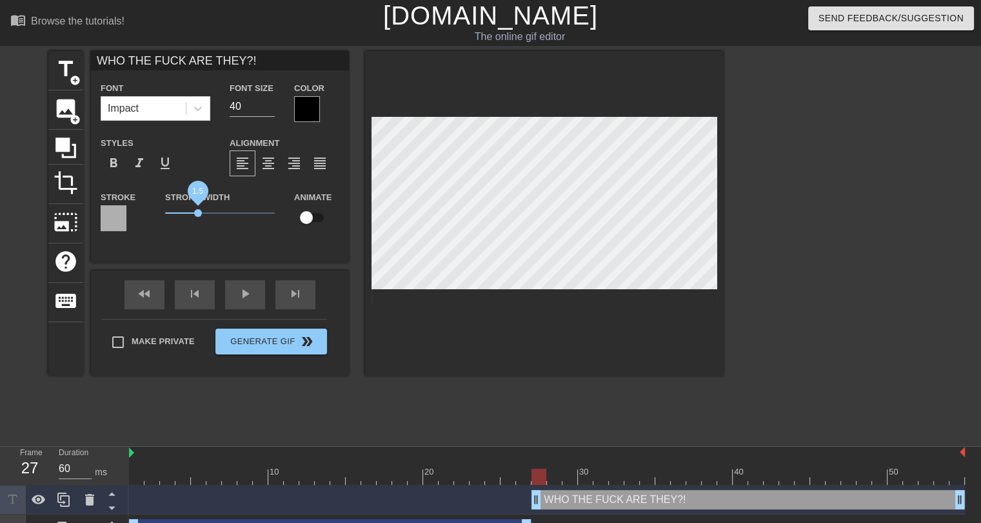
drag, startPoint x: 186, startPoint y: 210, endPoint x: 198, endPoint y: 213, distance: 12.7
click at [198, 213] on span "1.5" at bounding box center [198, 213] width 8 height 8
click at [494, 419] on div "title add_circle image add_circle crop photo_size_select_large help keyboard WH…" at bounding box center [385, 244] width 675 height 387
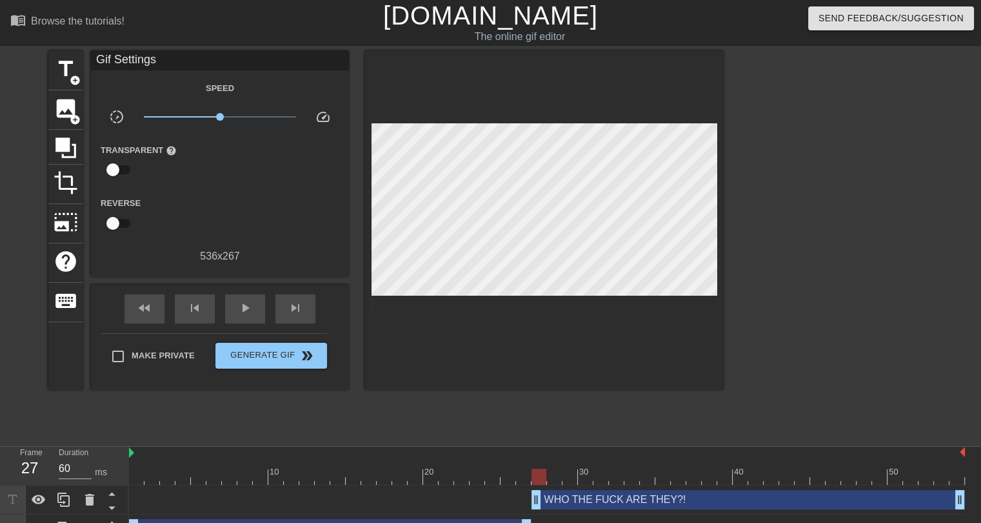
scroll to position [23, 0]
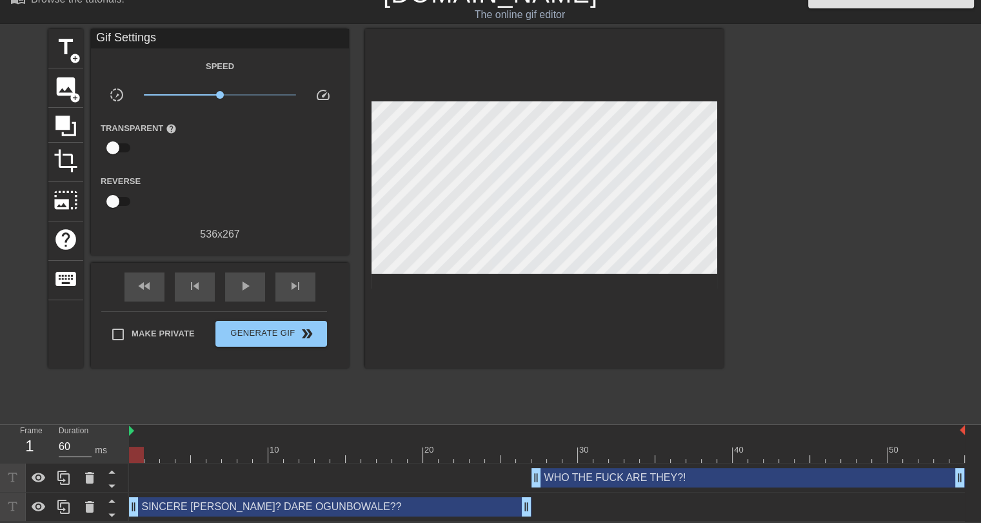
click at [140, 453] on div at bounding box center [547, 454] width 836 height 16
click at [248, 283] on span "play_arrow" at bounding box center [244, 285] width 15 height 15
click at [257, 288] on div "pause" at bounding box center [245, 286] width 40 height 29
drag, startPoint x: 535, startPoint y: 479, endPoint x: 599, endPoint y: 477, distance: 63.9
drag, startPoint x: 527, startPoint y: 509, endPoint x: 580, endPoint y: 502, distance: 53.4
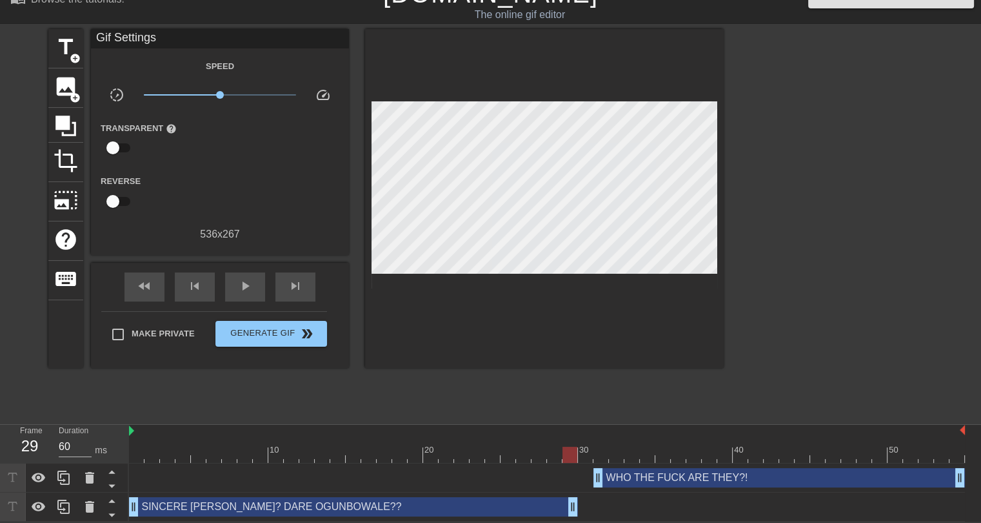
click at [580, 502] on div "SINCERE McCORMICK? DARE OGUNBOWALE?? drag_handle drag_handle" at bounding box center [547, 506] width 836 height 19
click at [134, 448] on div at bounding box center [547, 454] width 836 height 16
click at [244, 290] on span "play_arrow" at bounding box center [244, 285] width 15 height 15
drag, startPoint x: 601, startPoint y: 480, endPoint x: 645, endPoint y: 478, distance: 43.9
drag, startPoint x: 644, startPoint y: 477, endPoint x: 664, endPoint y: 481, distance: 19.6
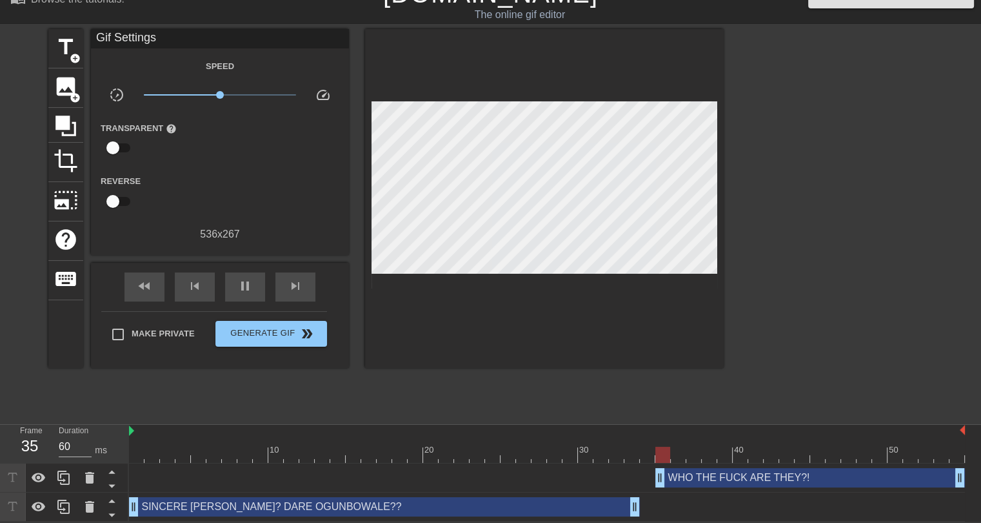
drag, startPoint x: 571, startPoint y: 504, endPoint x: 635, endPoint y: 515, distance: 64.8
click at [635, 515] on div "SINCERE McCORMICK? DARE OGUNBOWALE?? drag_handle drag_handle" at bounding box center [547, 506] width 836 height 29
drag, startPoint x: 663, startPoint y: 479, endPoint x: 681, endPoint y: 486, distance: 19.2
drag, startPoint x: 633, startPoint y: 506, endPoint x: 646, endPoint y: 509, distance: 13.8
click at [627, 397] on div "title add_circle image add_circle crop photo_size_select_large help keyboard Gi…" at bounding box center [385, 222] width 675 height 387
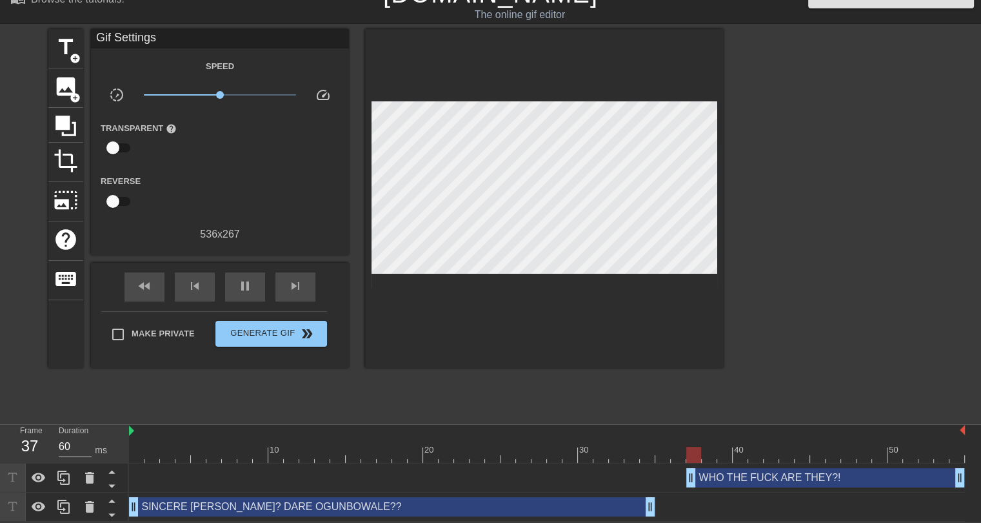
drag, startPoint x: 677, startPoint y: 474, endPoint x: 694, endPoint y: 477, distance: 17.6
drag, startPoint x: 647, startPoint y: 503, endPoint x: 655, endPoint y: 506, distance: 9.2
click at [648, 397] on div "title add_circle image add_circle crop photo_size_select_large help keyboard Gi…" at bounding box center [385, 222] width 675 height 387
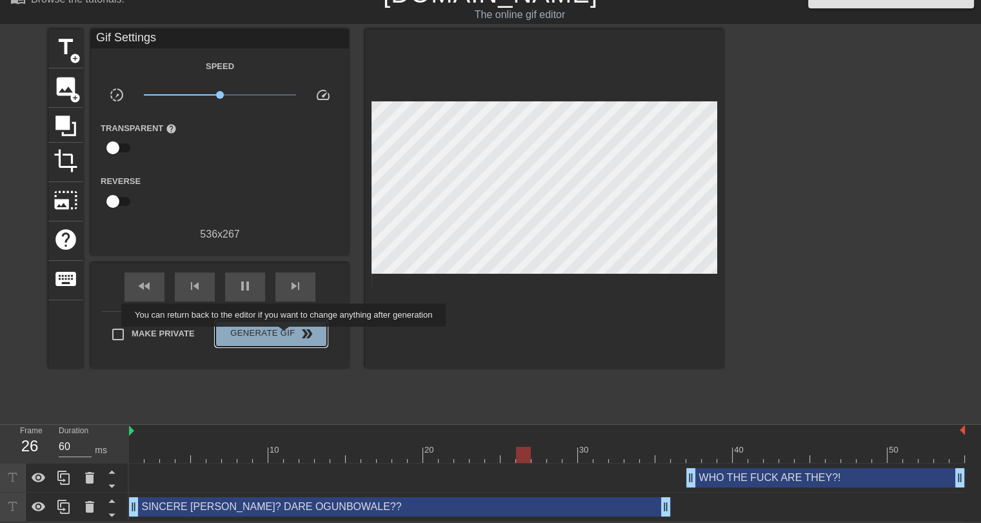
click at [285, 335] on span "Generate Gif double_arrow" at bounding box center [271, 333] width 101 height 15
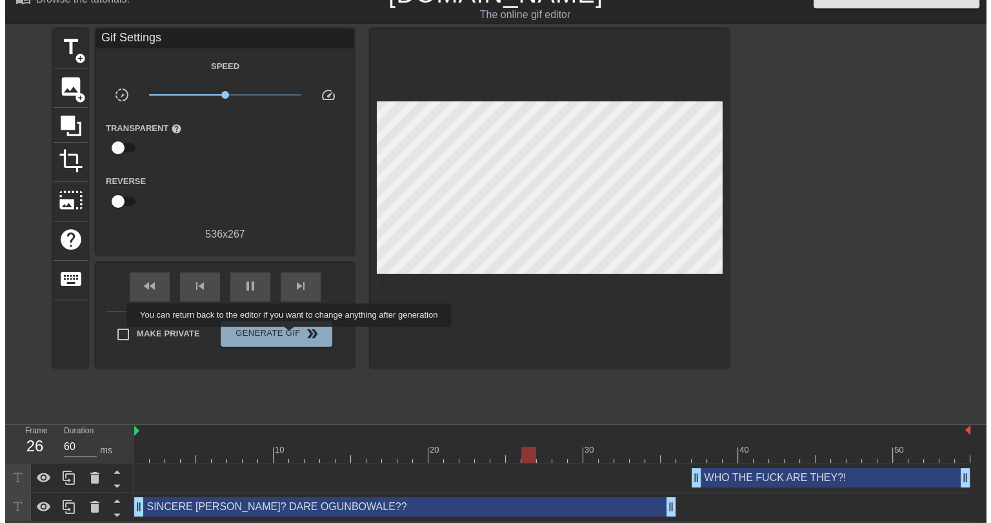
scroll to position [0, 0]
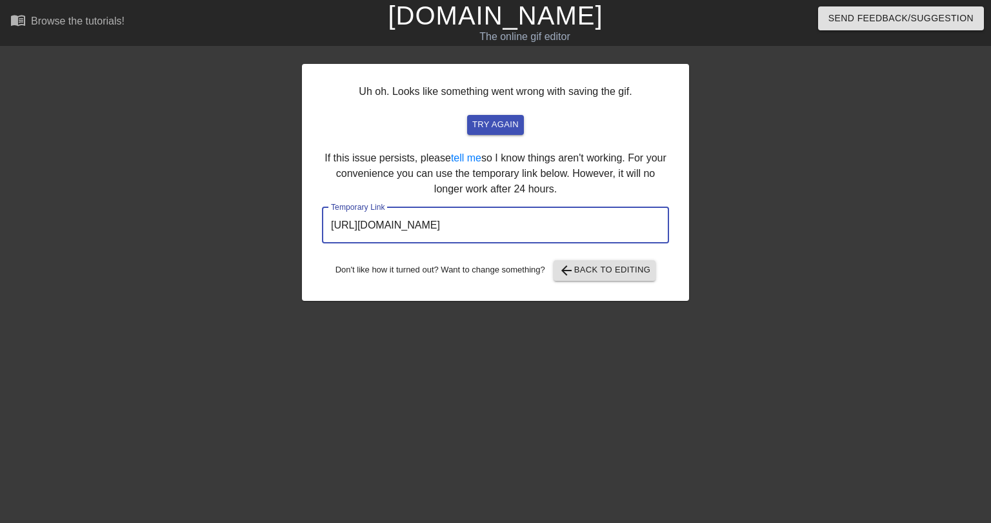
click at [560, 227] on input "https://www.gifntext.com/temp_generations/rWs7WEcO.gif" at bounding box center [495, 225] width 347 height 36
click at [559, 226] on input "https://www.gifntext.com/temp_generations/rWs7WEcO.gif" at bounding box center [495, 225] width 347 height 36
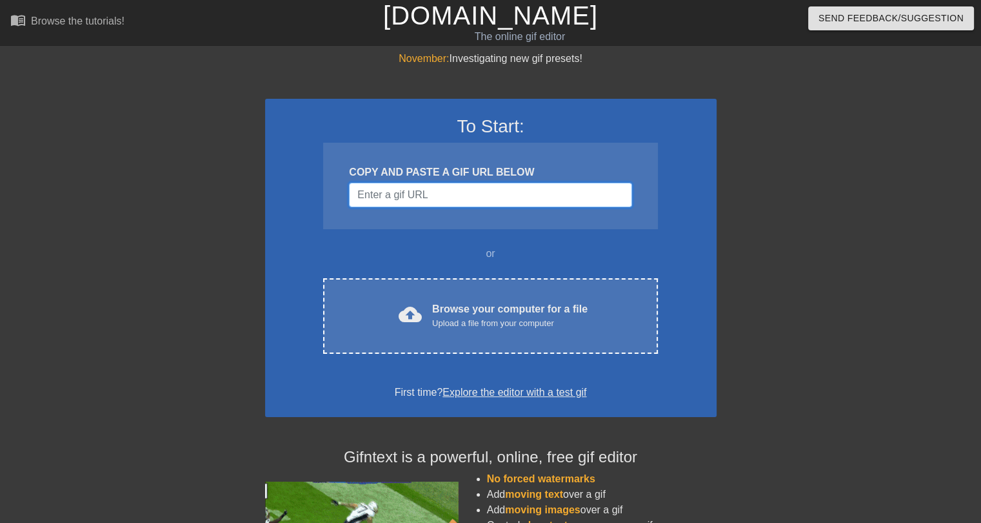
click at [433, 203] on input "Username" at bounding box center [490, 195] width 283 height 25
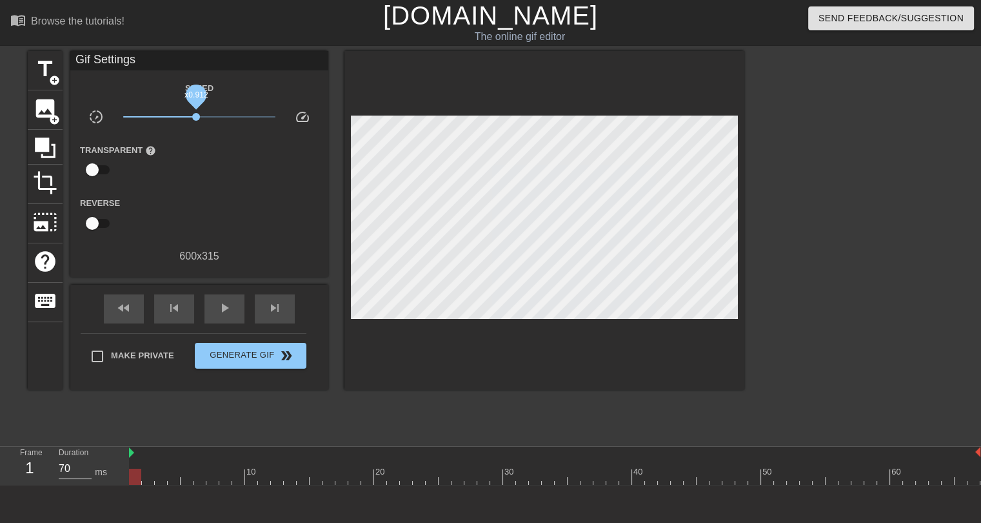
click at [196, 117] on span "x0.912" at bounding box center [196, 117] width 8 height 8
click at [212, 308] on div "play_arrow" at bounding box center [224, 308] width 40 height 29
click at [200, 117] on span "x1.02" at bounding box center [200, 117] width 8 height 8
click at [217, 312] on span "pause" at bounding box center [224, 307] width 15 height 15
click at [599, 473] on div at bounding box center [555, 476] width 852 height 16
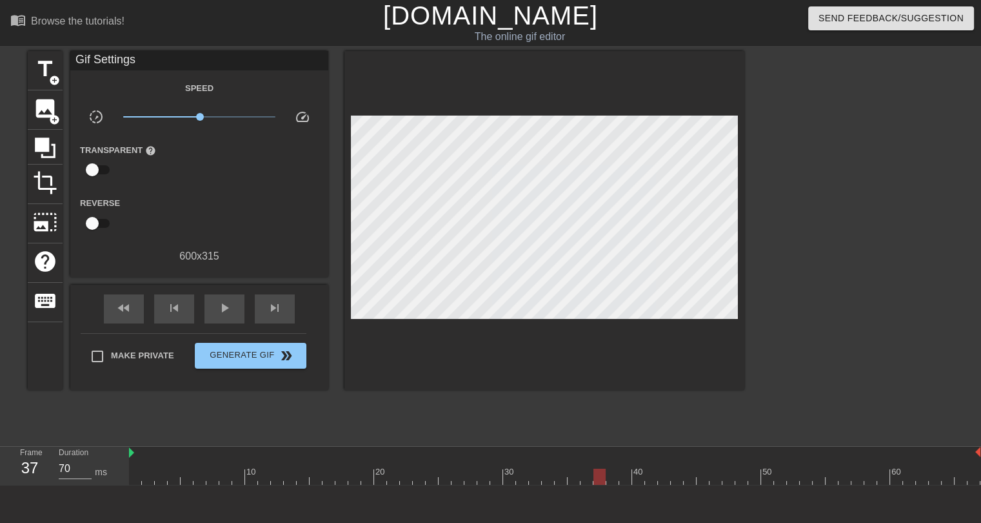
click at [655, 474] on div at bounding box center [555, 476] width 852 height 16
click at [49, 75] on span "add_circle" at bounding box center [54, 80] width 11 height 11
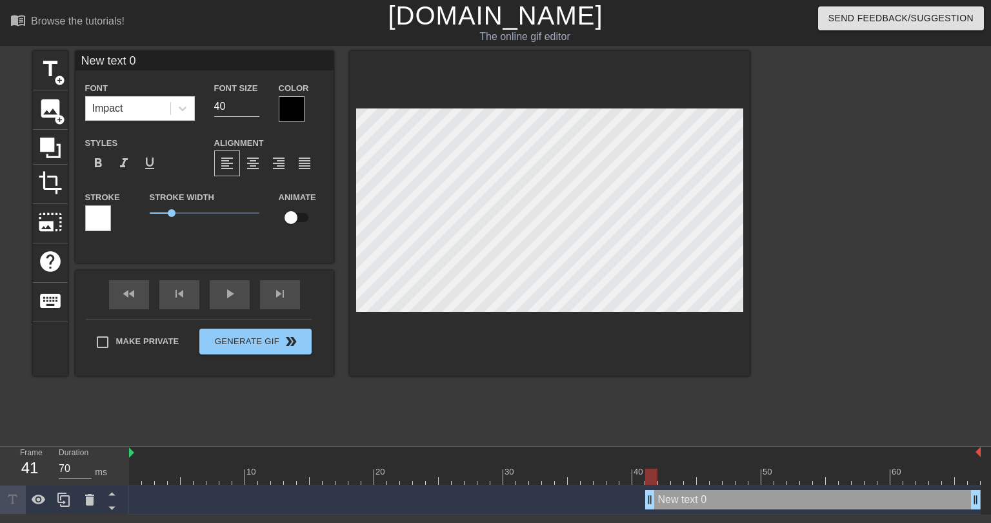
click at [125, 60] on input "New text 0" at bounding box center [204, 60] width 258 height 19
type input "k"
type input "KICKERS"
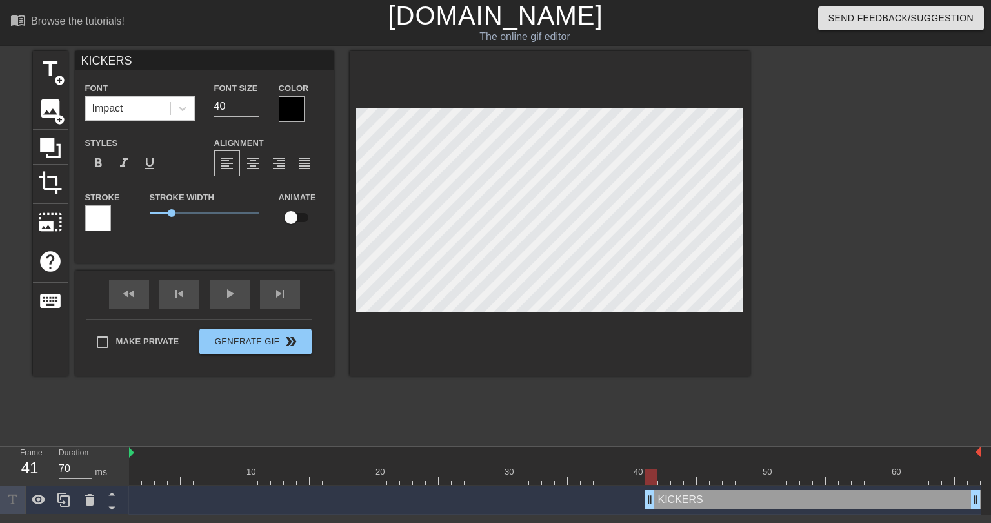
click at [91, 214] on div at bounding box center [98, 218] width 26 height 26
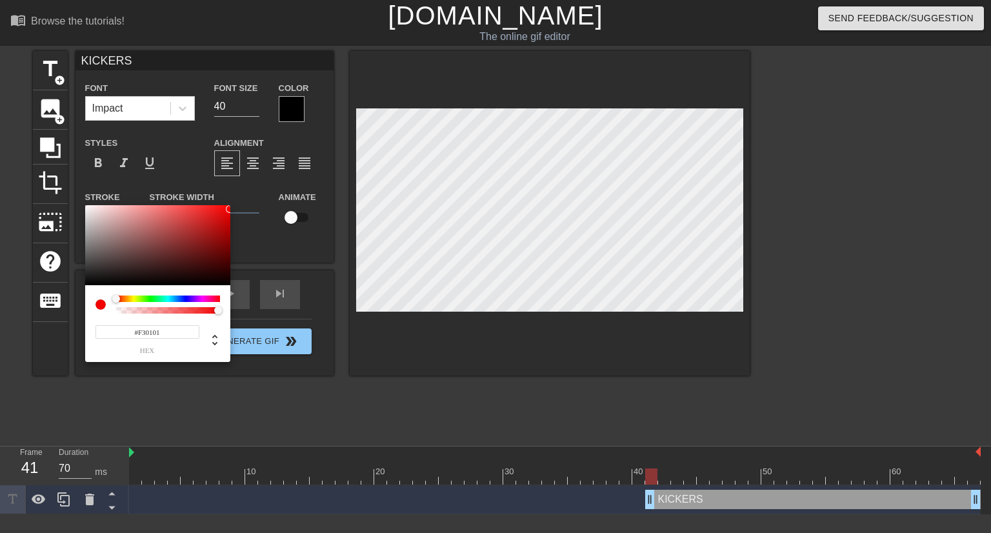
type input "#F50101"
drag, startPoint x: 219, startPoint y: 223, endPoint x: 230, endPoint y: 208, distance: 17.5
click at [230, 208] on div at bounding box center [157, 245] width 145 height 80
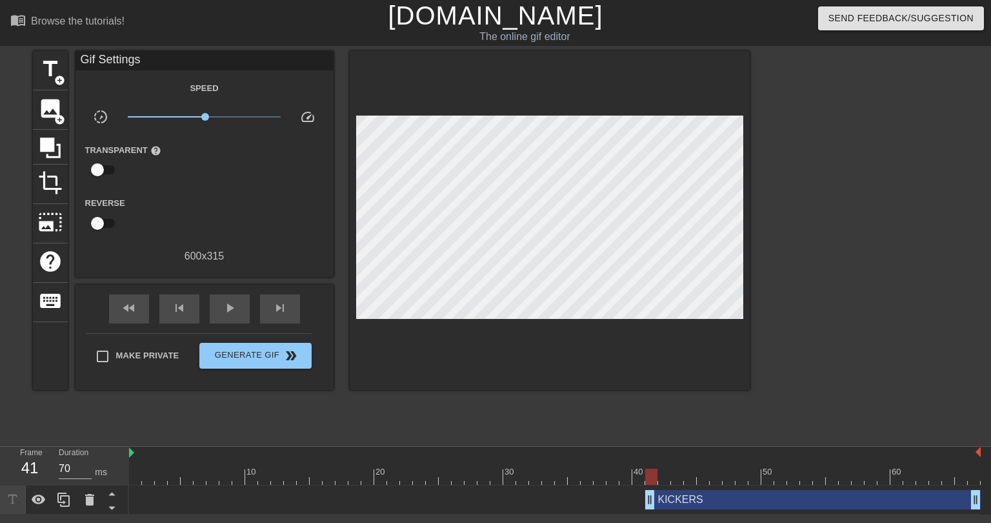
click at [690, 504] on div "KICKERS drag_handle drag_handle" at bounding box center [812, 499] width 335 height 19
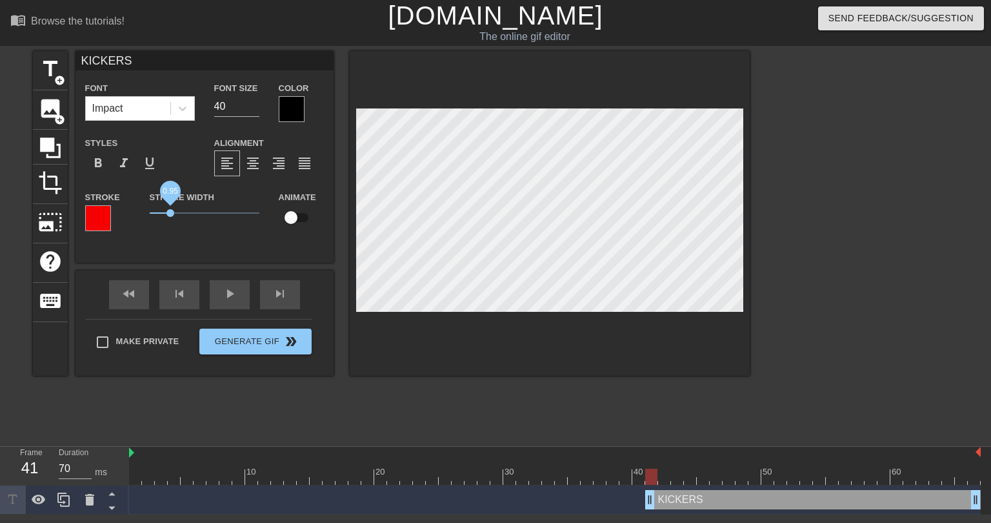
click at [170, 212] on span "0.95" at bounding box center [170, 213] width 8 height 8
click at [95, 218] on div at bounding box center [98, 218] width 26 height 26
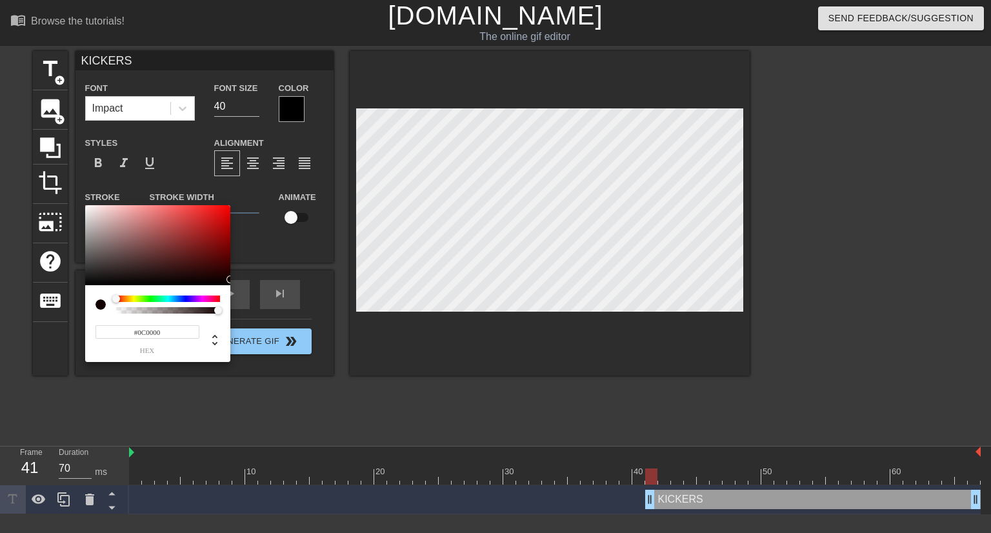
type input "#0A0000"
click at [230, 282] on div "#0A0000 hex" at bounding box center [495, 266] width 991 height 533
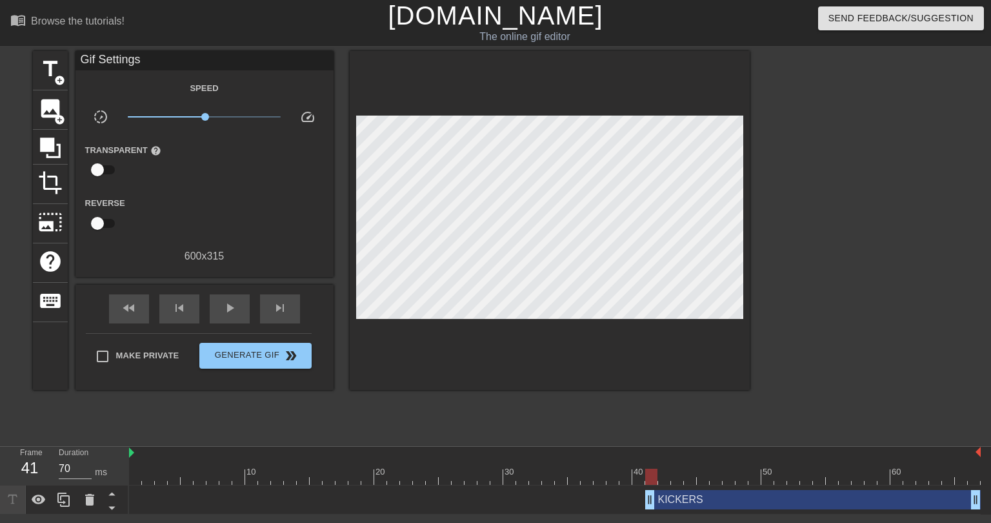
click at [686, 497] on div "KICKERS drag_handle drag_handle" at bounding box center [812, 499] width 335 height 19
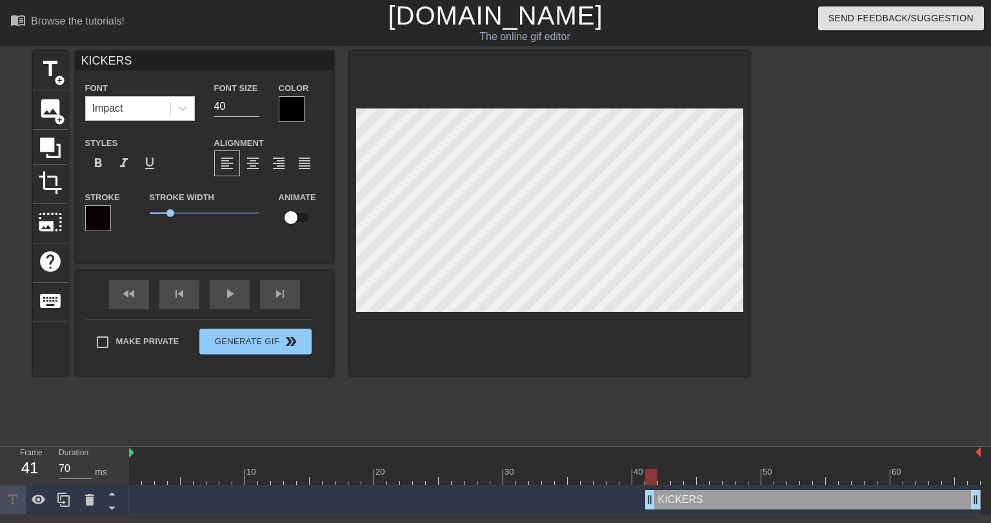
click at [290, 106] on div at bounding box center [292, 109] width 26 height 26
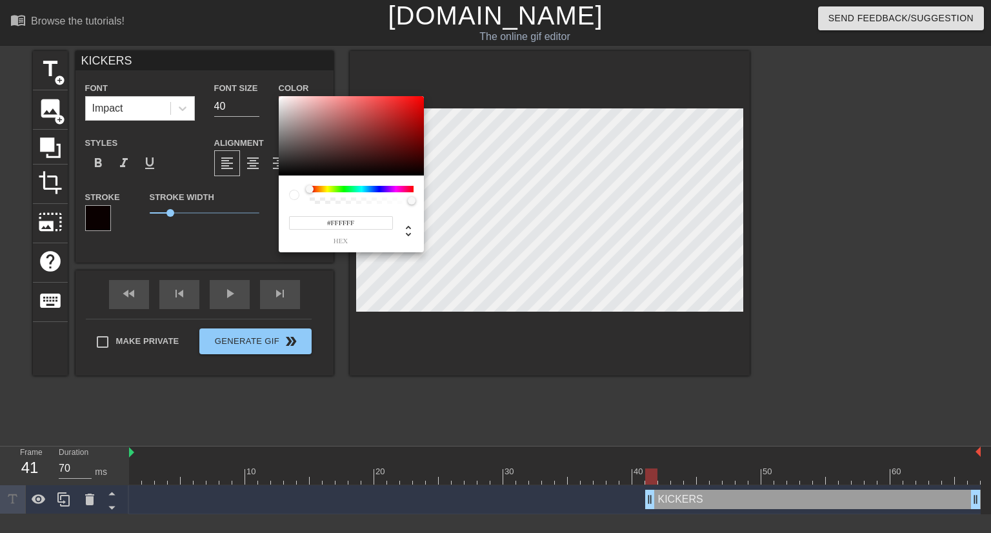
drag, startPoint x: 290, startPoint y: 121, endPoint x: 277, endPoint y: 92, distance: 32.1
click at [277, 92] on div "#FFFFFF hex" at bounding box center [495, 266] width 991 height 533
type input "#FFFFFF"
drag, startPoint x: 383, startPoint y: 112, endPoint x: 266, endPoint y: 88, distance: 119.8
click at [266, 88] on div "#FFFFFF hex" at bounding box center [495, 266] width 991 height 533
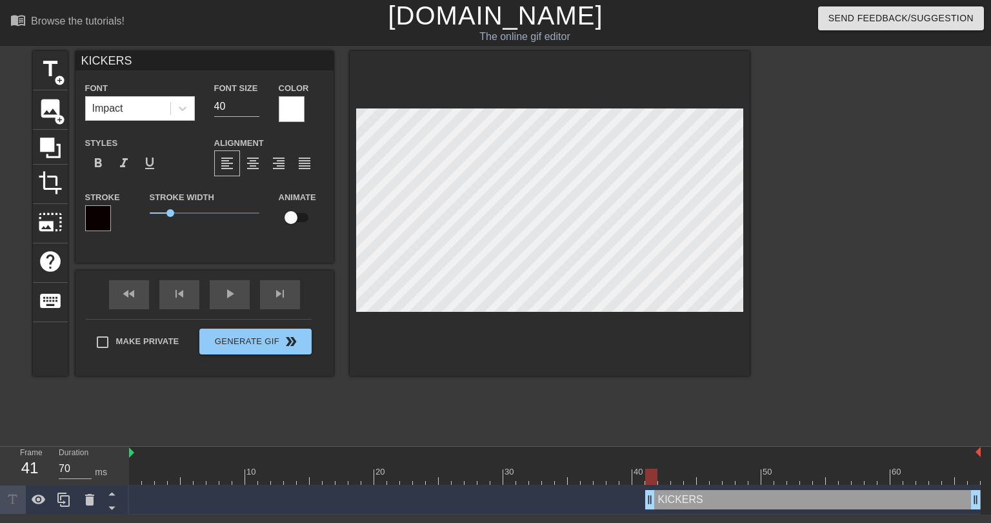
click at [519, 424] on div "title add_circle image add_circle crop photo_size_select_large help keyboard KI…" at bounding box center [391, 244] width 717 height 387
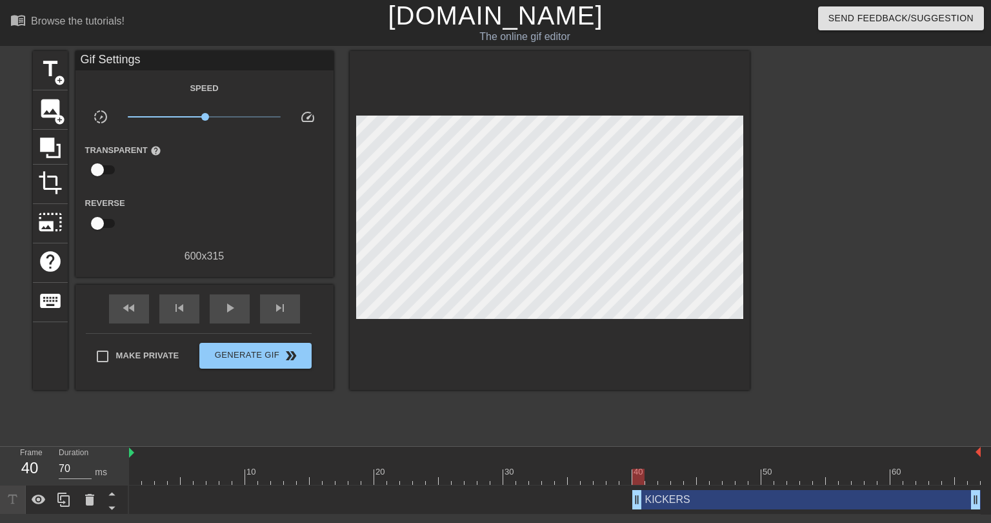
drag, startPoint x: 648, startPoint y: 498, endPoint x: 639, endPoint y: 496, distance: 8.6
click at [612, 422] on div "title add_circle image add_circle crop photo_size_select_large help keyboard Gi…" at bounding box center [391, 244] width 717 height 387
click at [624, 475] on div at bounding box center [555, 476] width 852 height 16
drag, startPoint x: 137, startPoint y: 473, endPoint x: 139, endPoint y: 465, distance: 8.2
click at [137, 473] on div at bounding box center [555, 476] width 852 height 16
